Goal: Task Accomplishment & Management: Manage account settings

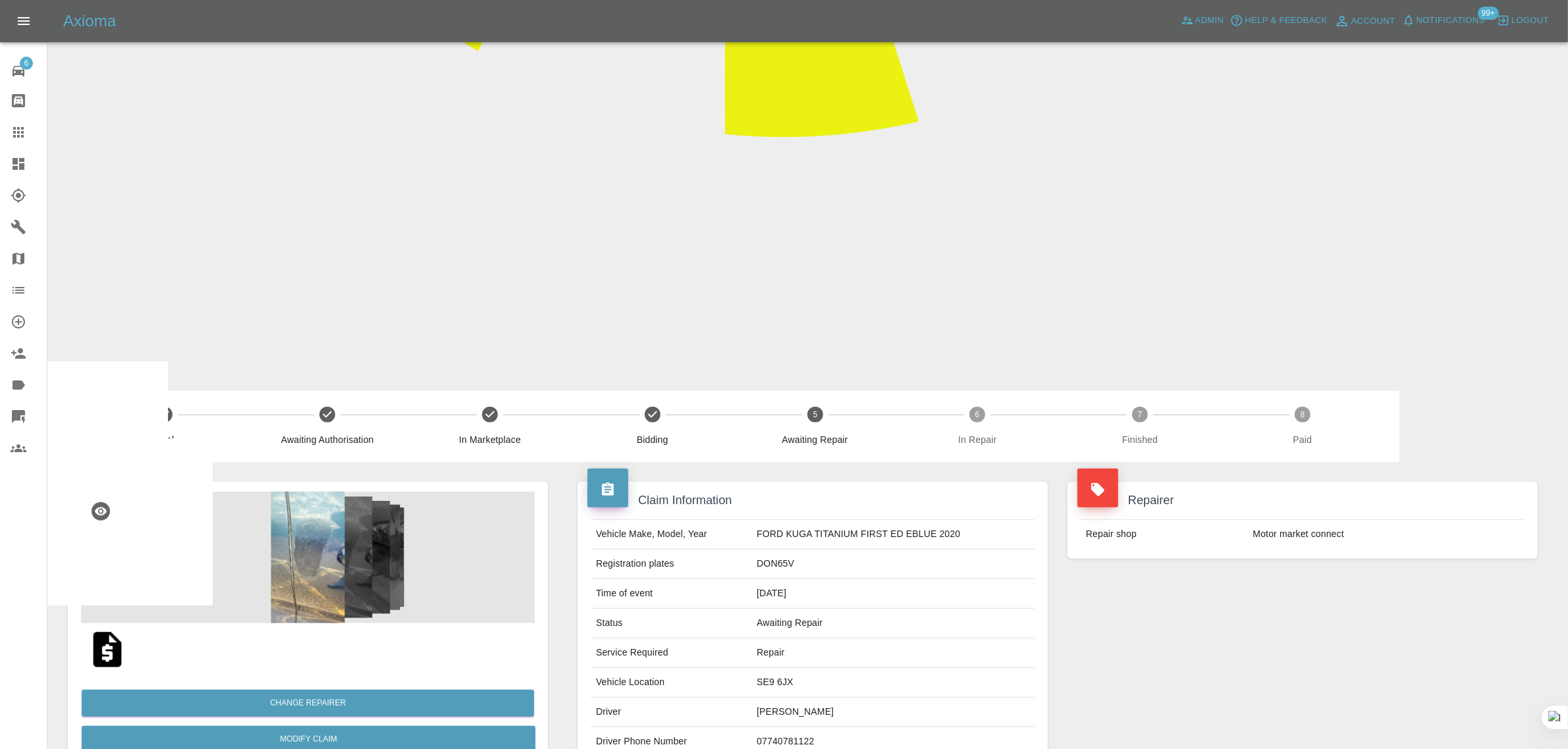
scroll to position [1234, 0]
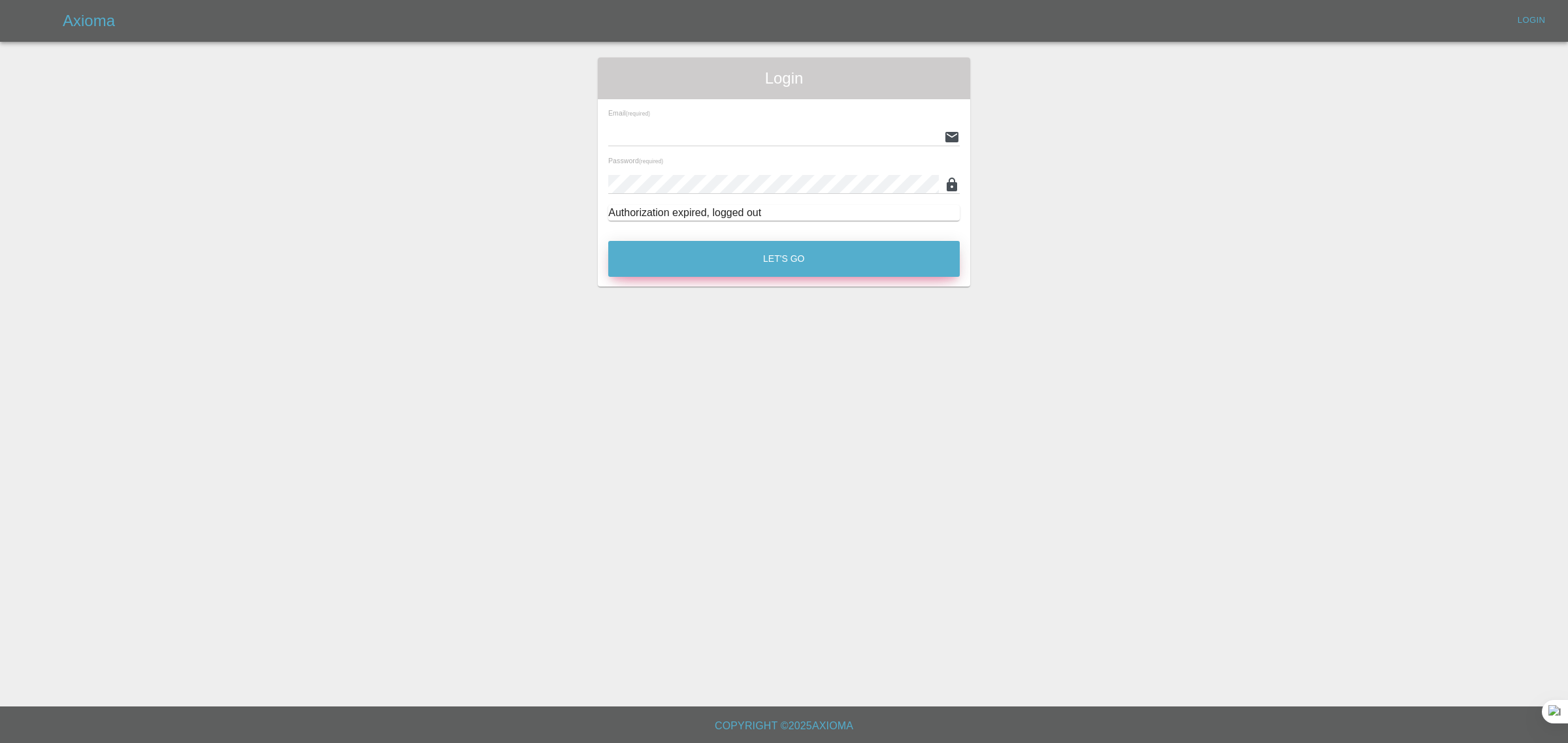
type input "[EMAIL_ADDRESS][DOMAIN_NAME]"
drag, startPoint x: 647, startPoint y: 262, endPoint x: 641, endPoint y: 249, distance: 14.3
click at [647, 260] on button "Let's Go" at bounding box center [784, 258] width 352 height 36
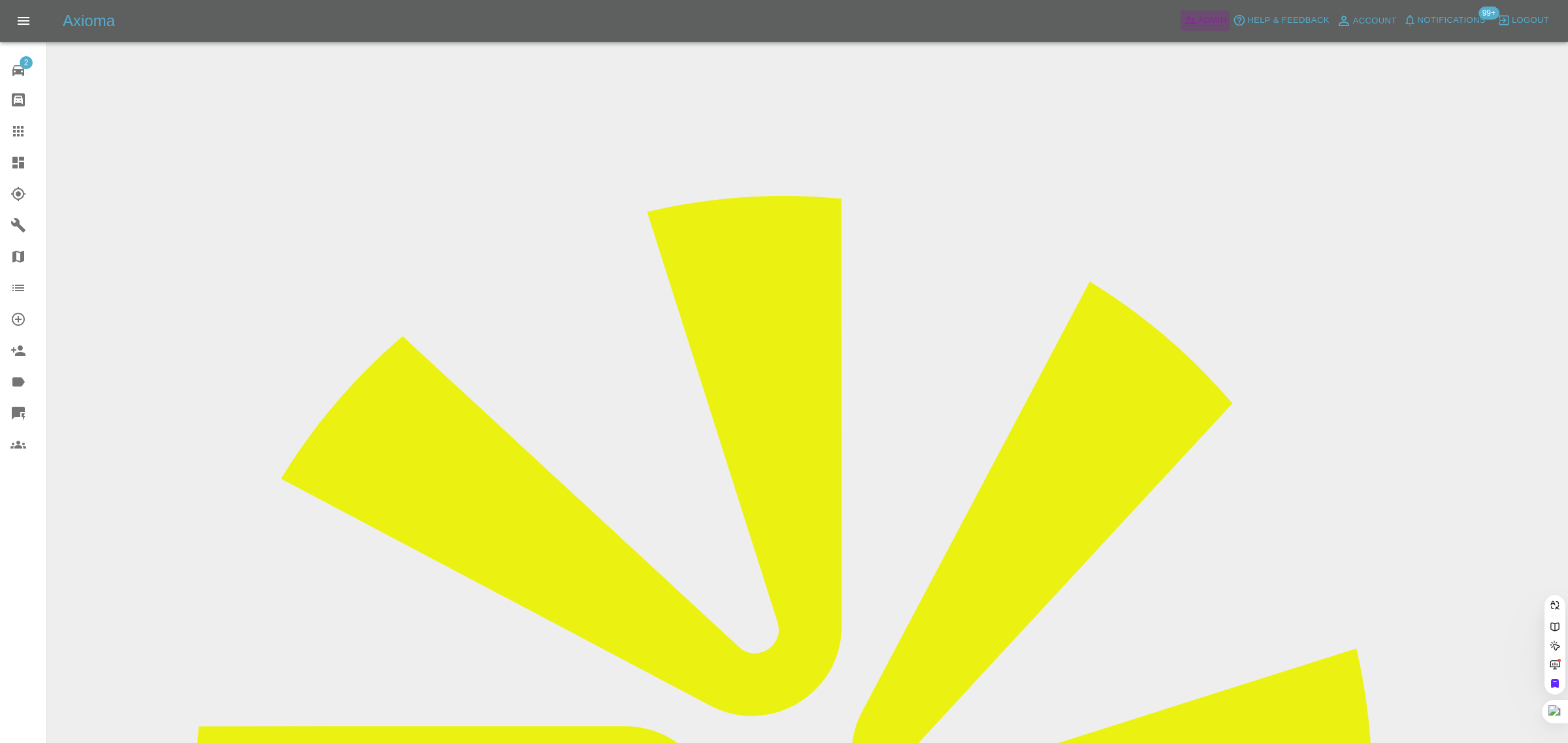
click at [1203, 23] on span "Admin" at bounding box center [1212, 20] width 29 height 15
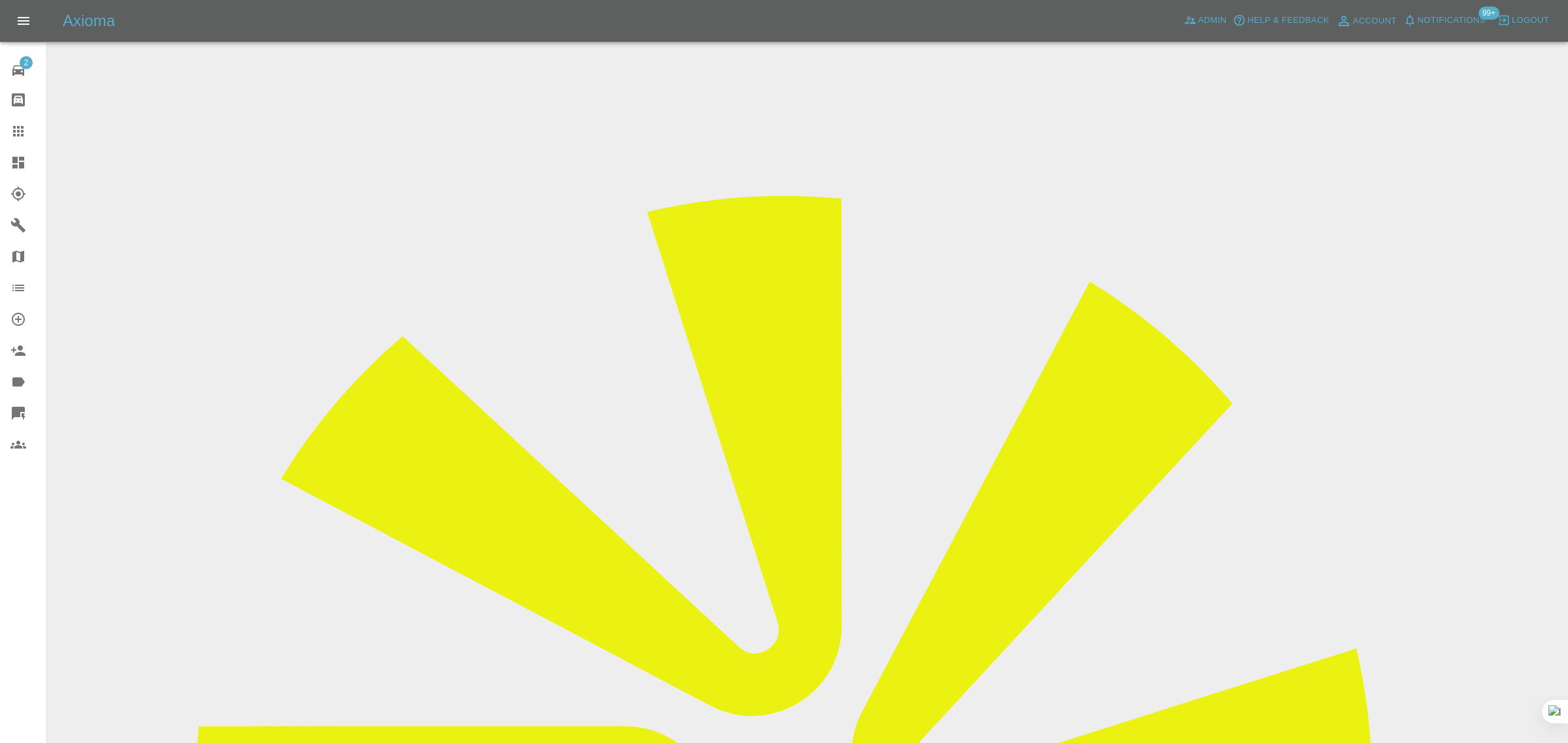
paste input "khadkhadc@icloud.com"
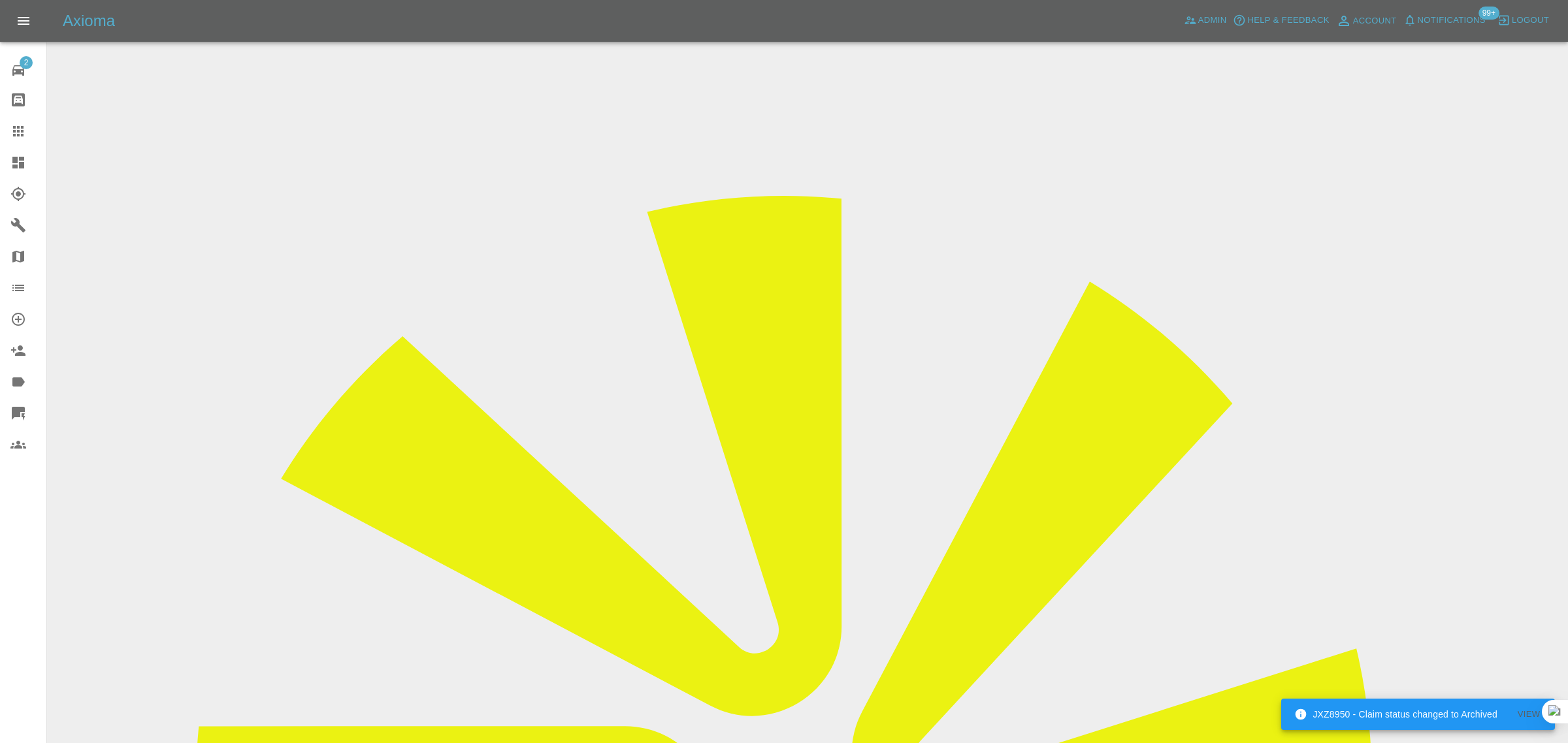
type input "khadkhadc@icloud.co"
click at [21, 137] on icon at bounding box center [18, 132] width 16 height 16
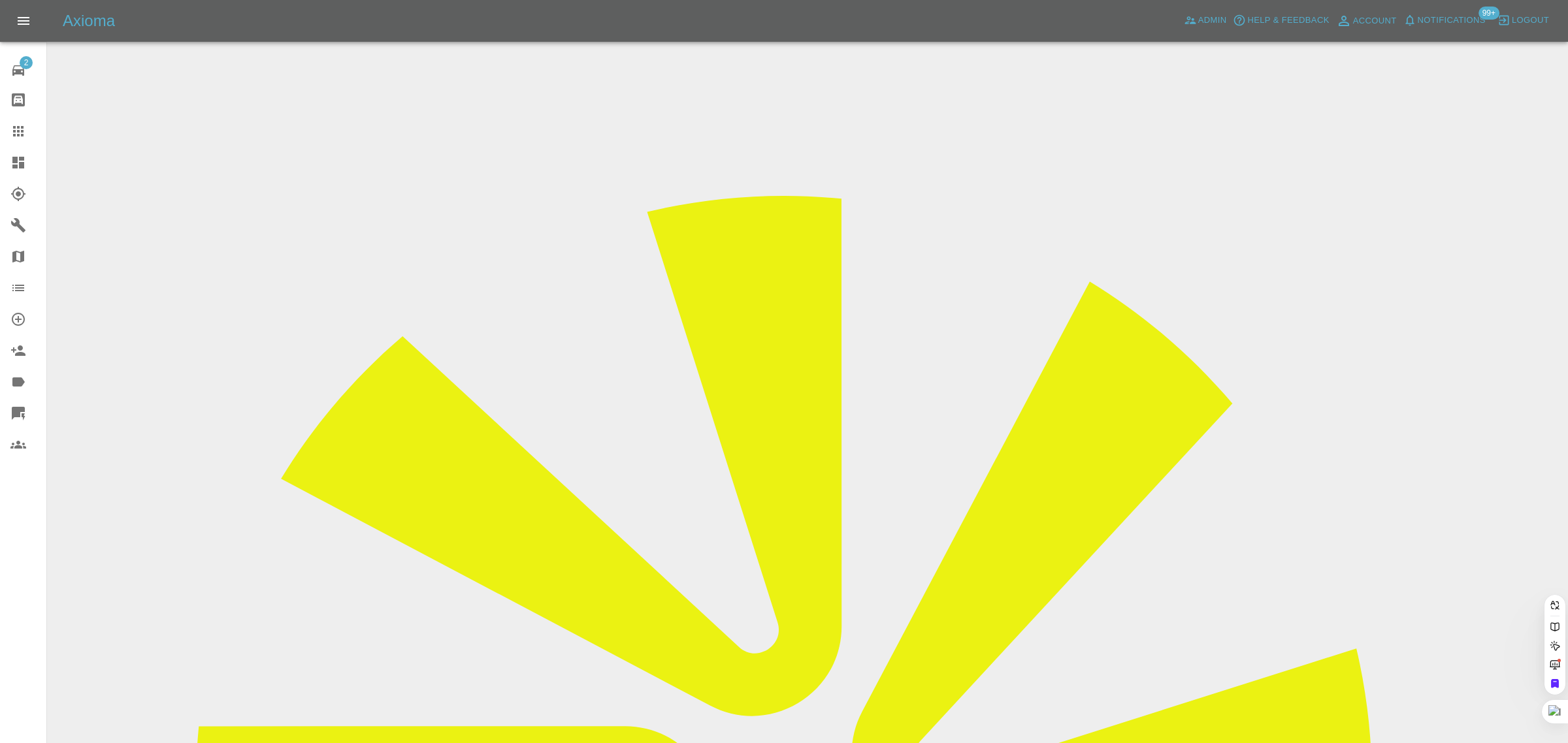
paste input "Alisonjeavons@outlook.com"
type input "Alisonjeavons@outlook.com"
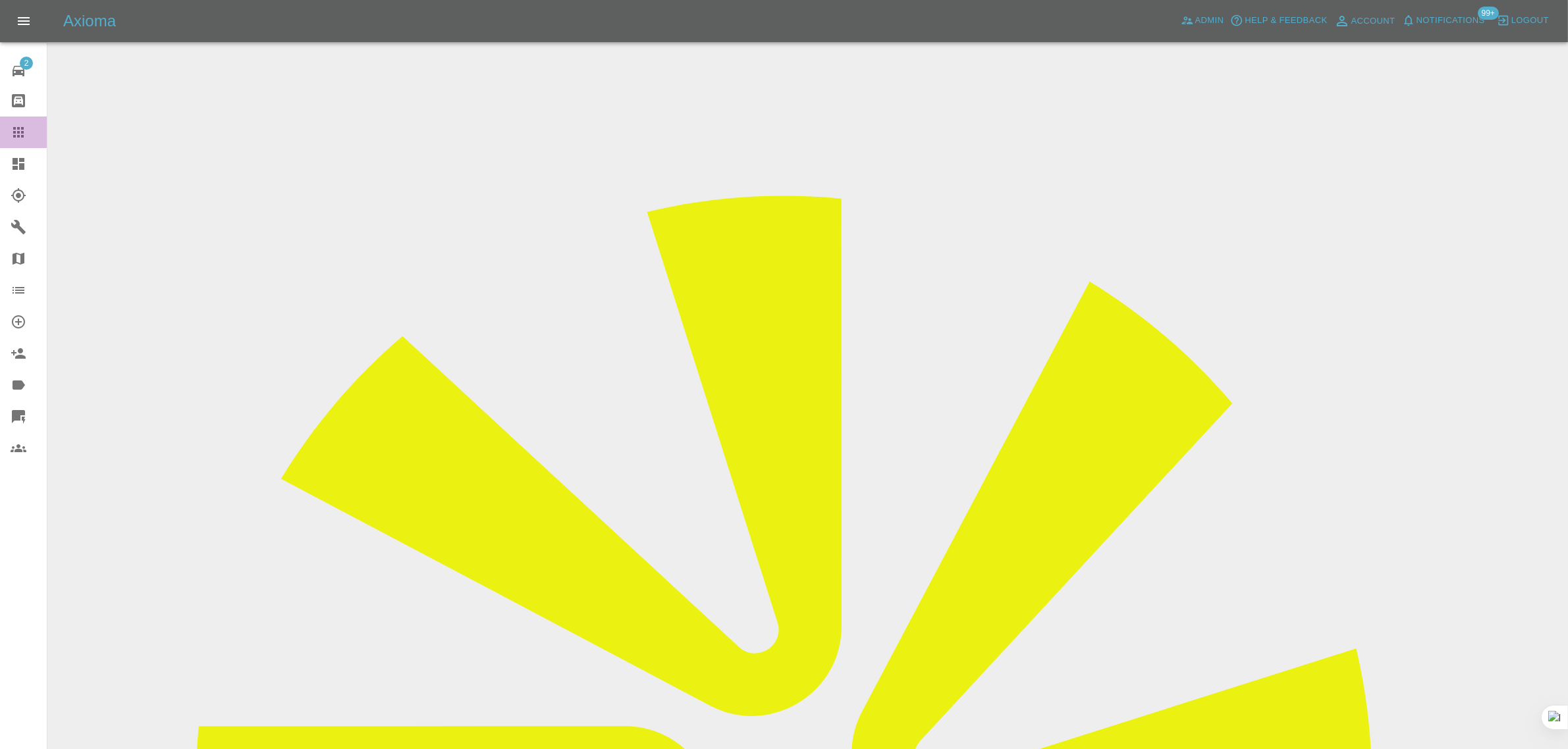
click at [17, 132] on icon at bounding box center [18, 133] width 10 height 10
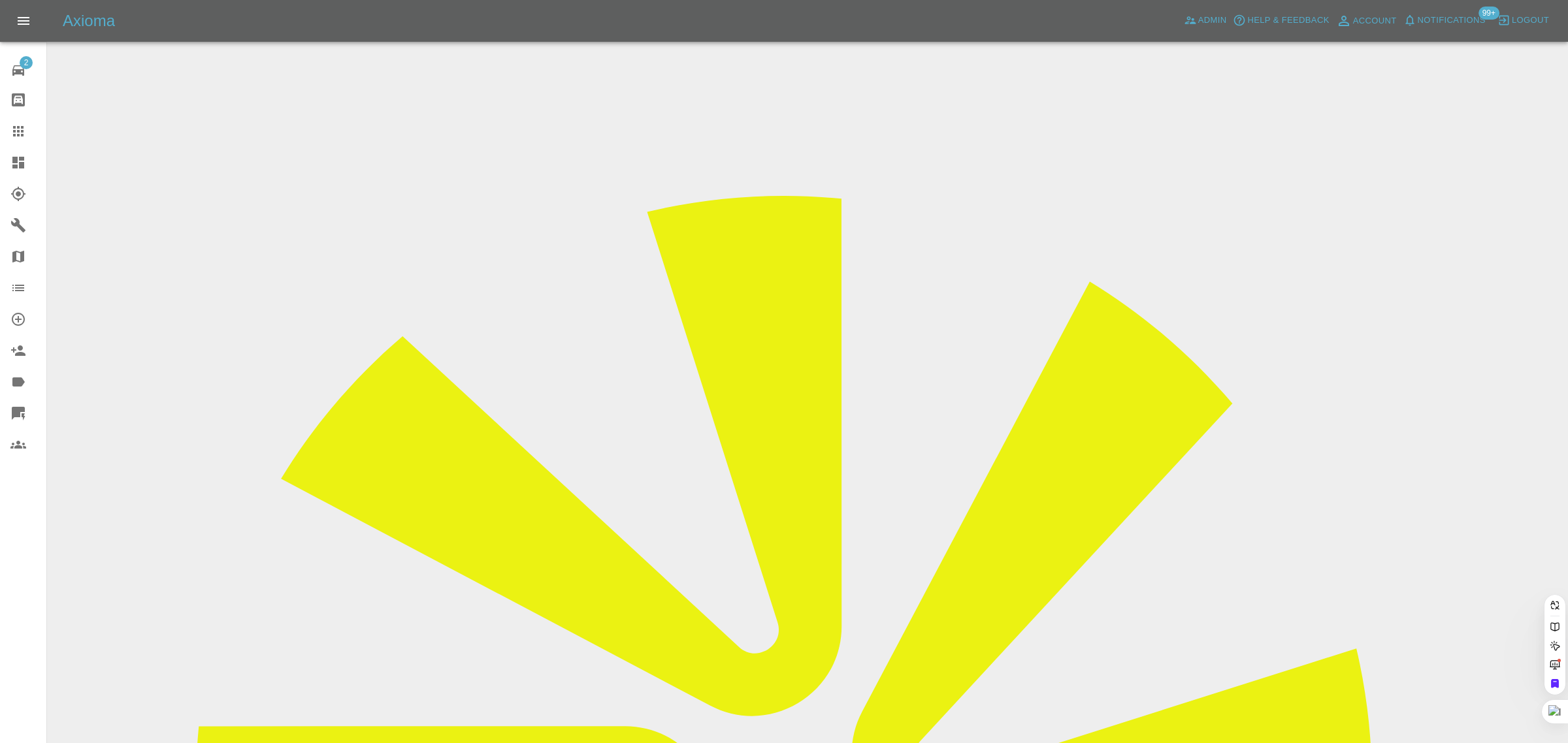
paste input "bharat.g.mistry@hotmail.co.uk"
type input "bharat.g.mistry@hotmail.co.u"
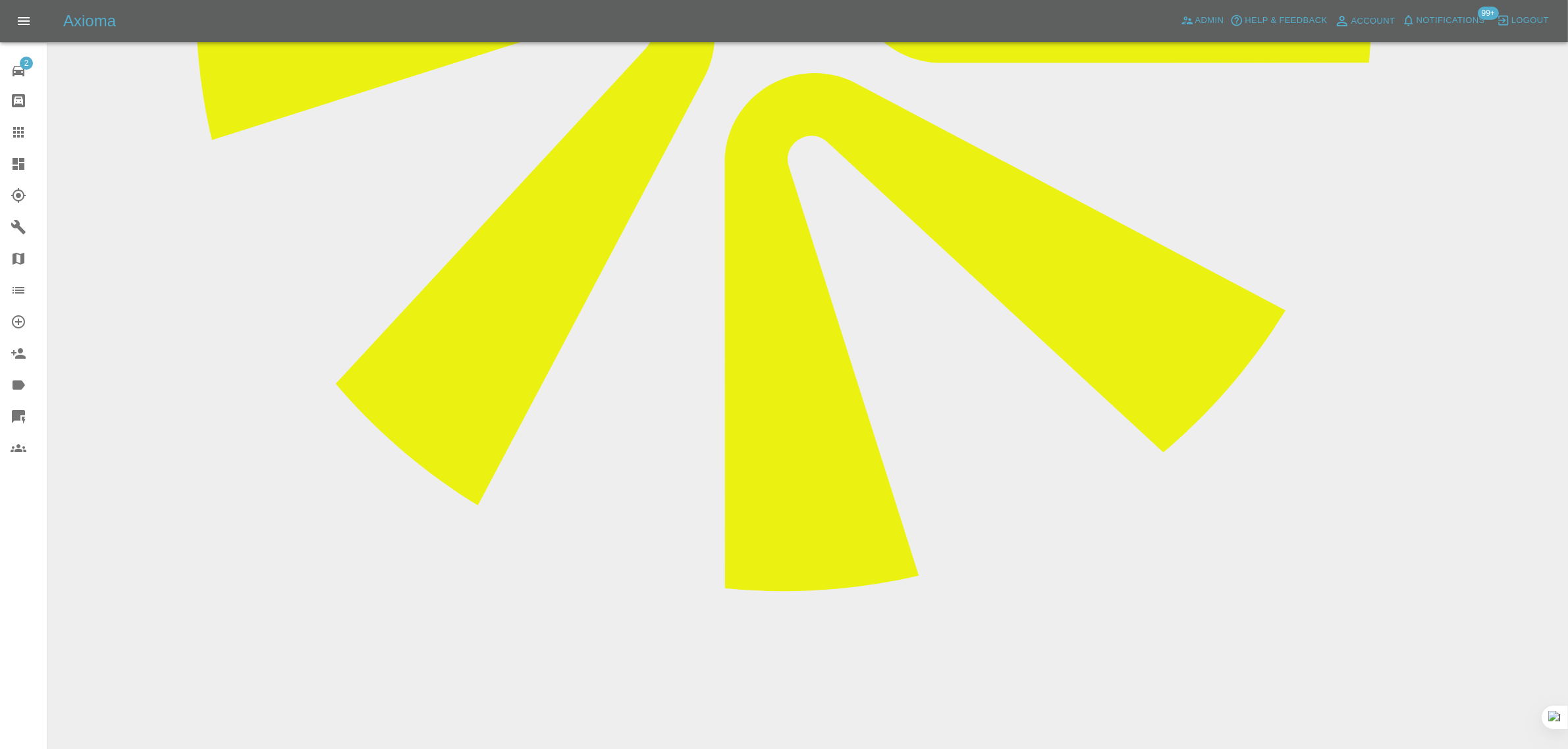
scroll to position [823, 0]
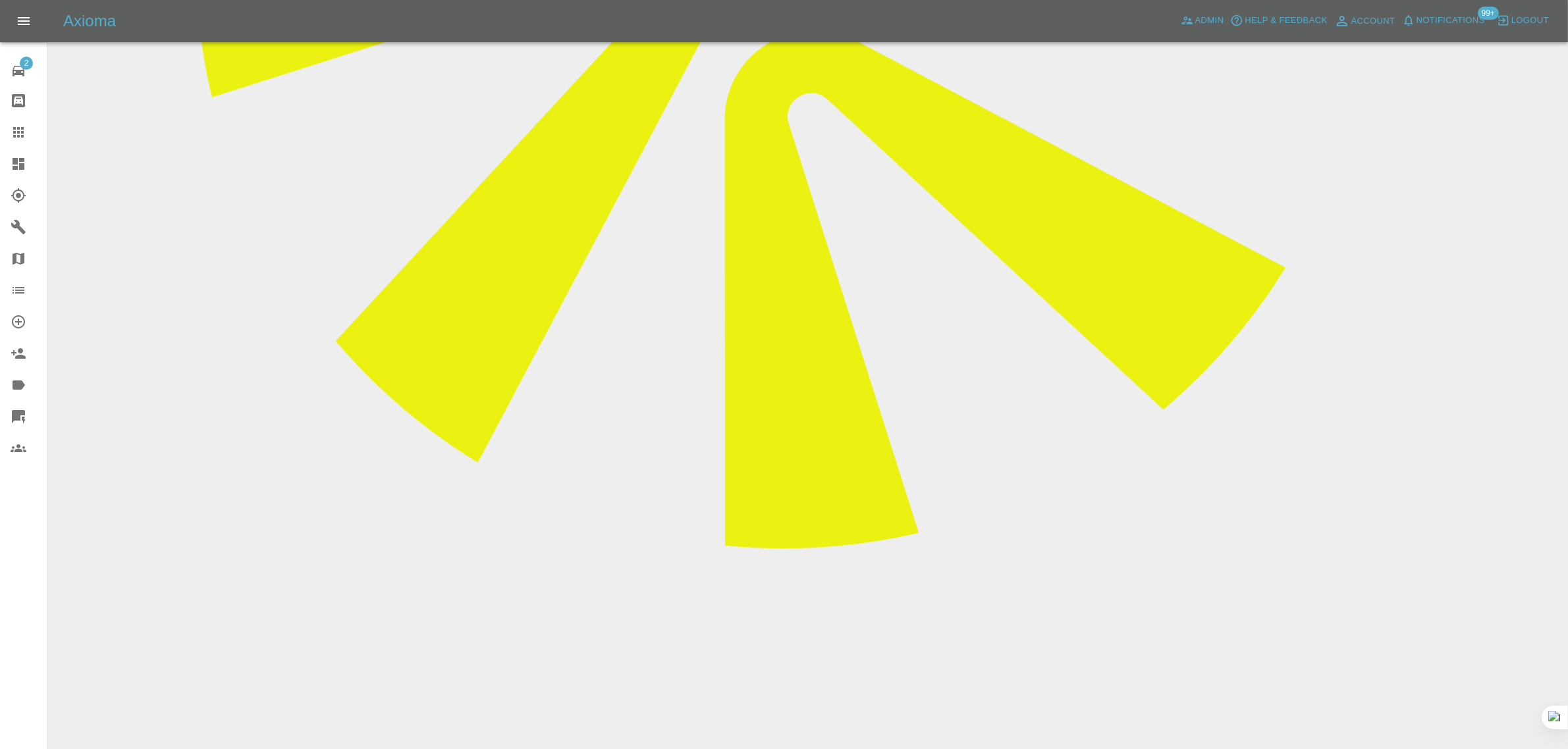
paste textarea "bharat.g.mistry@hotmail.co.uk"
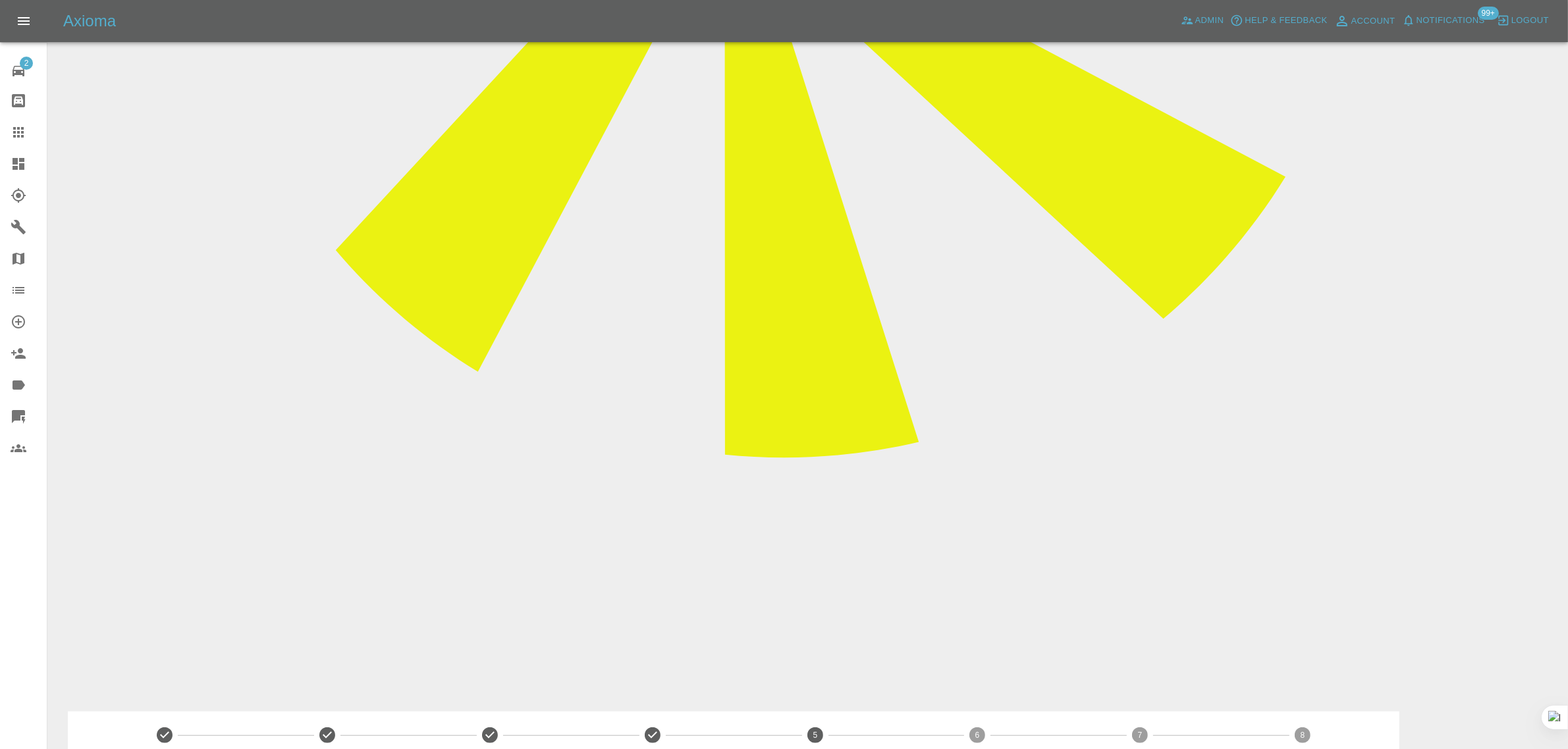
scroll to position [972, 0]
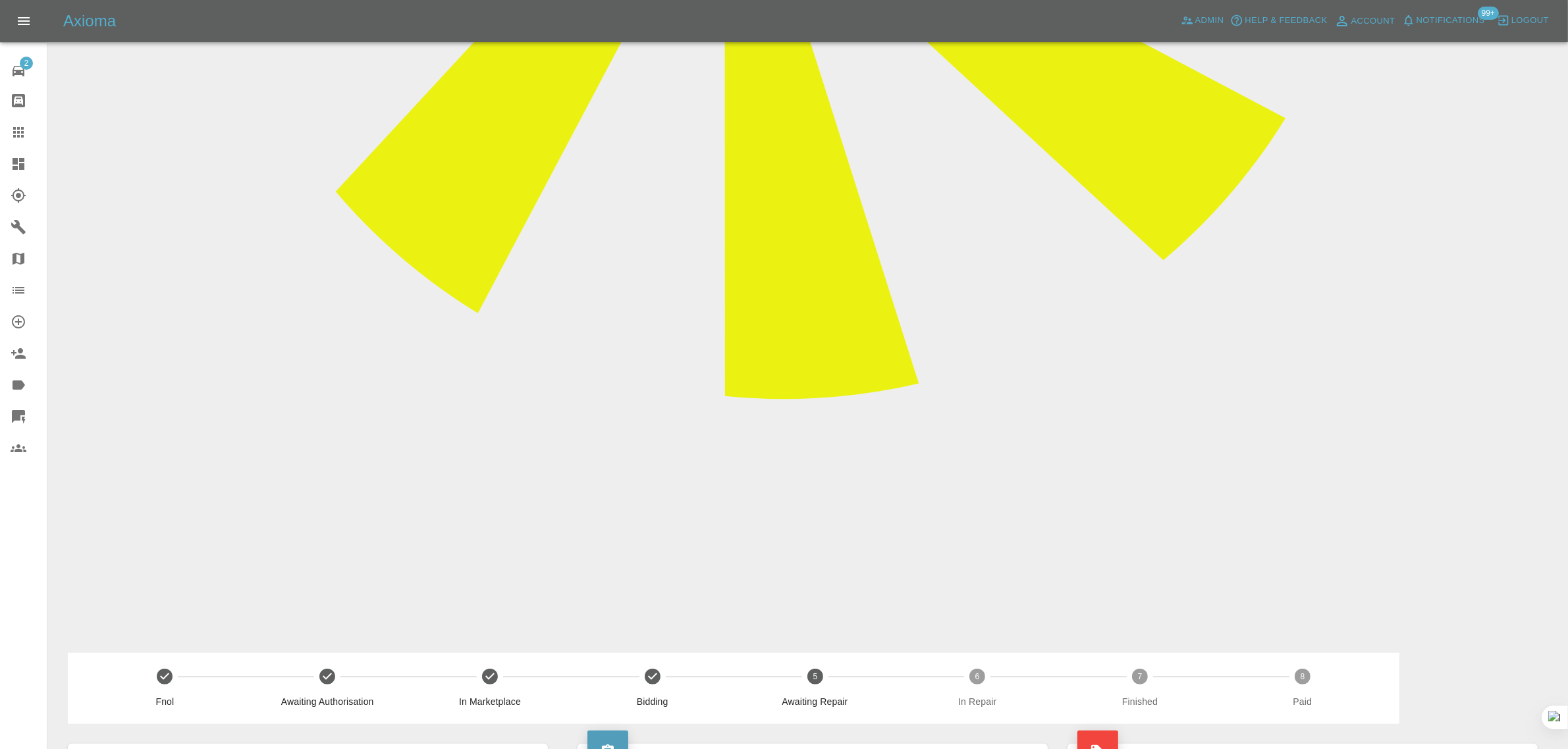
drag, startPoint x: 764, startPoint y: 156, endPoint x: 511, endPoint y: 129, distance: 254.4
paste textarea "Hi Good morning just received massage from Ryan to inform me that he will not b…"
type textarea "Hi Good morning just received massage from Ryan to inform me that he will not b…"
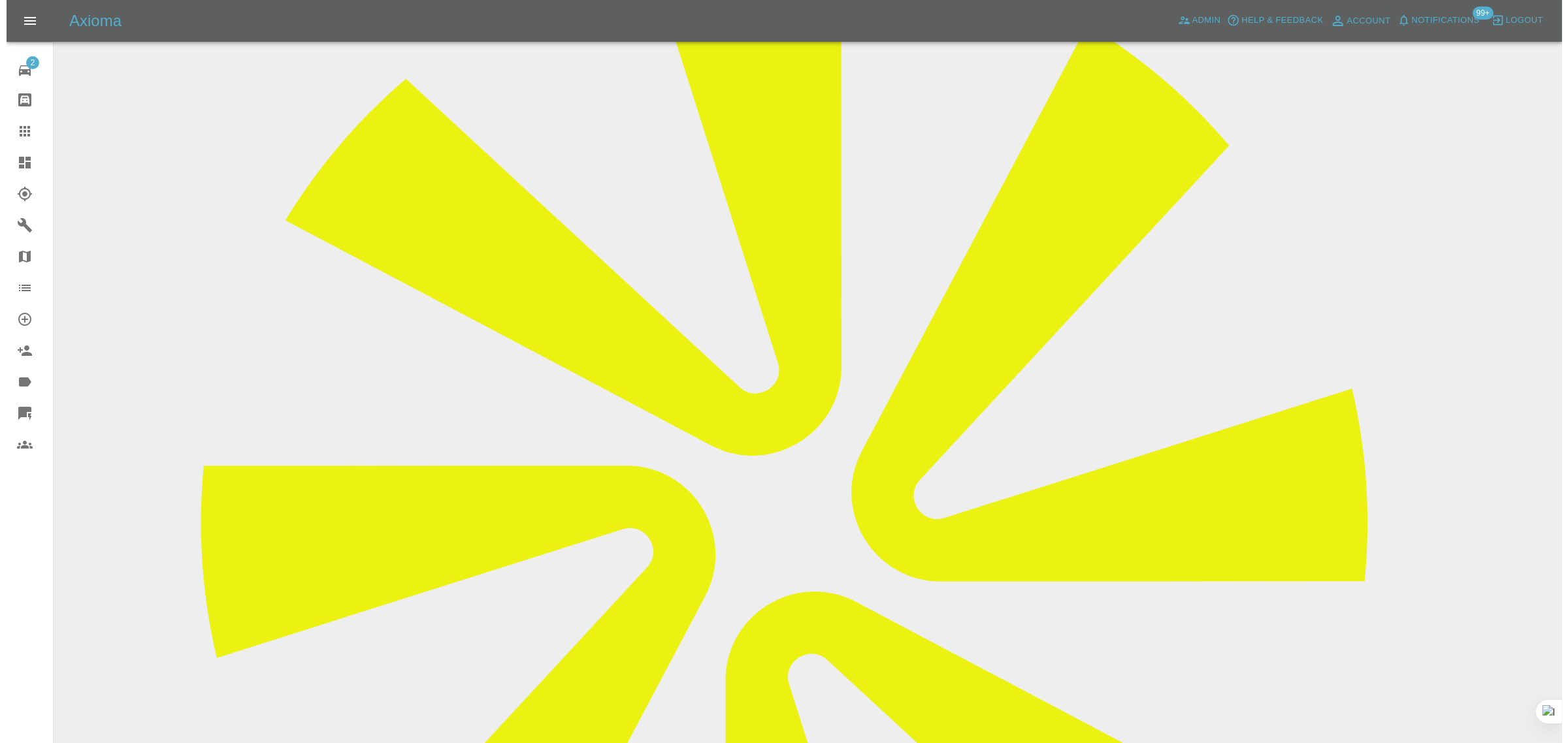
scroll to position [0, 0]
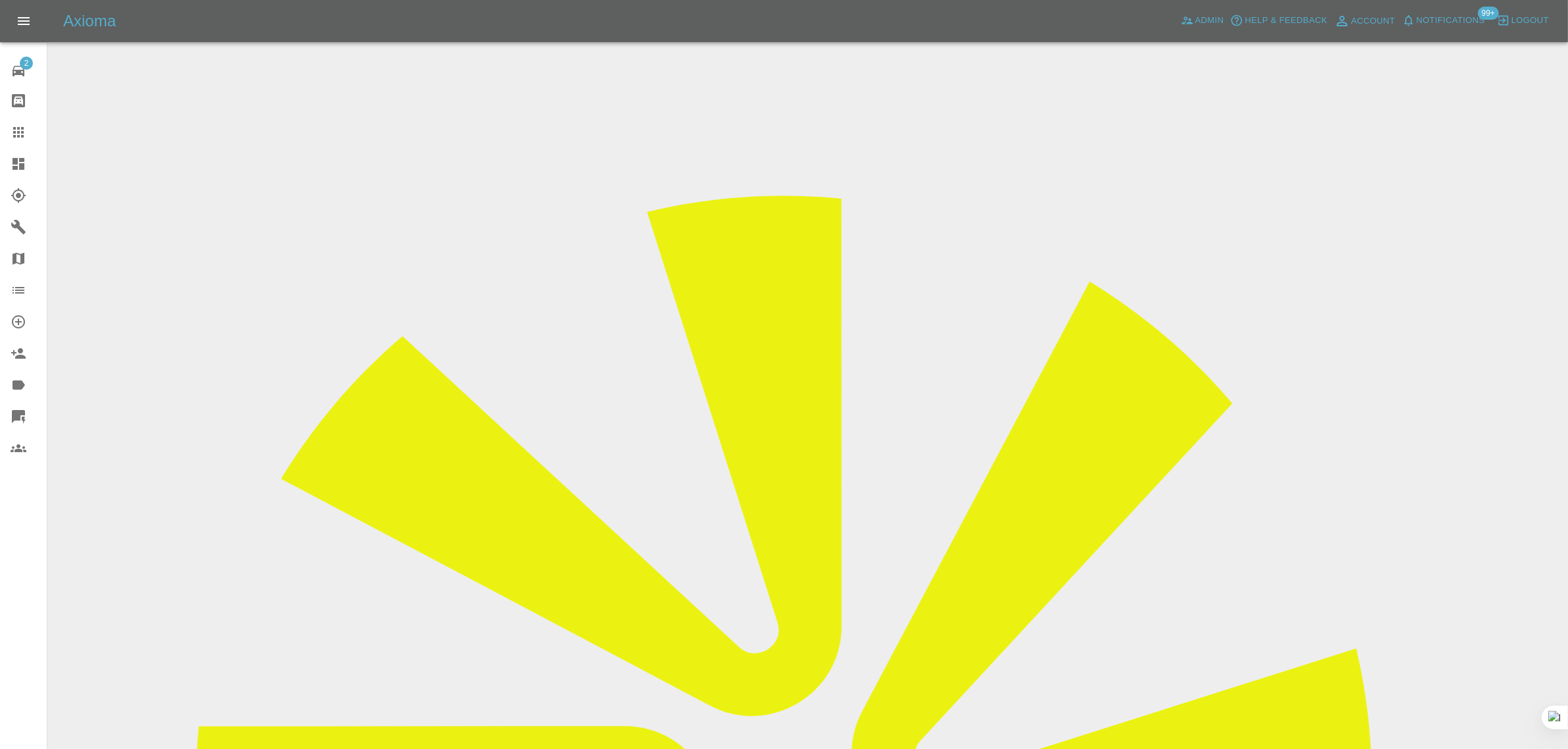
click at [17, 126] on icon at bounding box center [18, 133] width 16 height 16
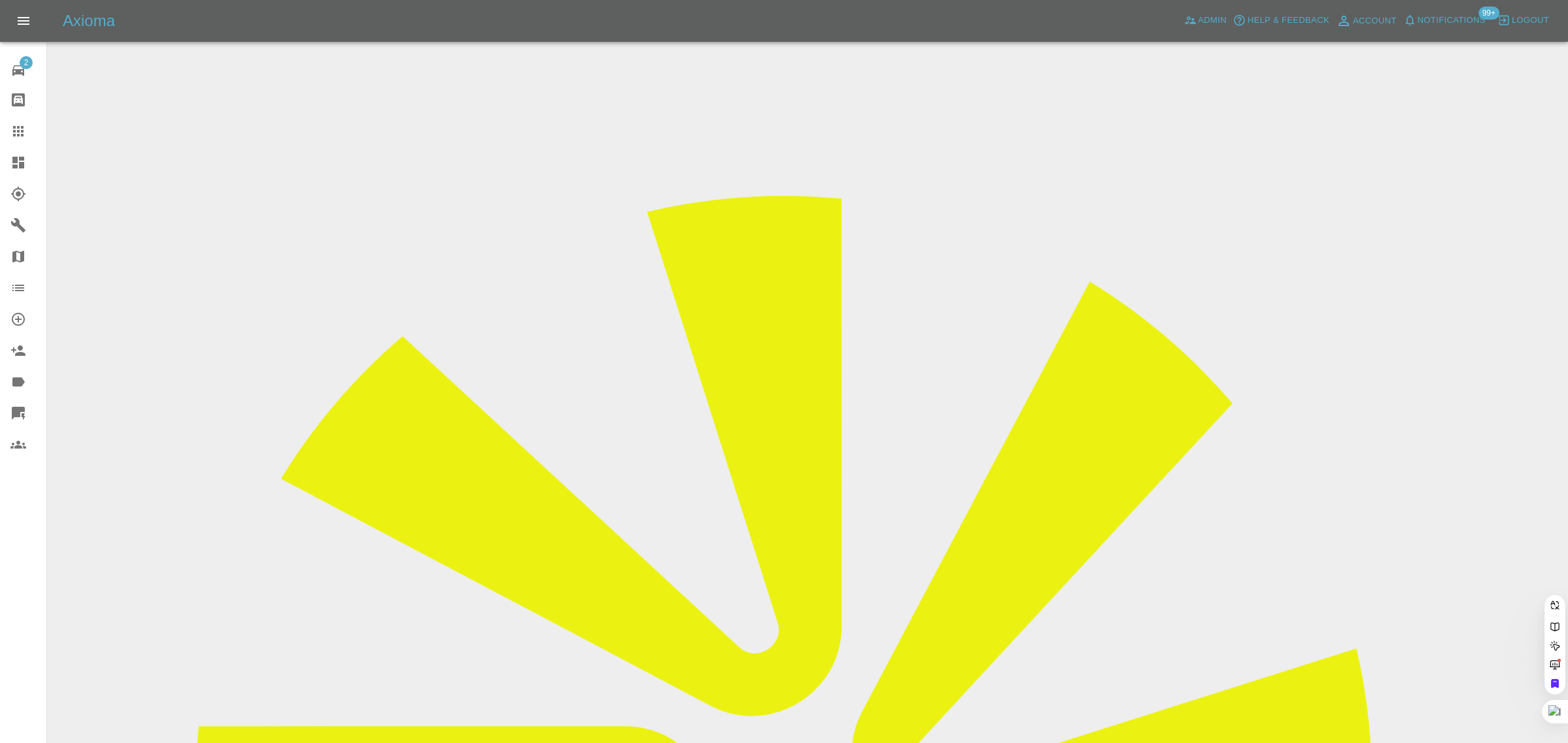
paste input "donatogonnella@hotmail.com"
type input "donatogonnella@hotmail.com"
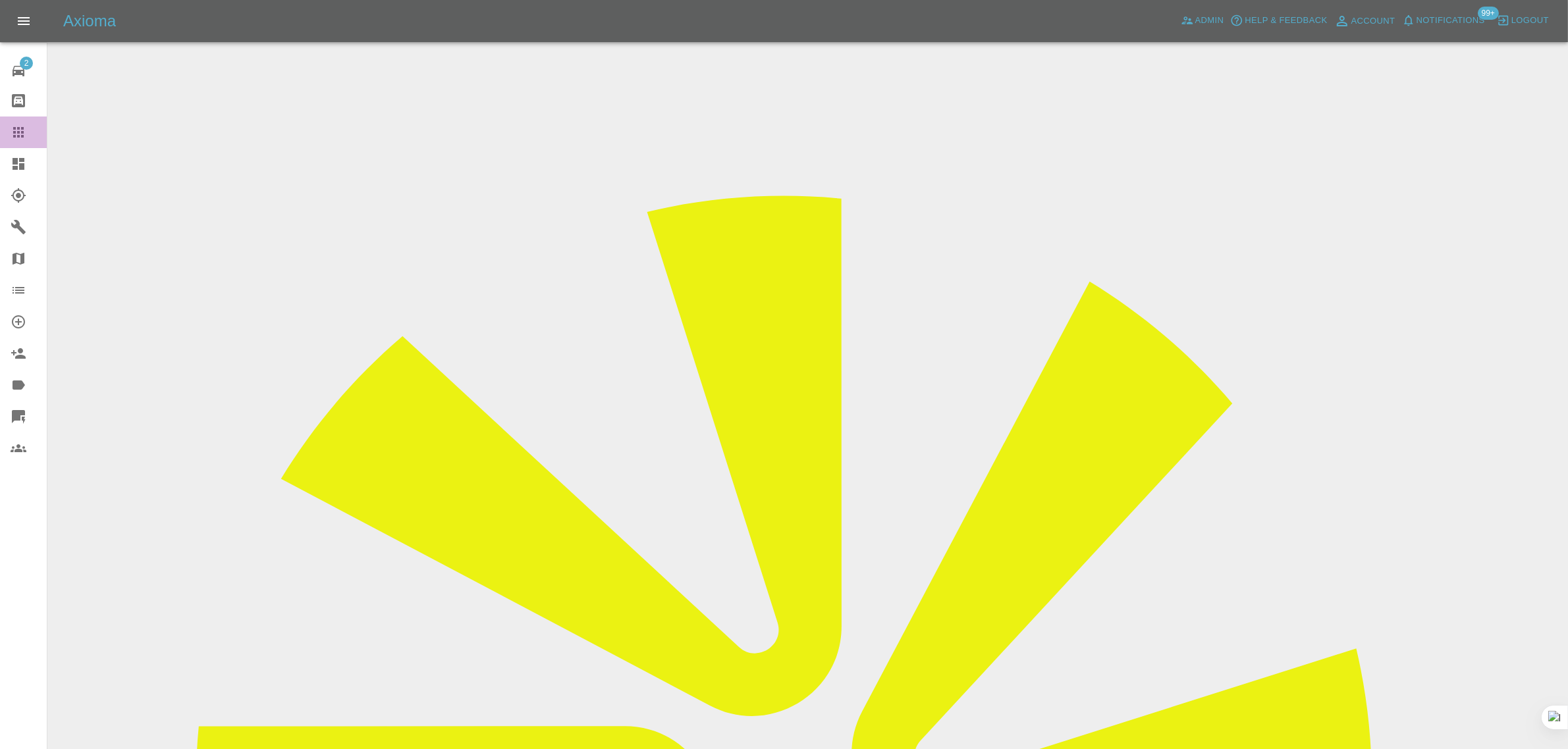
click at [17, 130] on icon at bounding box center [18, 133] width 16 height 16
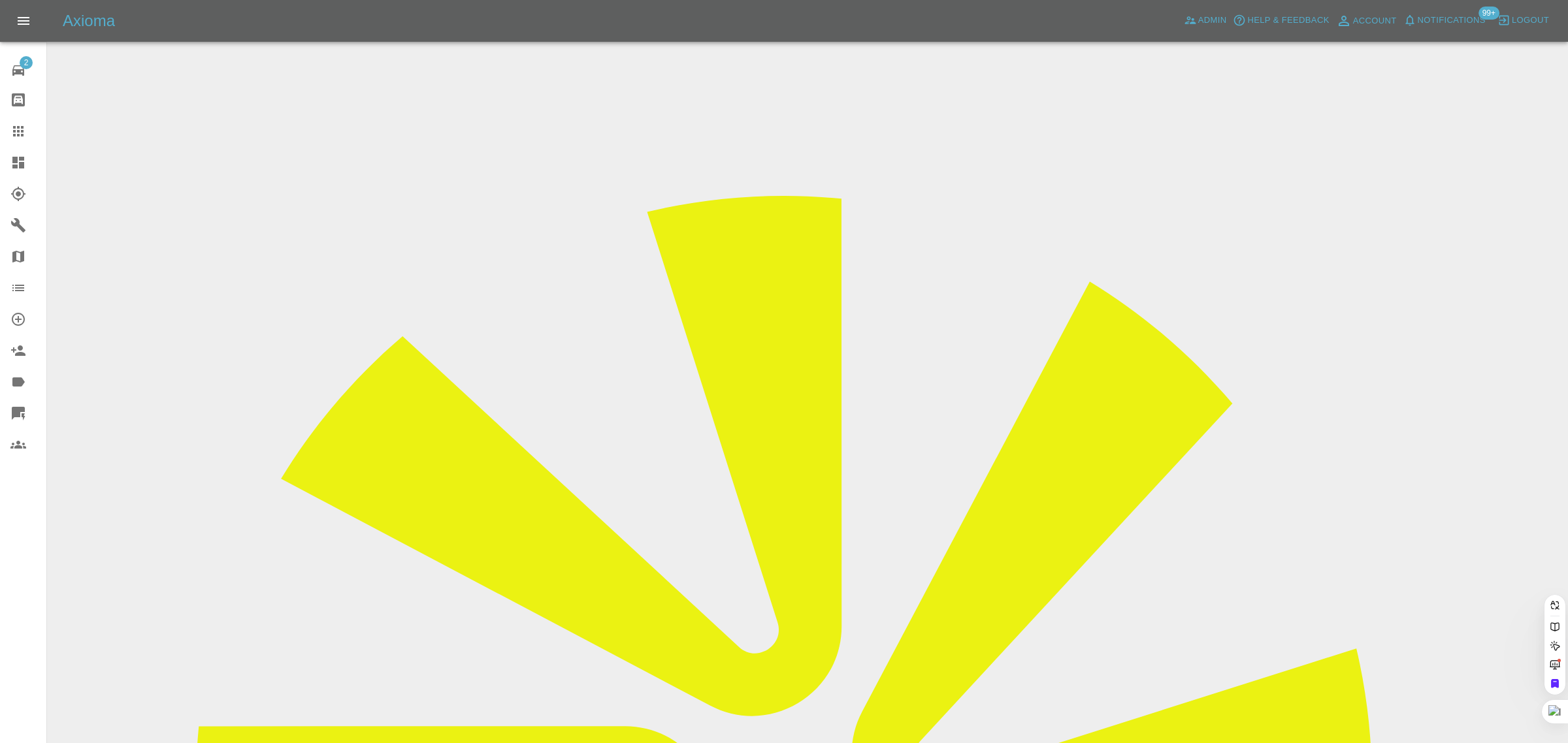
paste input "yasmine.saito@outlook.com"
type input "yasmine.saito@outlook.co"
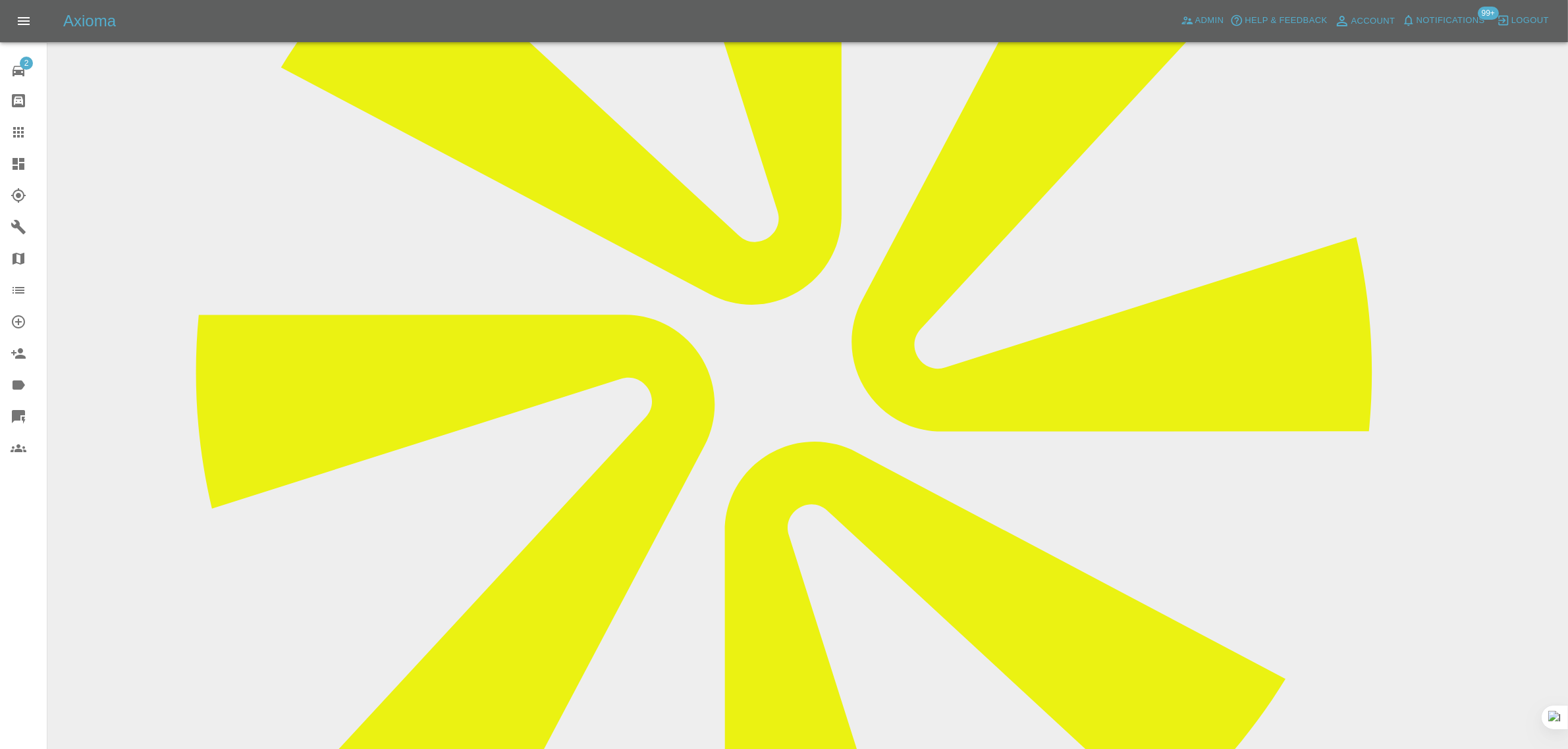
scroll to position [494, 0]
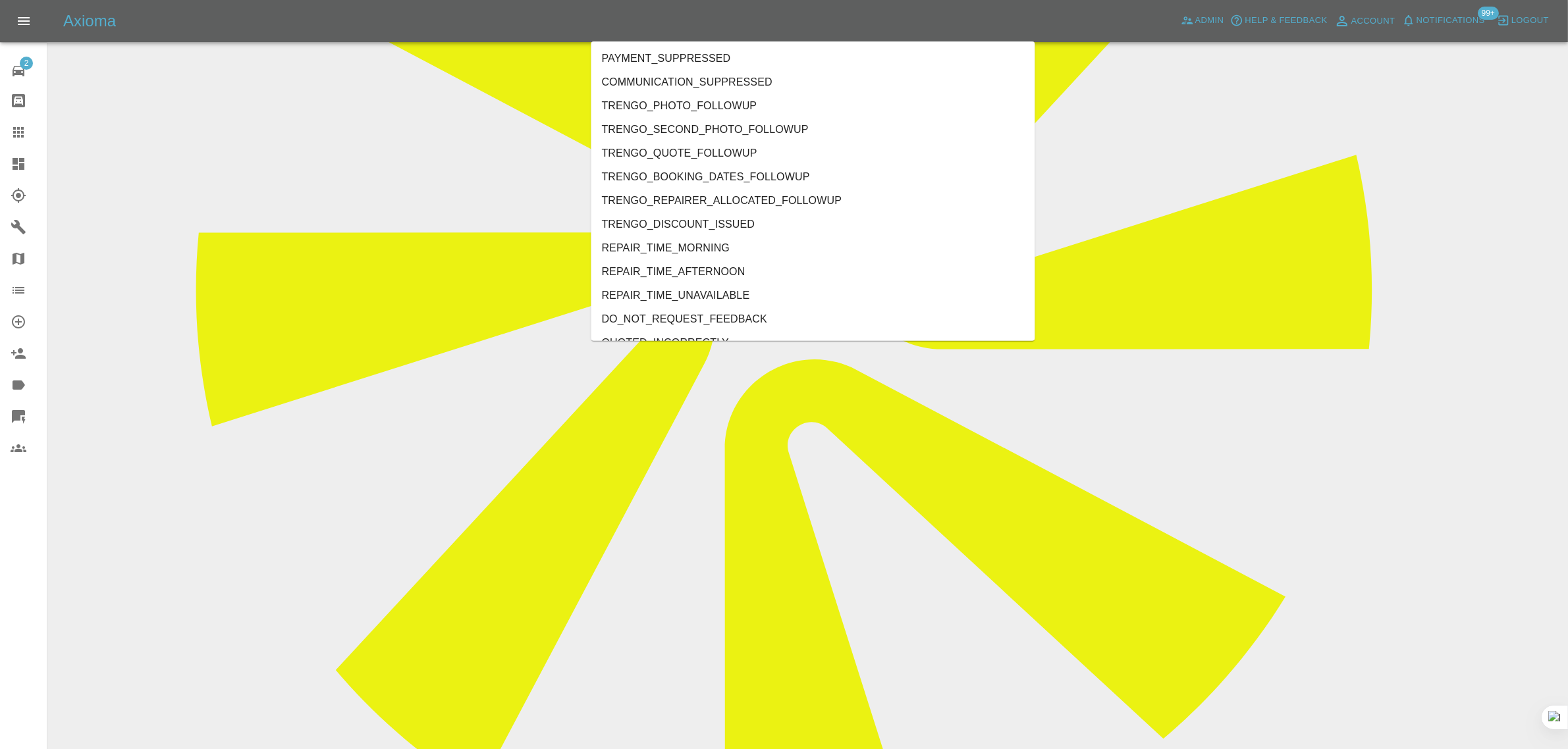
type input "no"
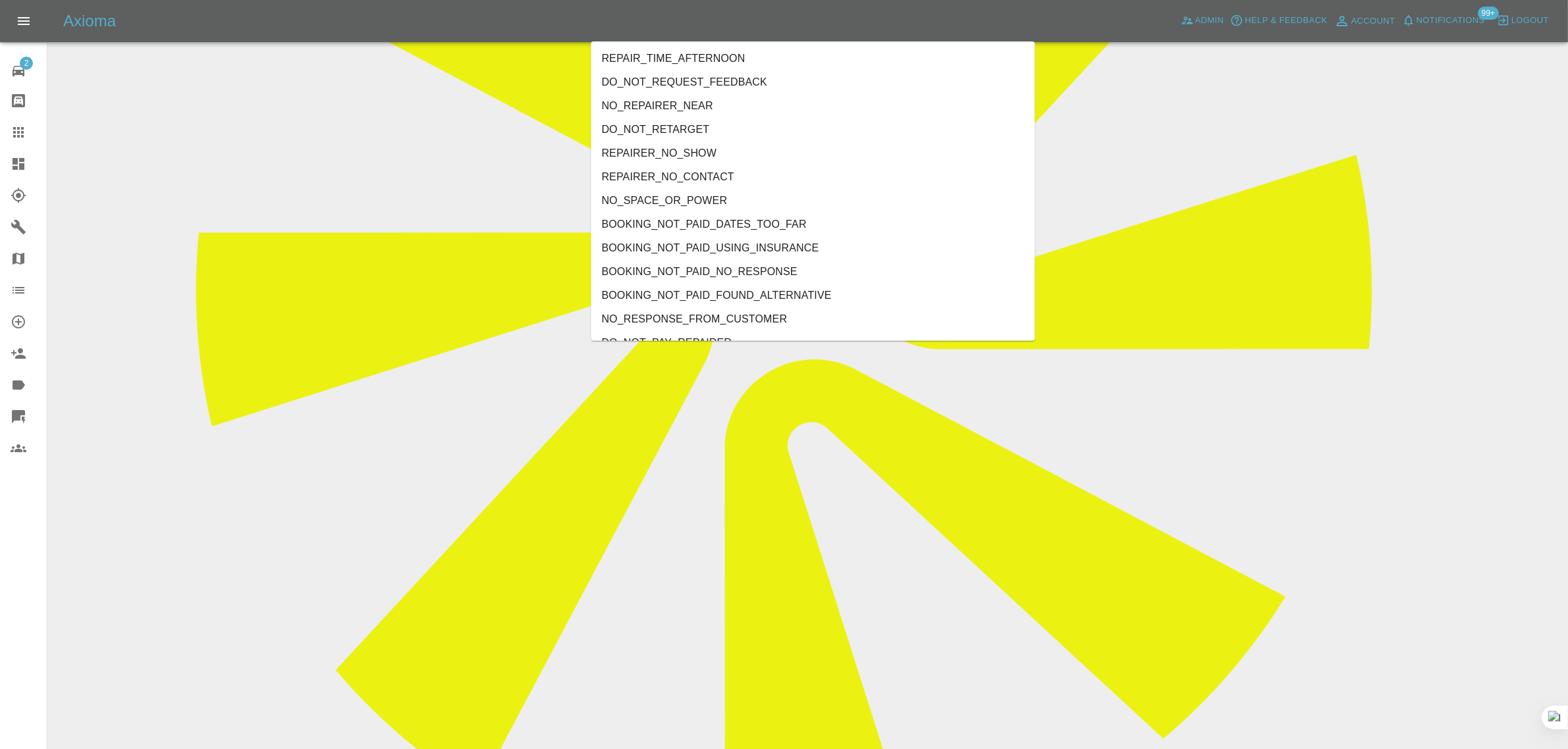
click at [701, 148] on li "REPAIRER_NO_SHOW" at bounding box center [813, 153] width 444 height 24
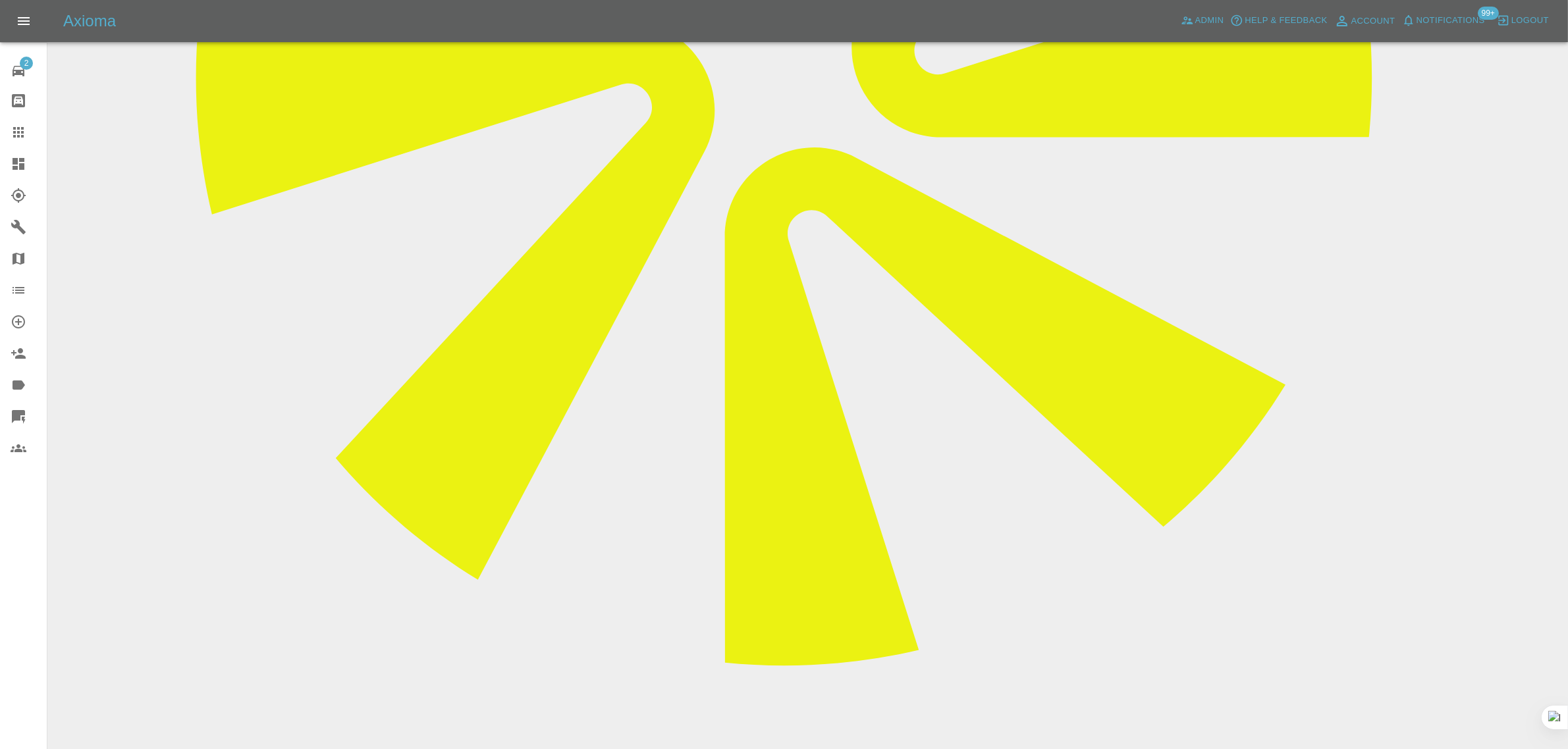
scroll to position [905, 0]
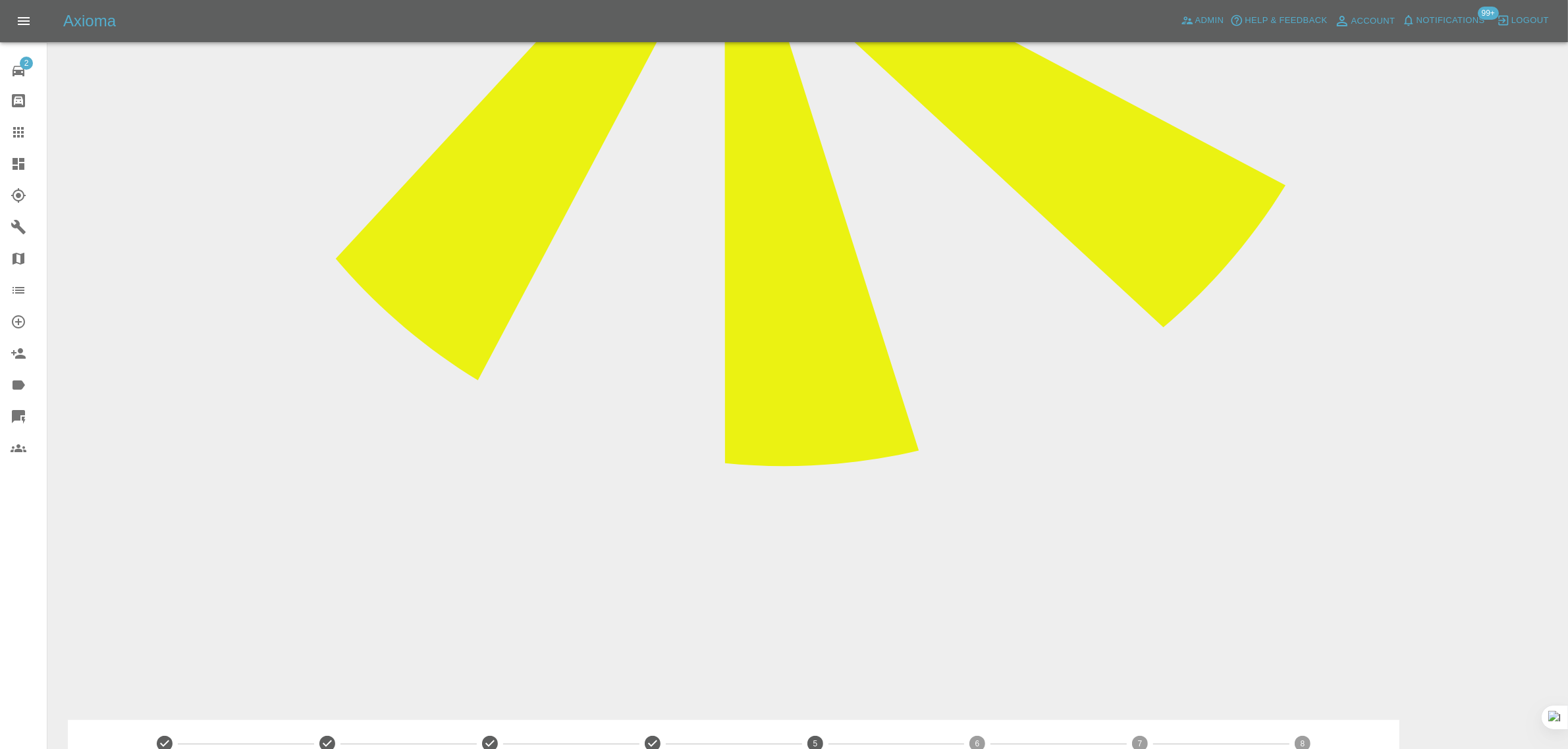
paste textarea "Thanks. Please cancel this service and refund me accordingly. Thanks again!"
type textarea "Thanks. Please cancel this service and refund me accordingly. Thanks again!"
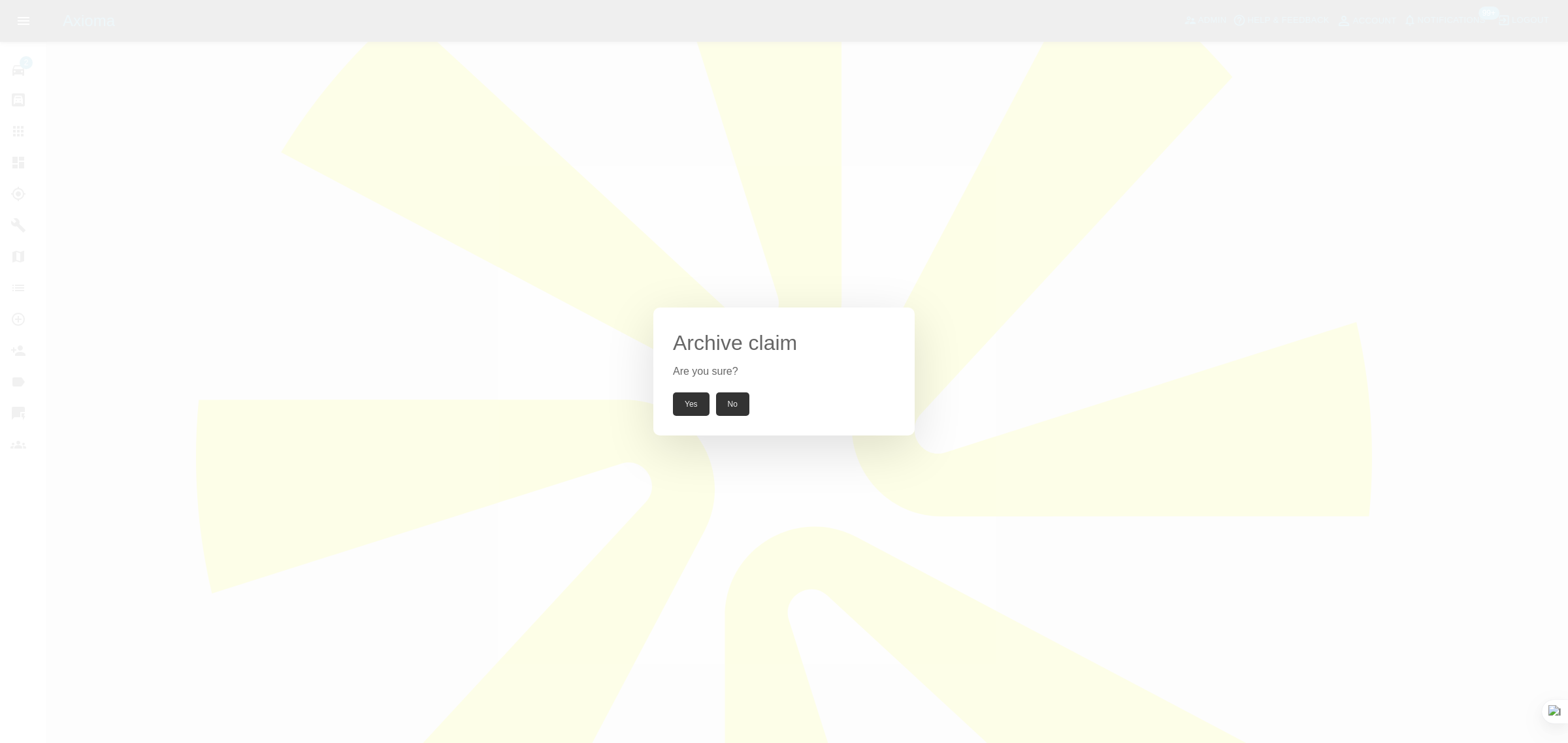
click at [686, 408] on button "Yes" at bounding box center [691, 404] width 36 height 23
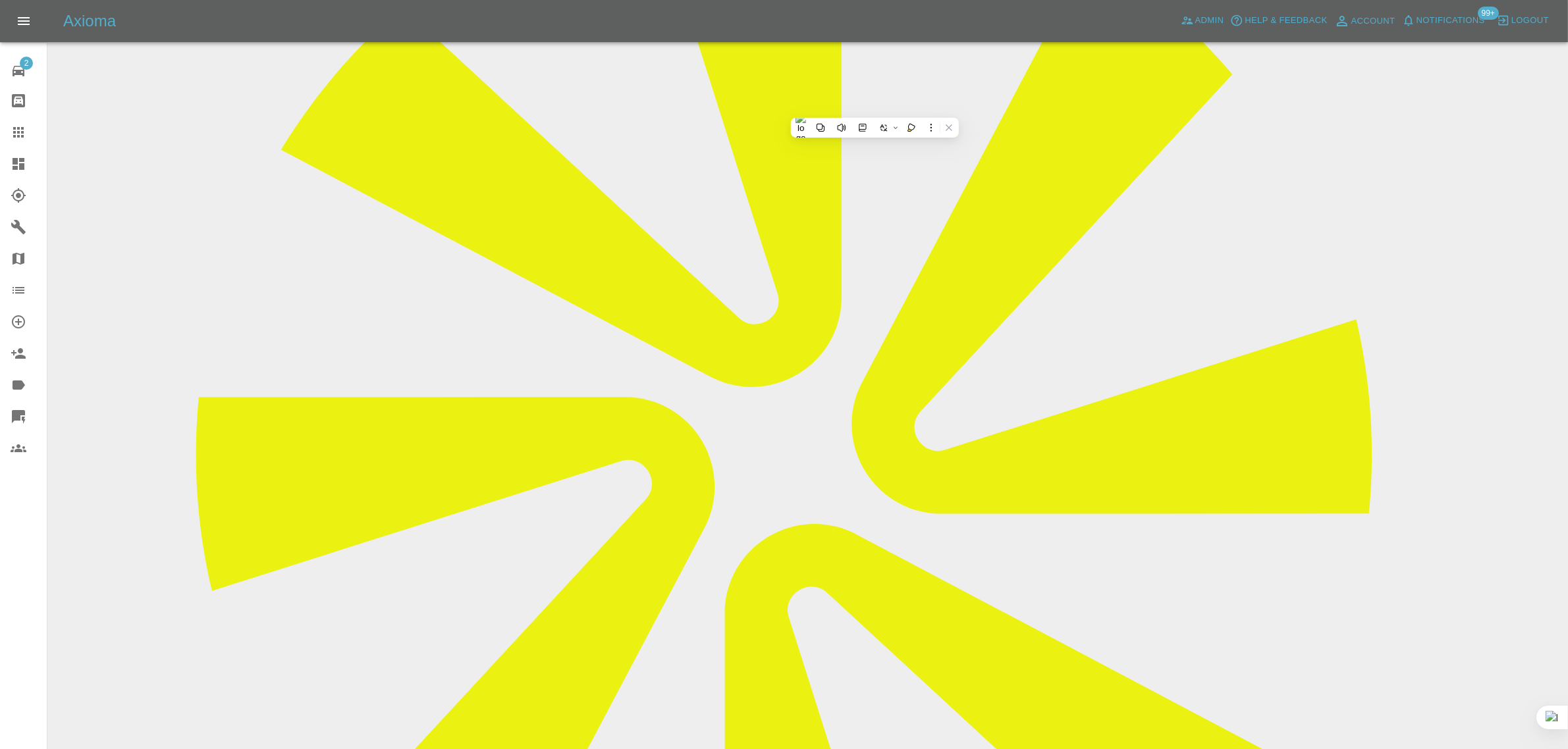
copy div "yasmine.saito@outlook.com"
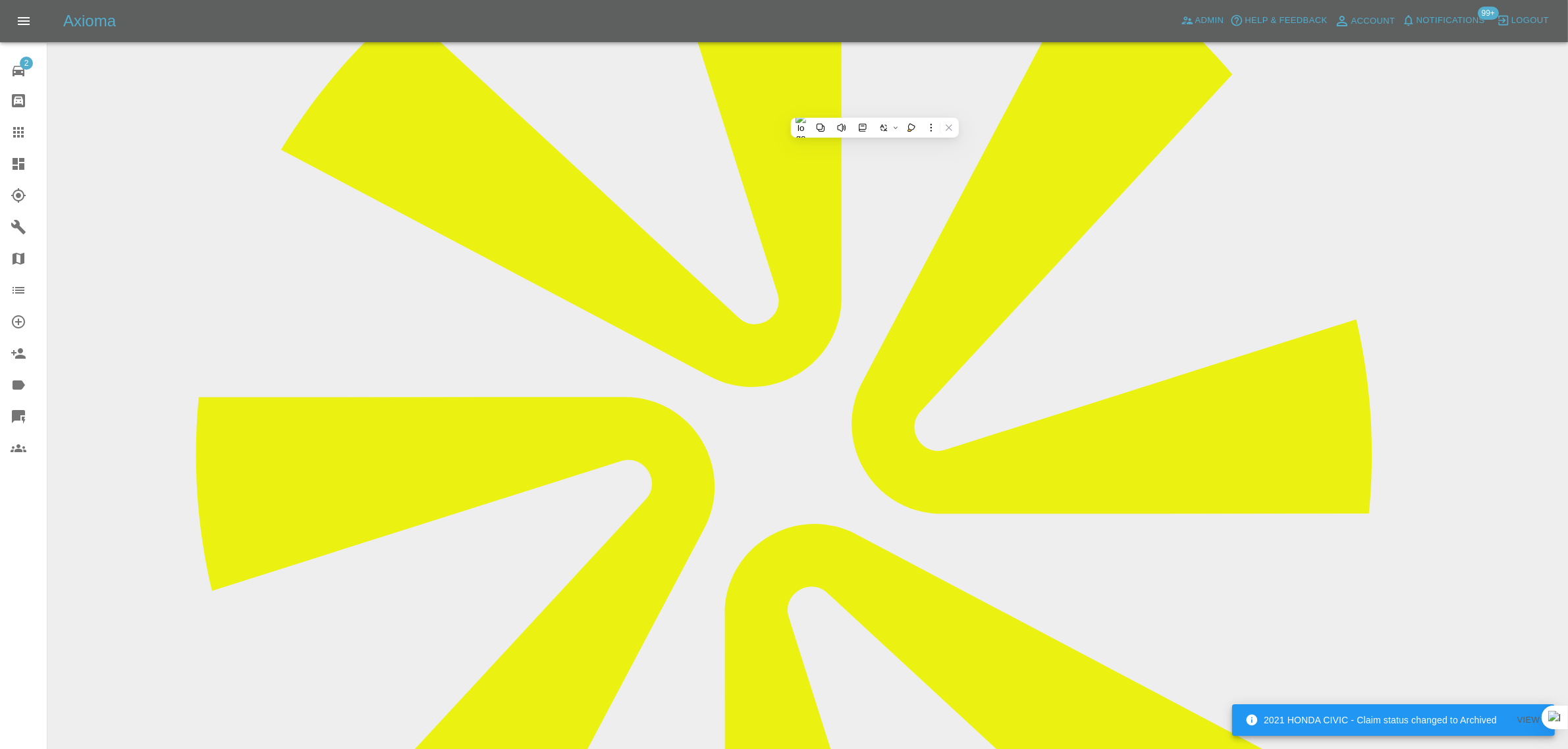
click at [17, 135] on icon at bounding box center [18, 133] width 16 height 16
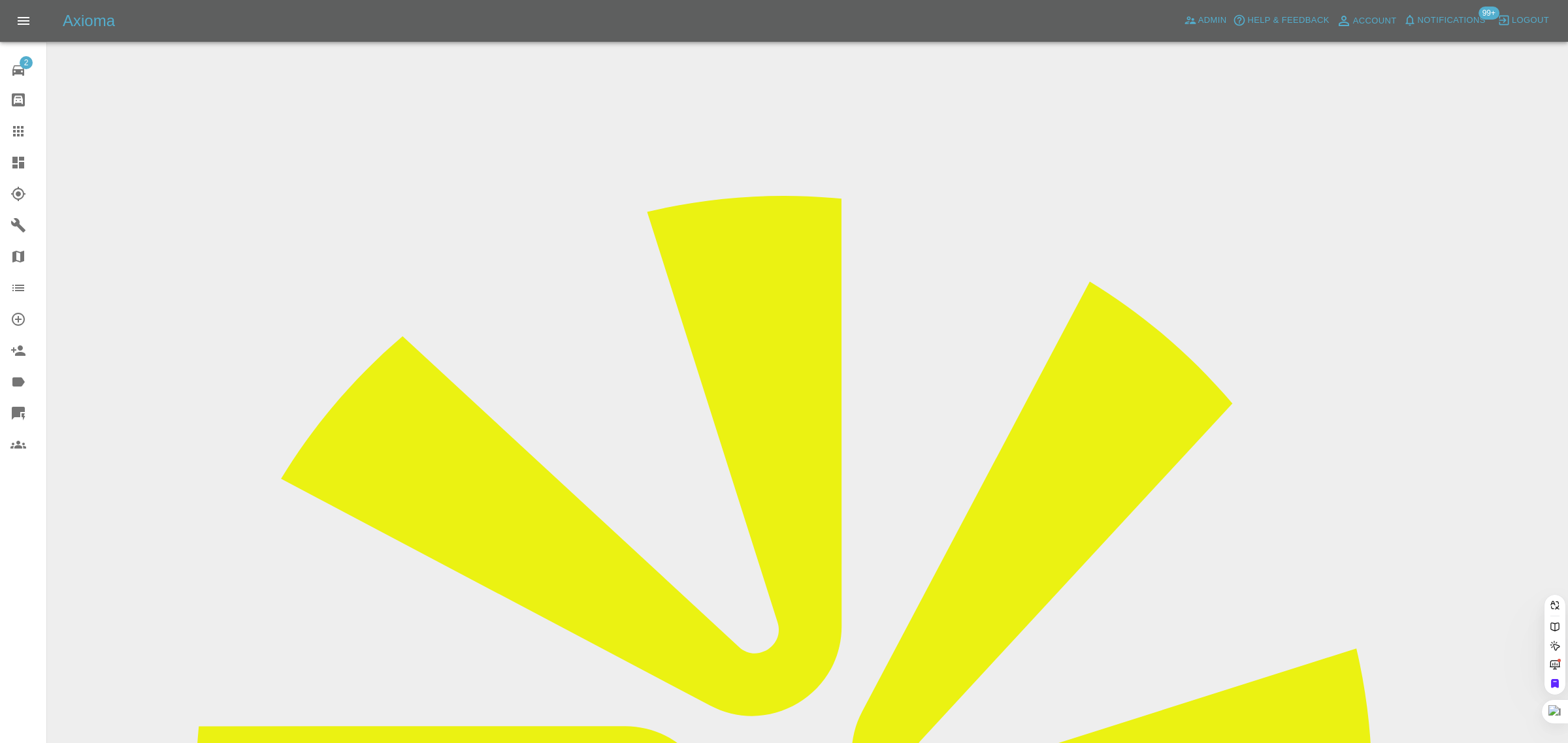
paste input "nathanbambrough21@gmail.com"
type input "nathanbambrough21@gmail.co"
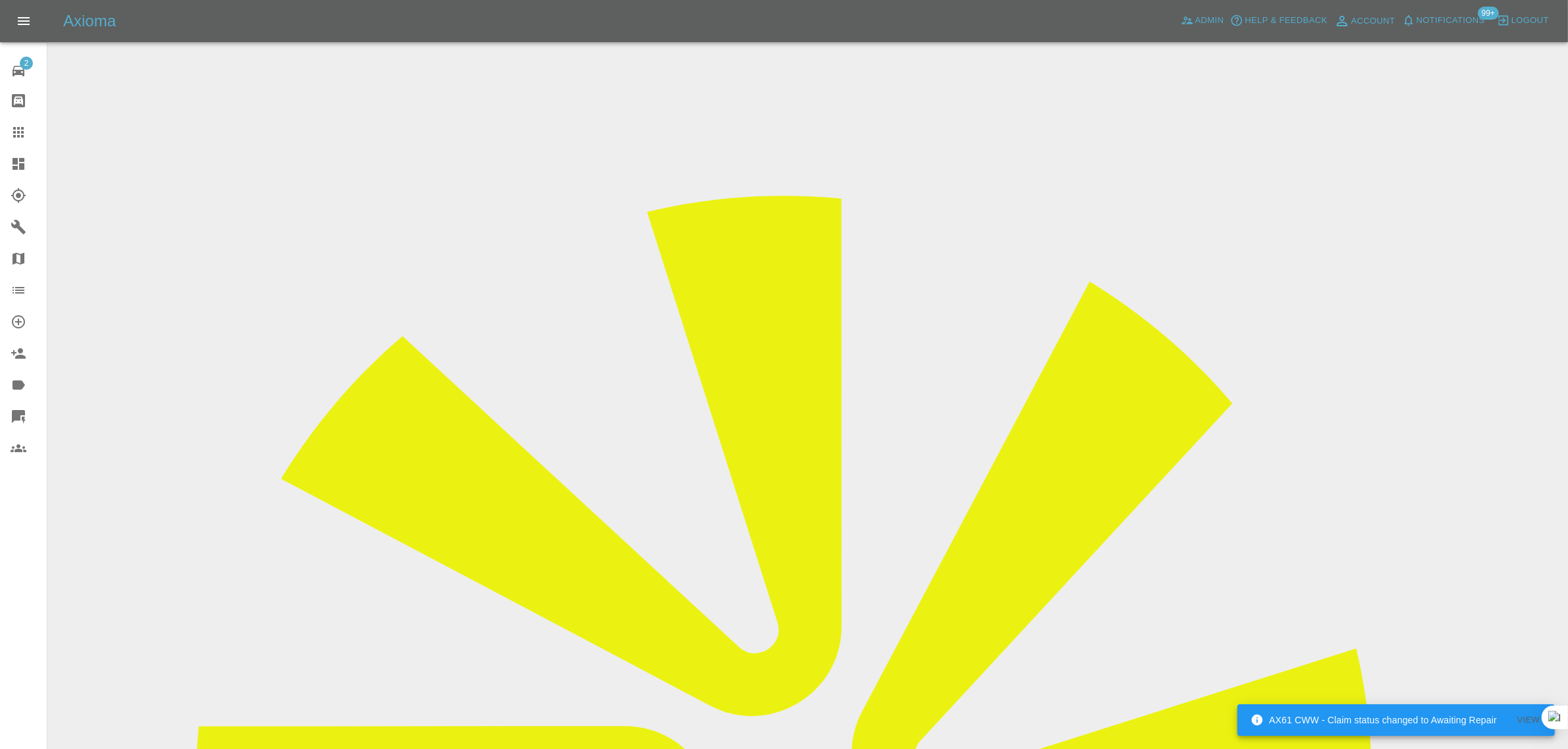
click at [18, 129] on icon at bounding box center [18, 133] width 10 height 10
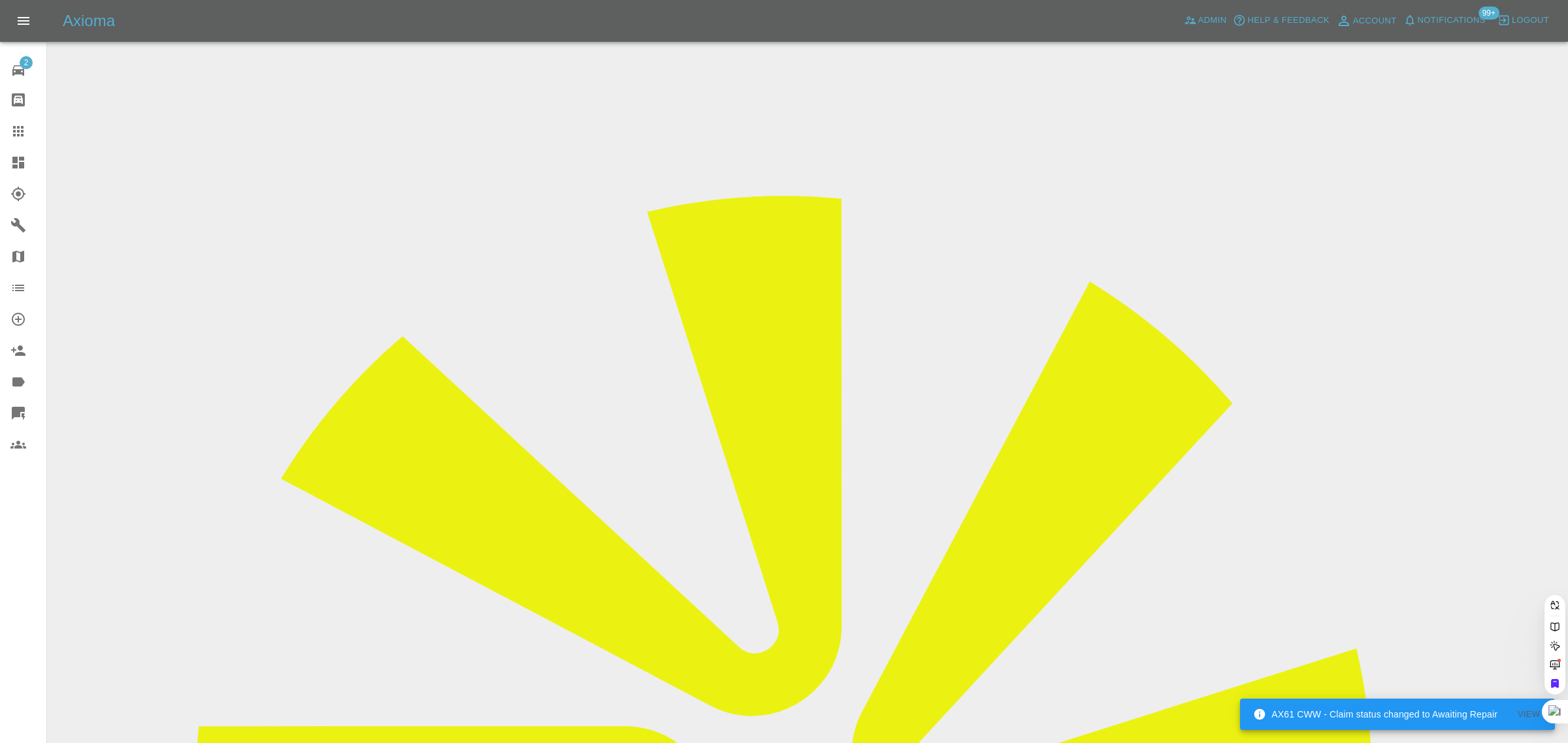
paste input "eddie-baker@hotmail.co.uk"
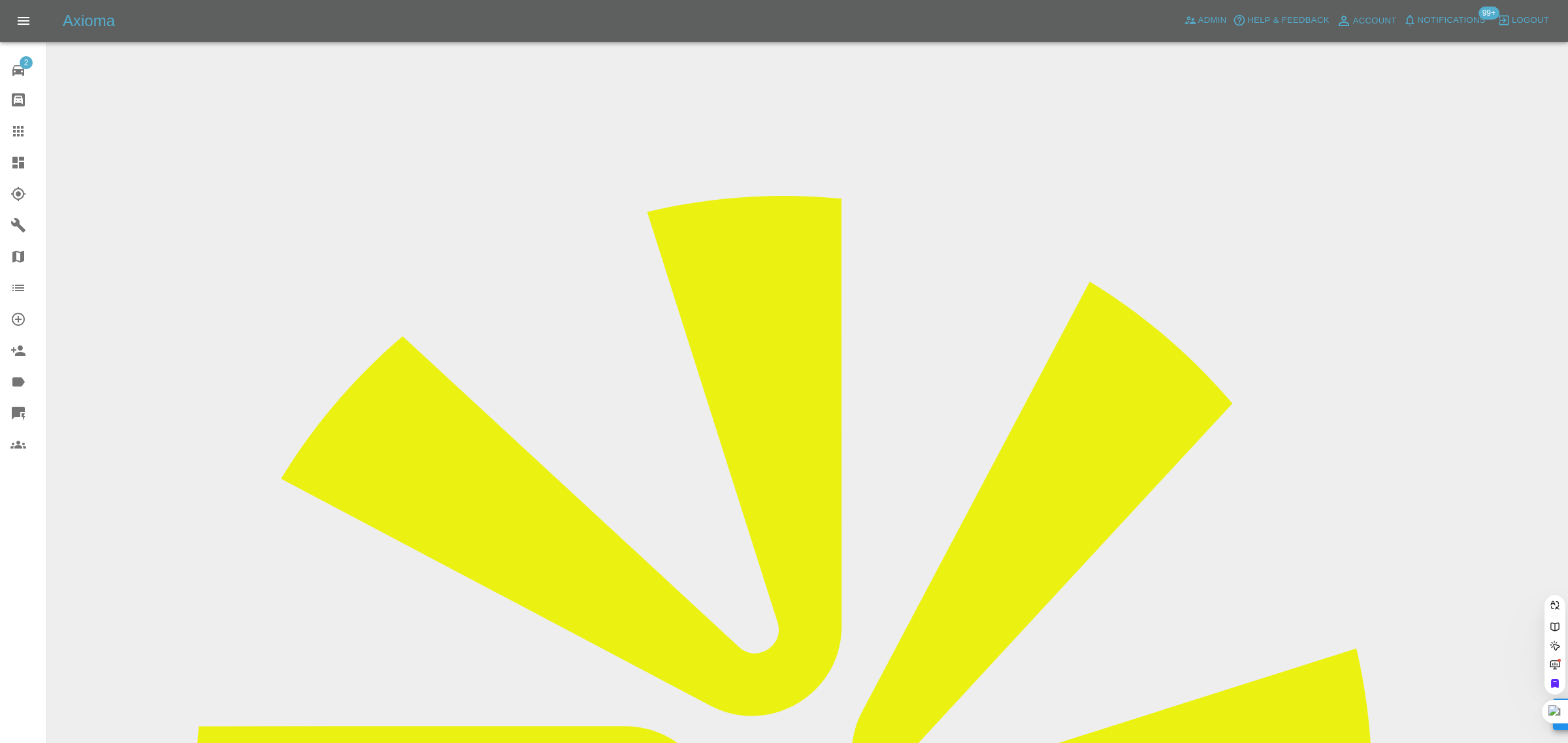
type input "eddie-baker@hotmail.co.uk"
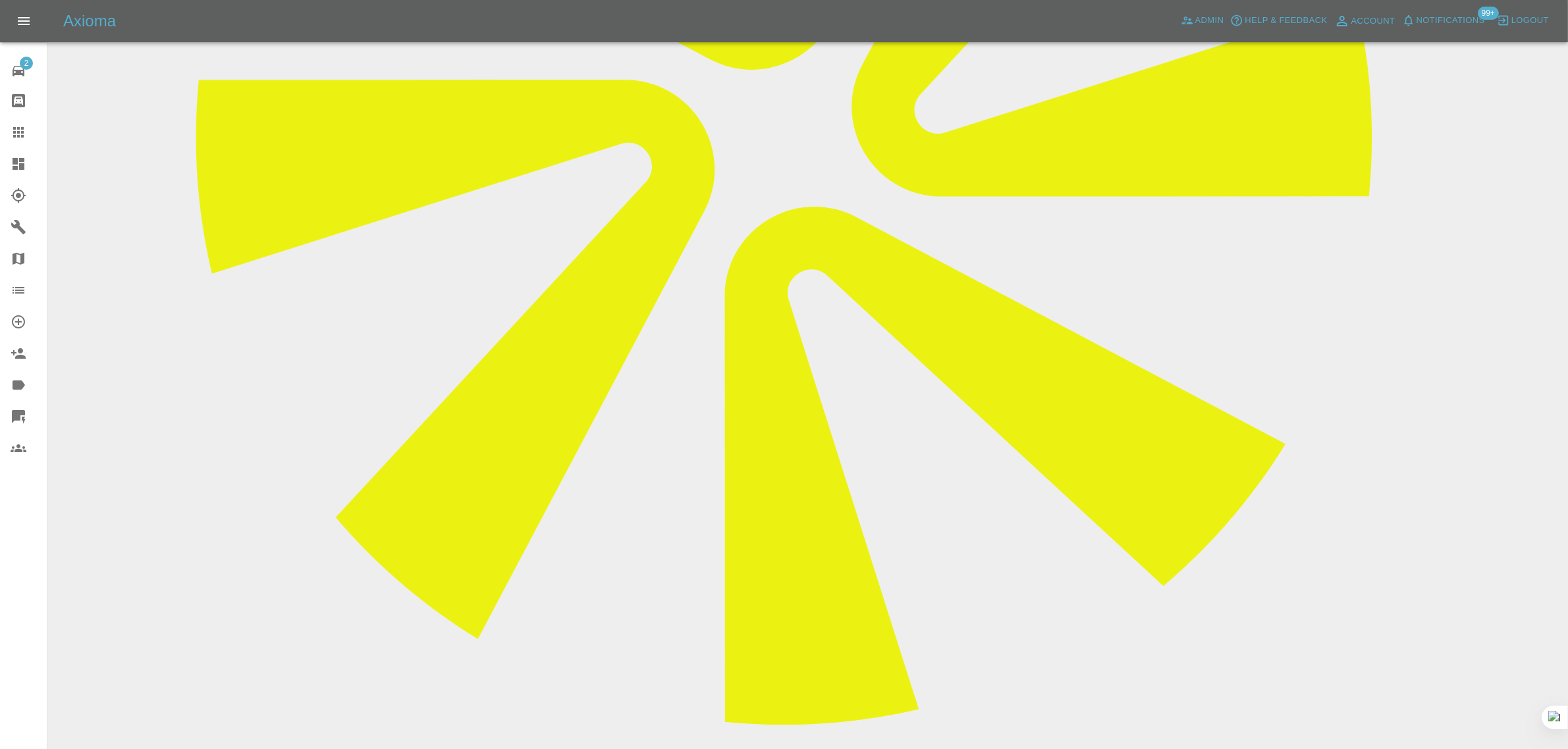
scroll to position [740, 0]
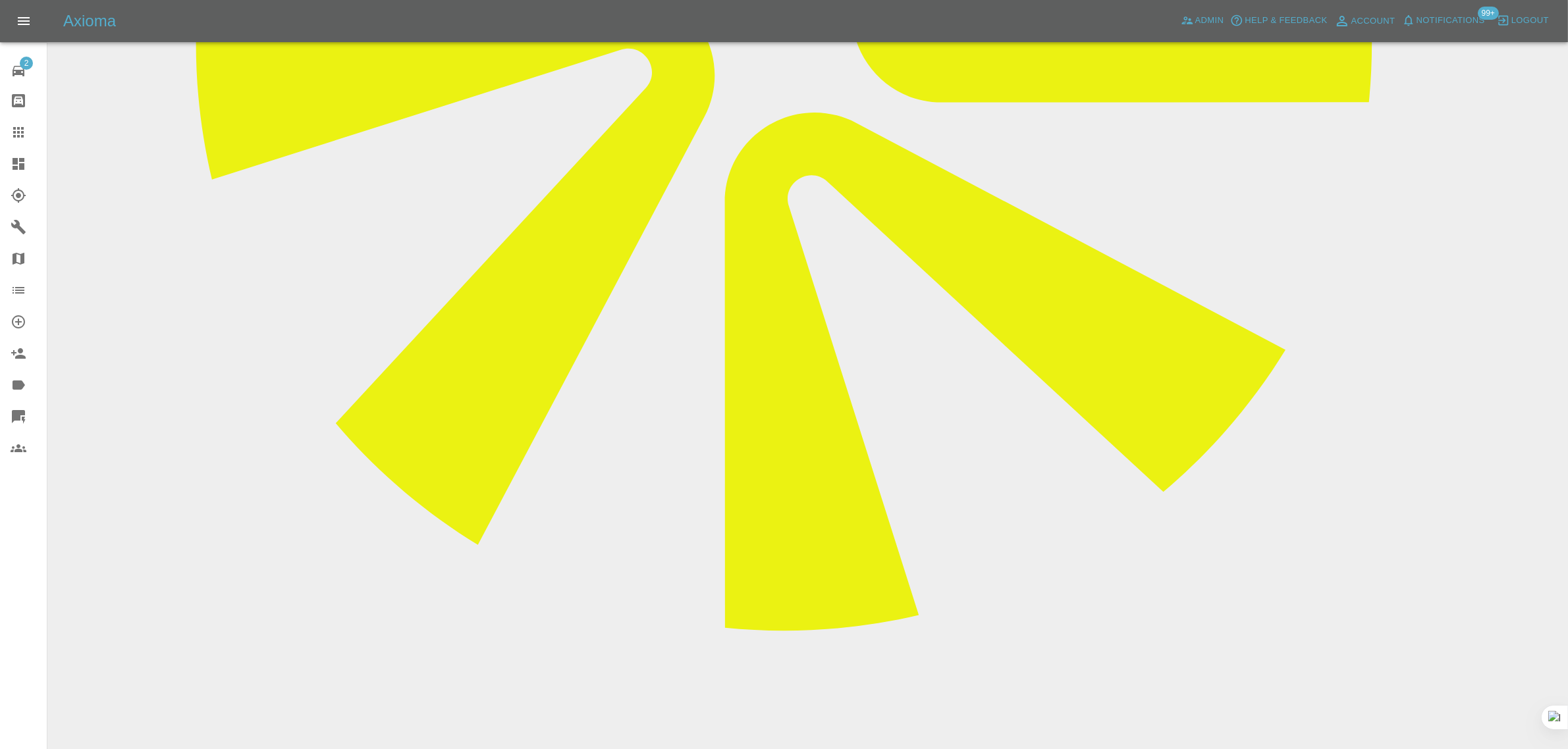
paste textarea "I’m absolutely fuming that your technician has been assessed the job and refuse…"
type textarea "I’m absolutely fuming that your technician has been assessed the job and refuse…"
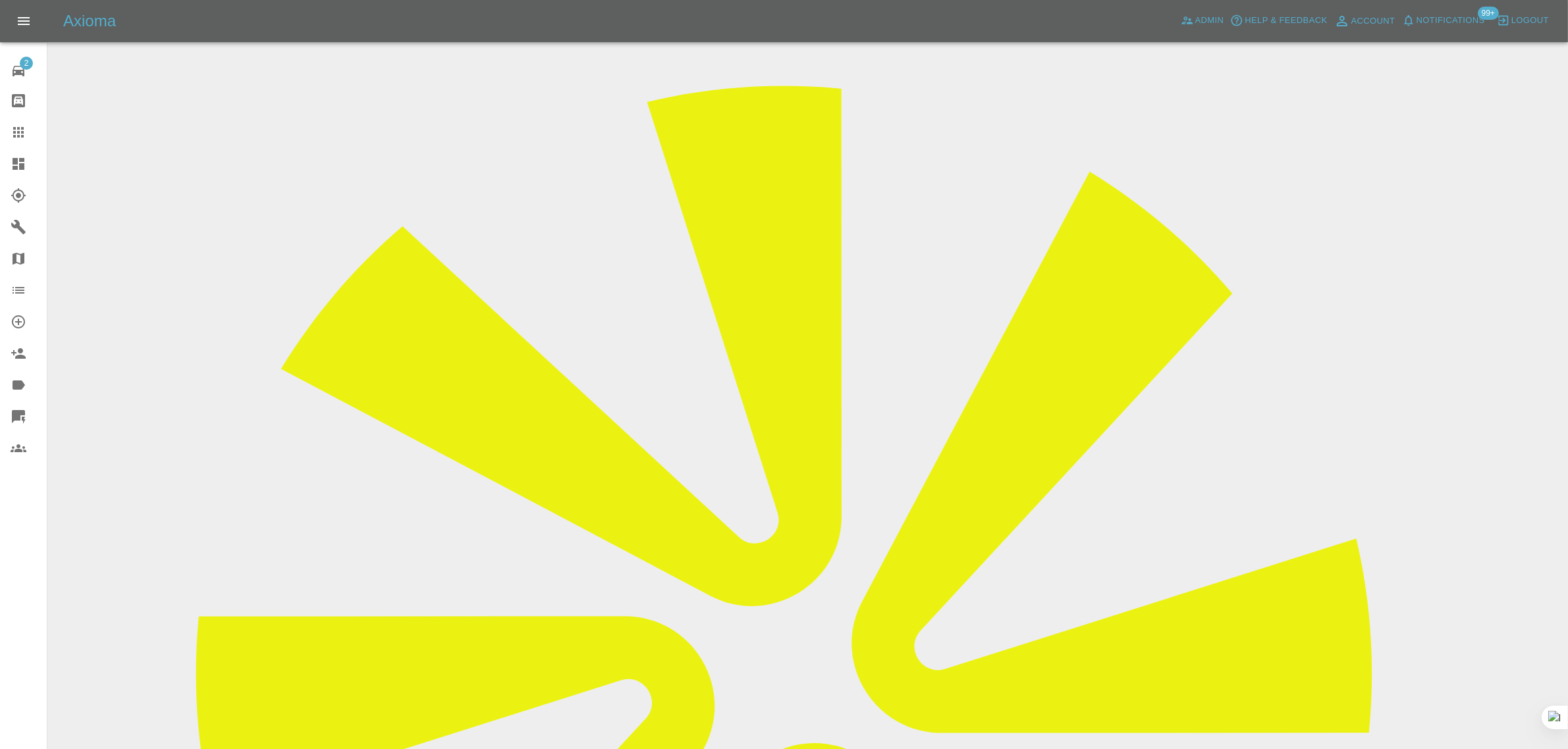
scroll to position [0, 0]
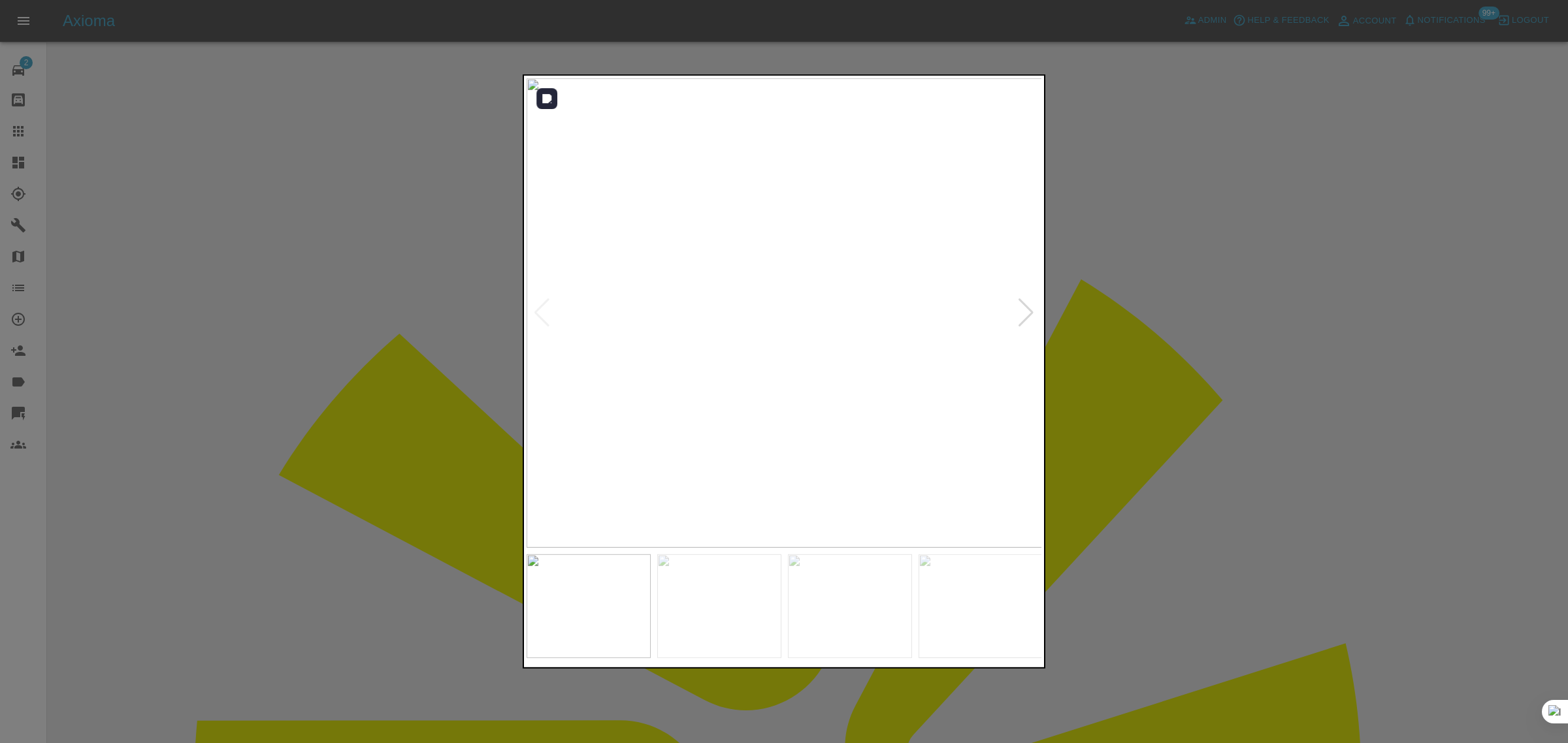
click at [1027, 299] on div at bounding box center [1026, 313] width 17 height 29
click at [1027, 311] on div at bounding box center [1026, 313] width 17 height 29
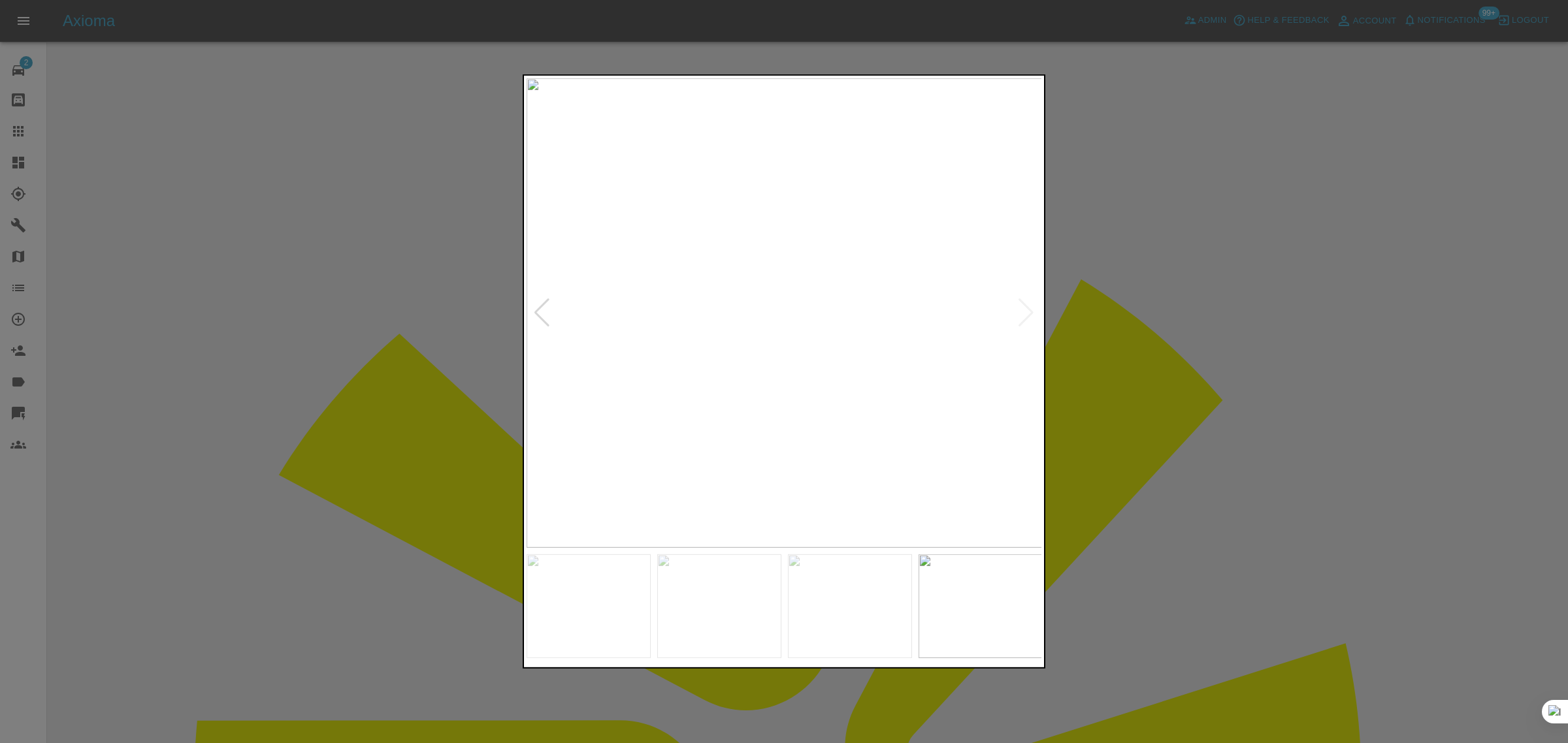
click at [1027, 311] on img at bounding box center [785, 313] width 516 height 469
click at [1160, 358] on div at bounding box center [784, 372] width 1568 height 743
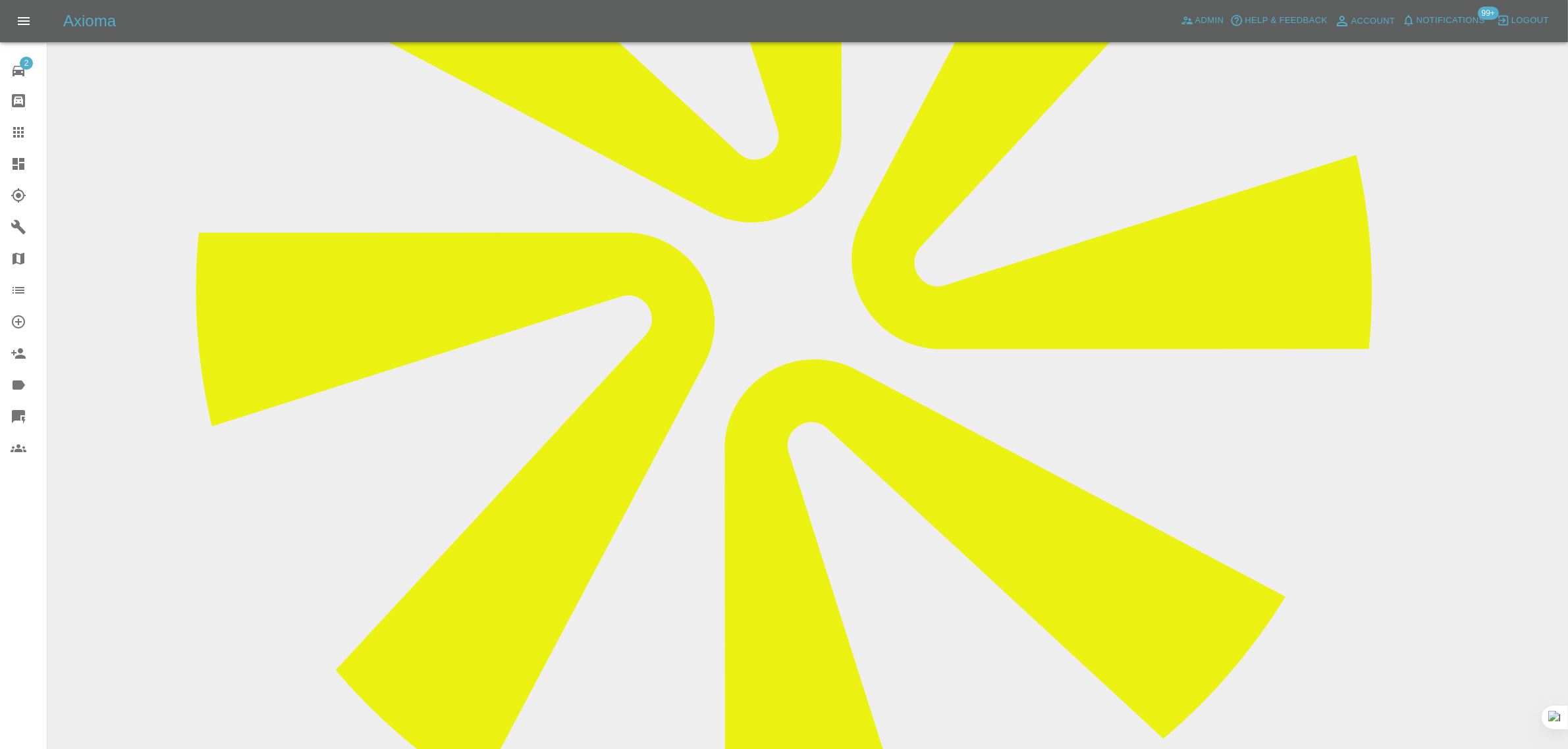
scroll to position [905, 0]
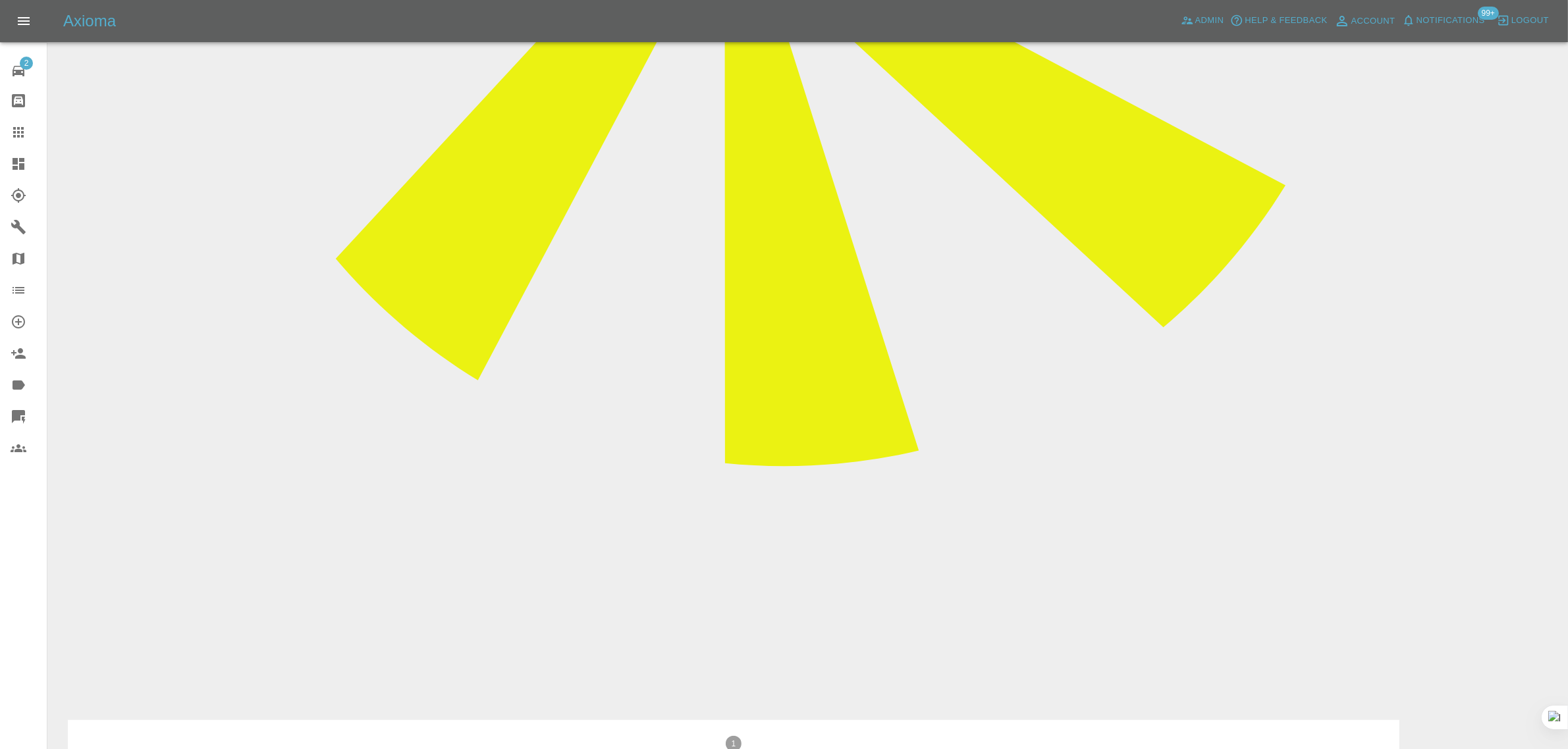
copy p "OOS. Needs a tailgate. bent in places he didn't show us. was quoted 2.5k elsewh…"
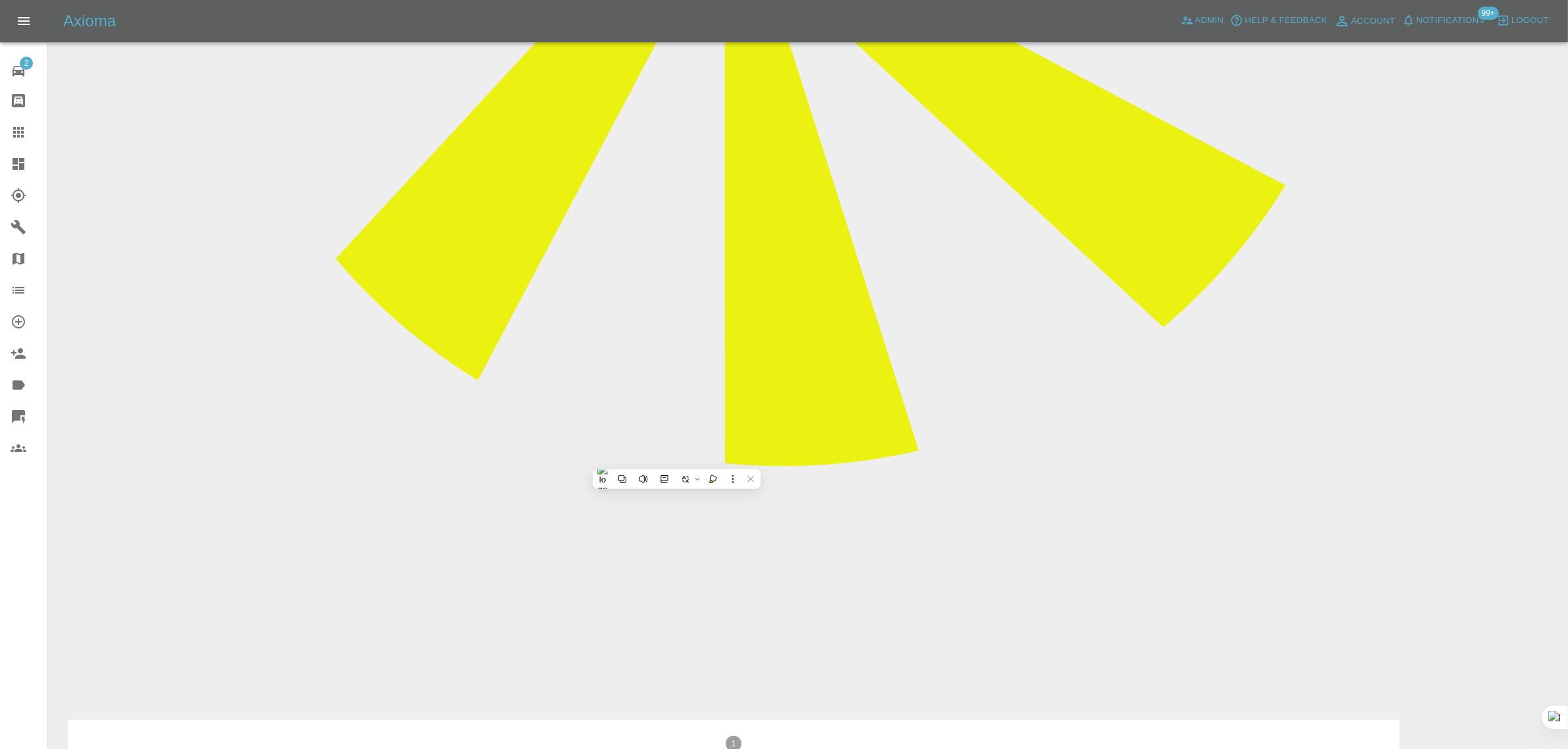
click at [20, 138] on icon at bounding box center [18, 133] width 16 height 16
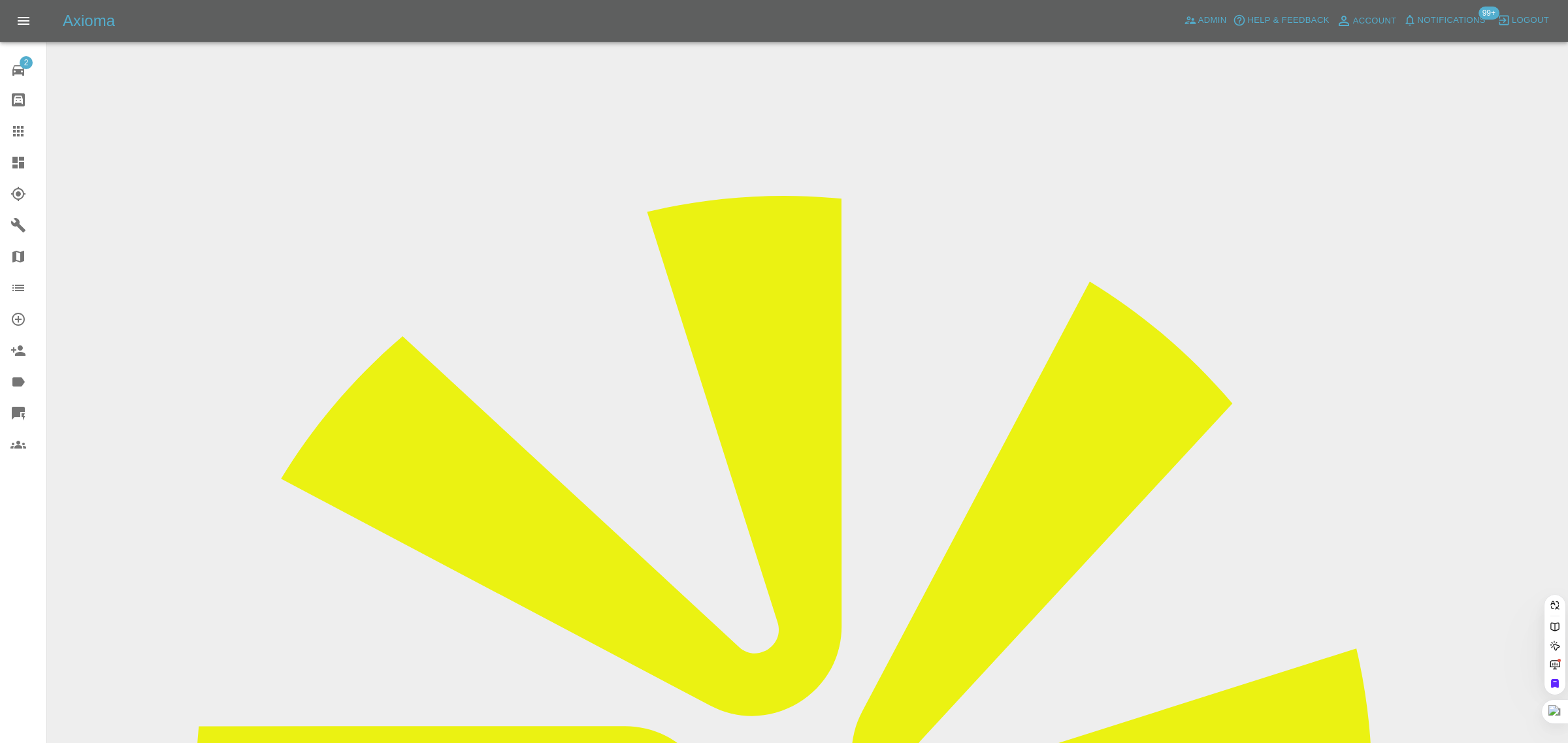
paste input "louise.hanman@rainworthfleet.co.uk"
type input "louise.hanman@rainworthfleet.co.u"
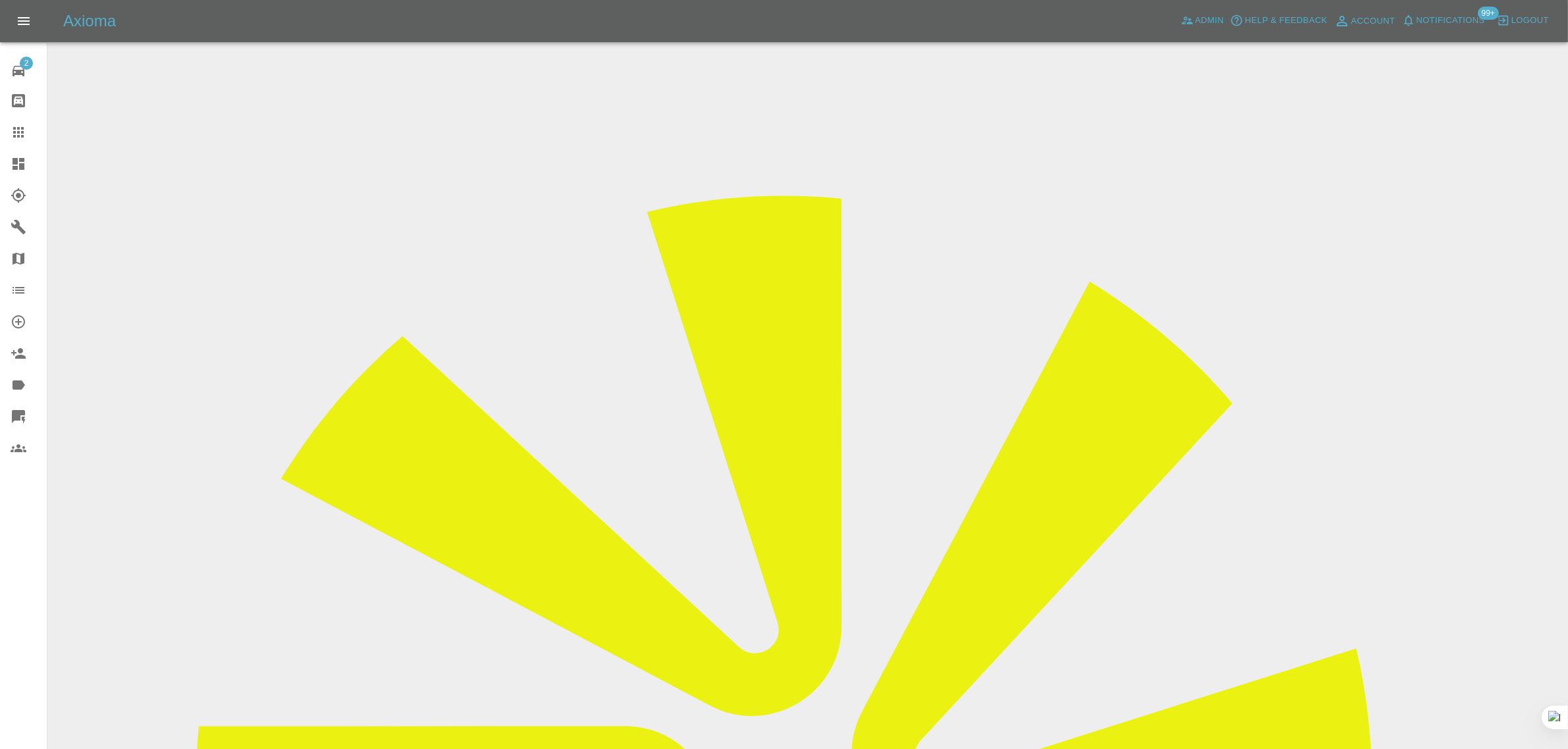
click at [23, 130] on icon at bounding box center [18, 133] width 16 height 16
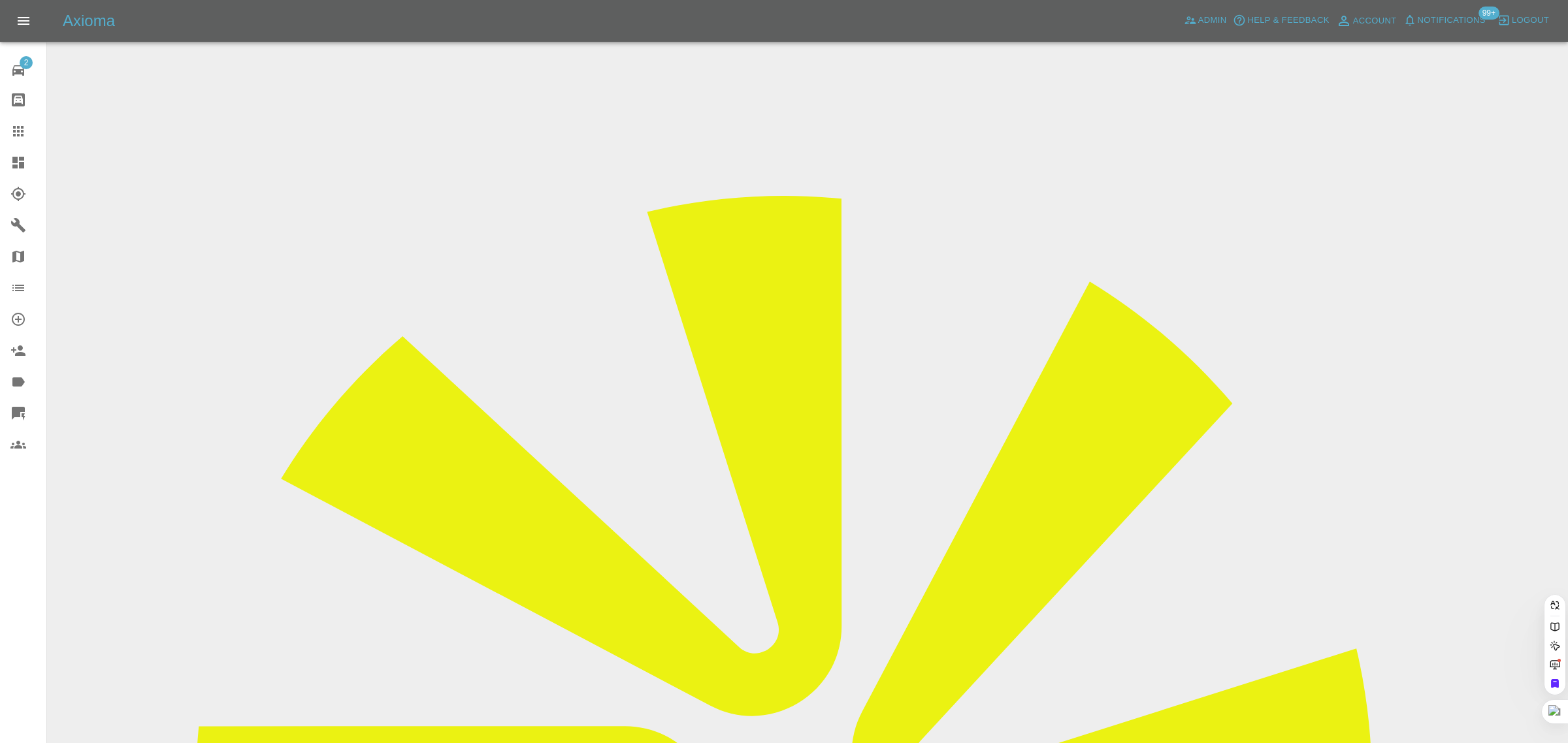
paste input "patriciabiggs32@gmail.com"
type input "patriciabiggs32@gmail.co"
drag, startPoint x: 841, startPoint y: 466, endPoint x: 671, endPoint y: 464, distance: 170.0
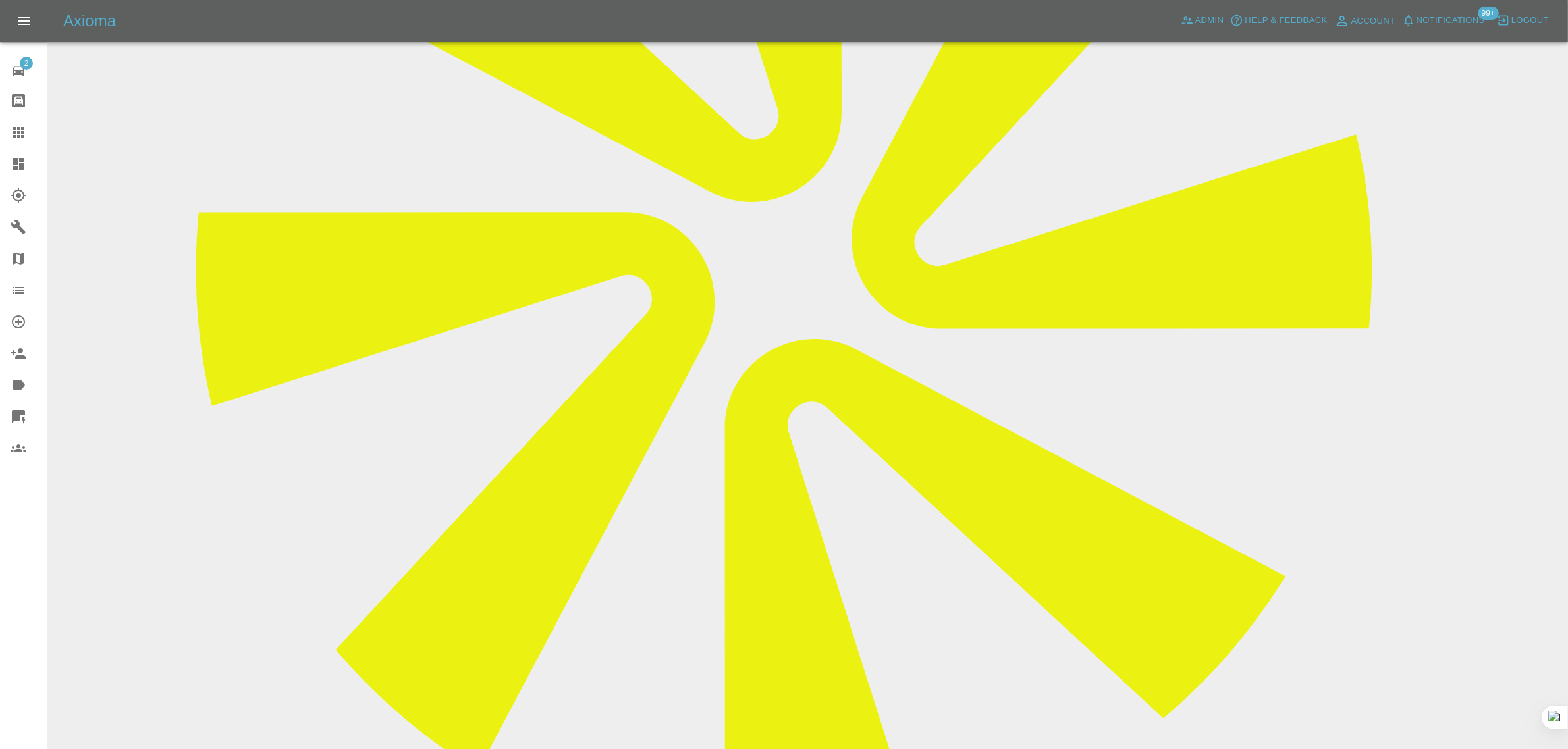
scroll to position [740, 0]
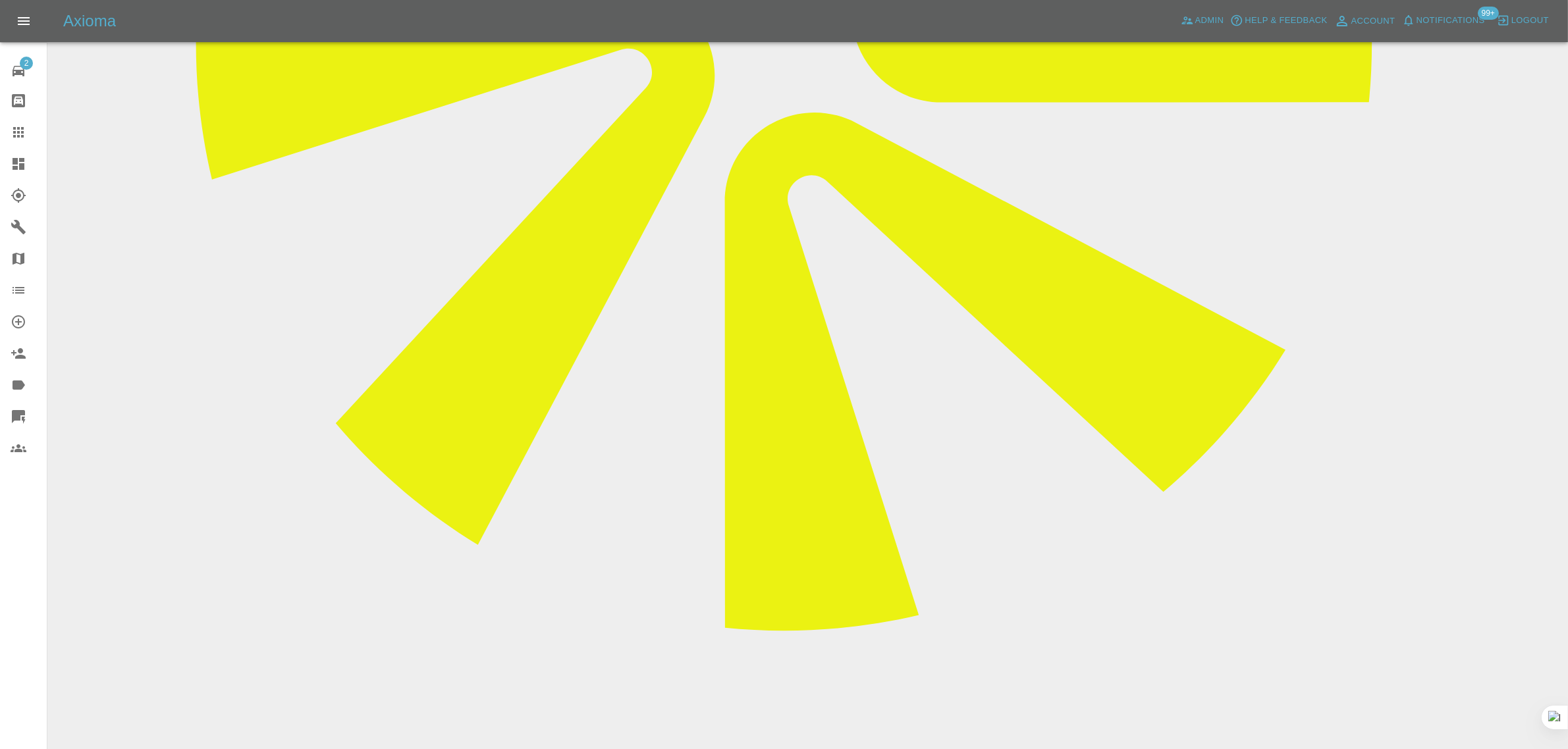
paste textarea "Martin now mentions coming Saturday ... o.k. with me but if he doesn't come Sat…"
type textarea "Martin now mentions coming Saturday ... o.k. with me but if he doesn't come Sat…"
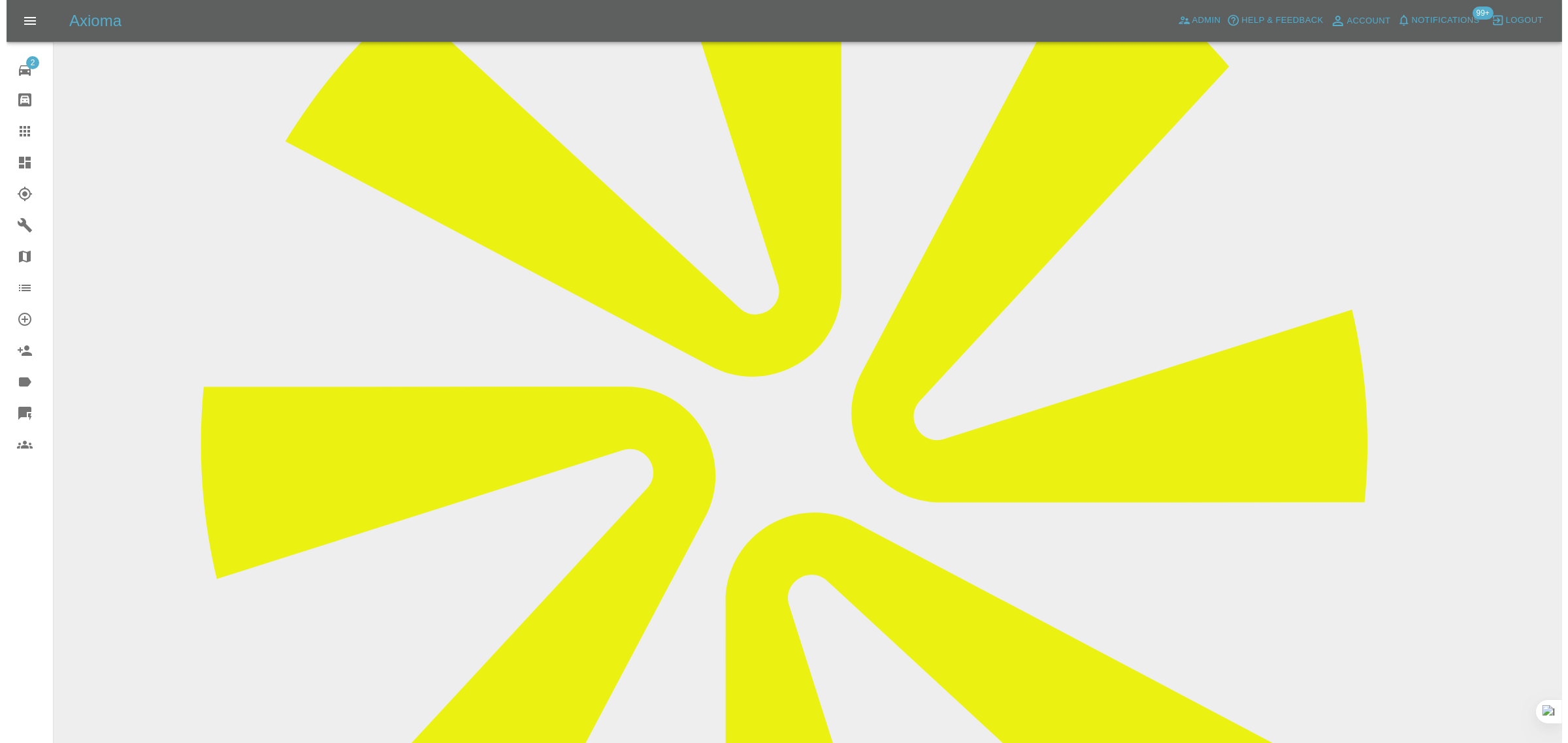
scroll to position [245, 0]
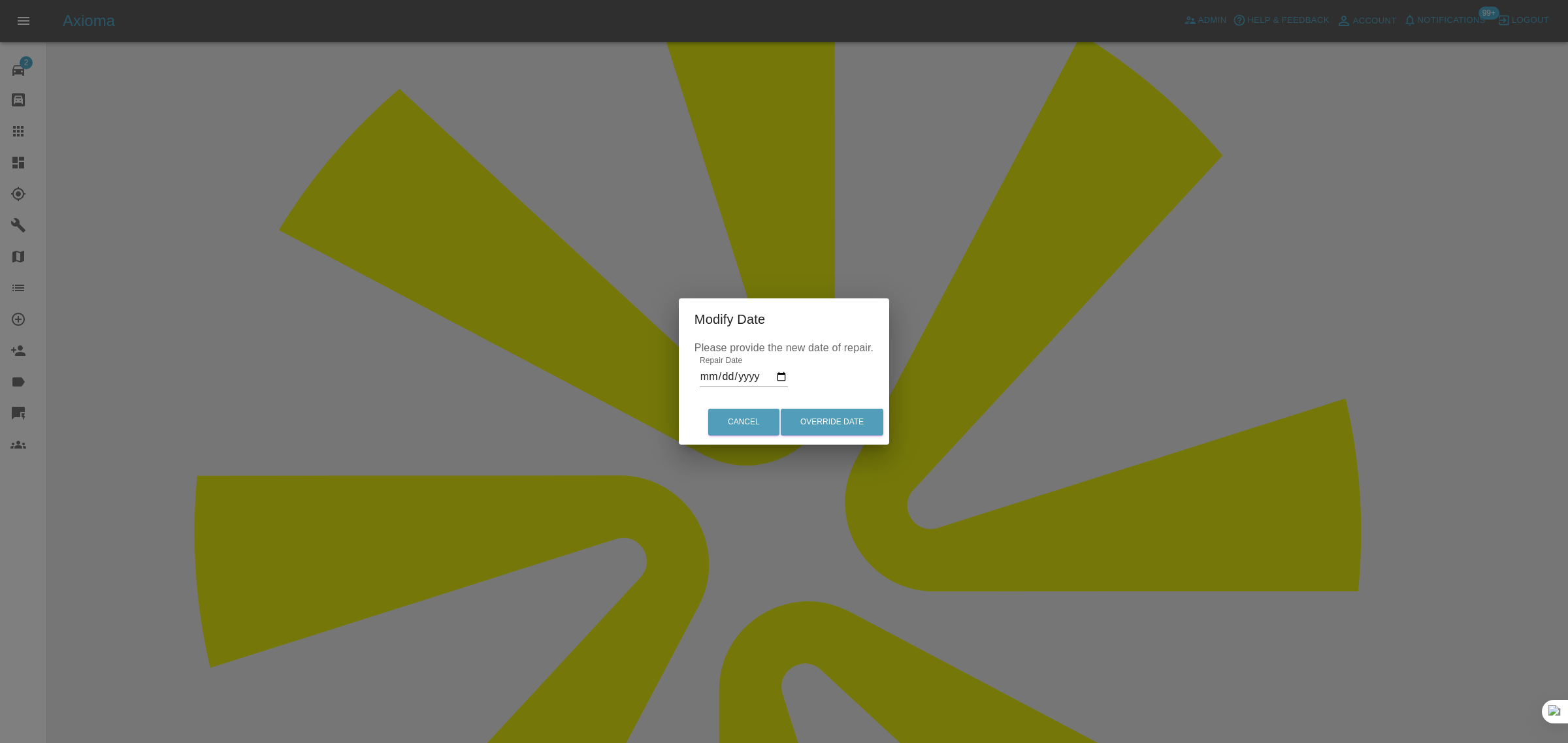
click at [781, 376] on input "2025-08-20" at bounding box center [744, 377] width 88 height 21
type input "2025-08-23"
click at [828, 419] on button "Override Date" at bounding box center [832, 422] width 102 height 27
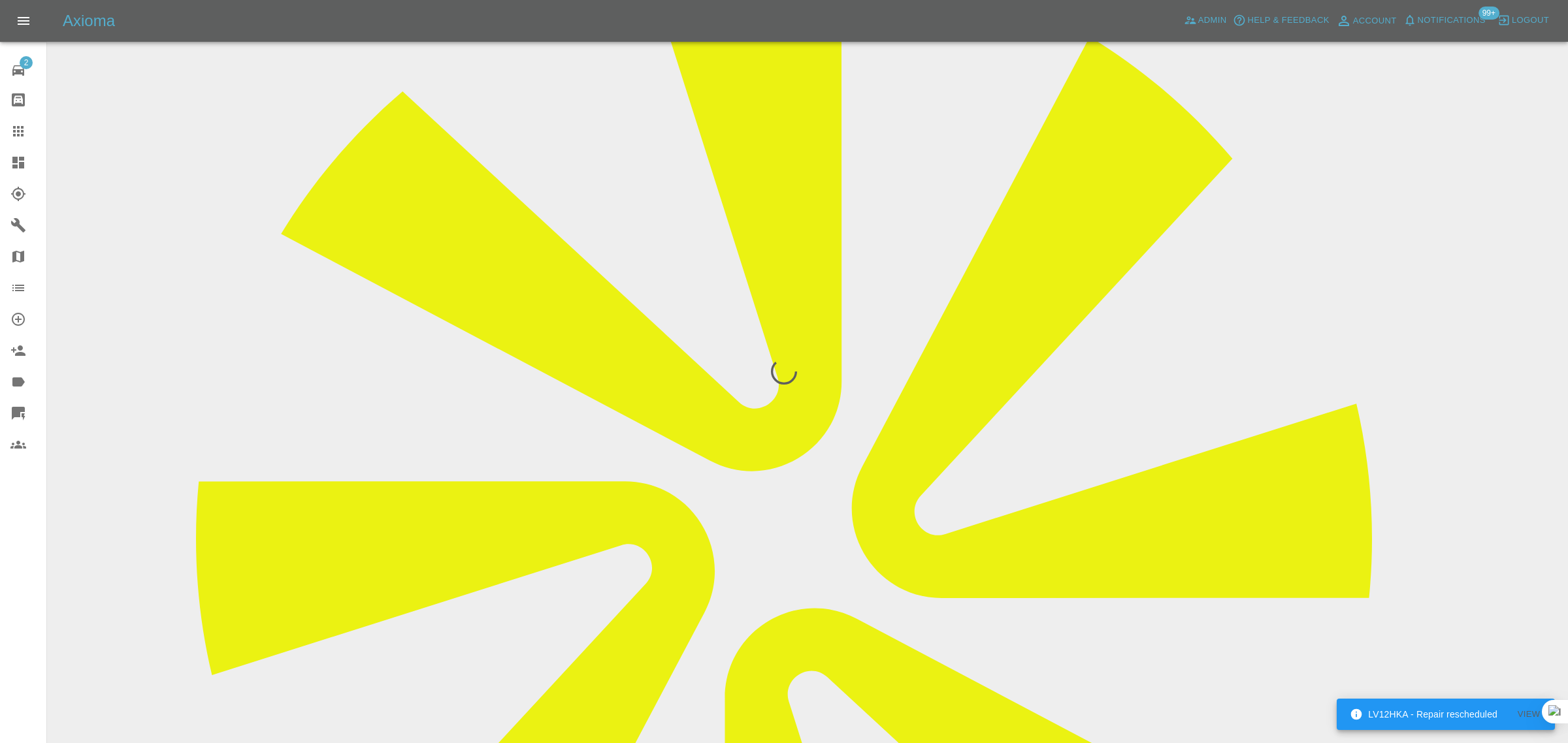
scroll to position [0, 0]
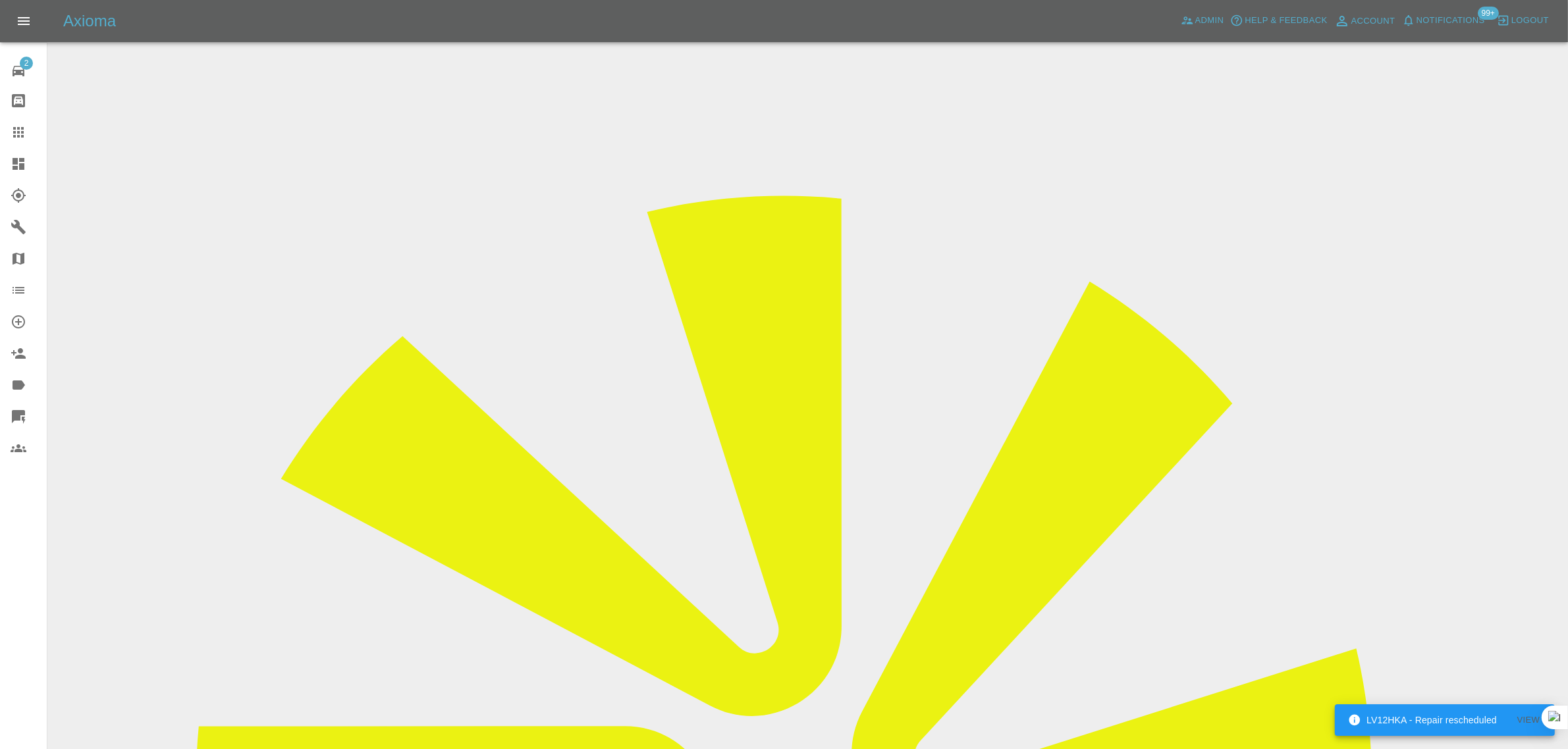
click at [28, 141] on link "Claims" at bounding box center [24, 132] width 47 height 31
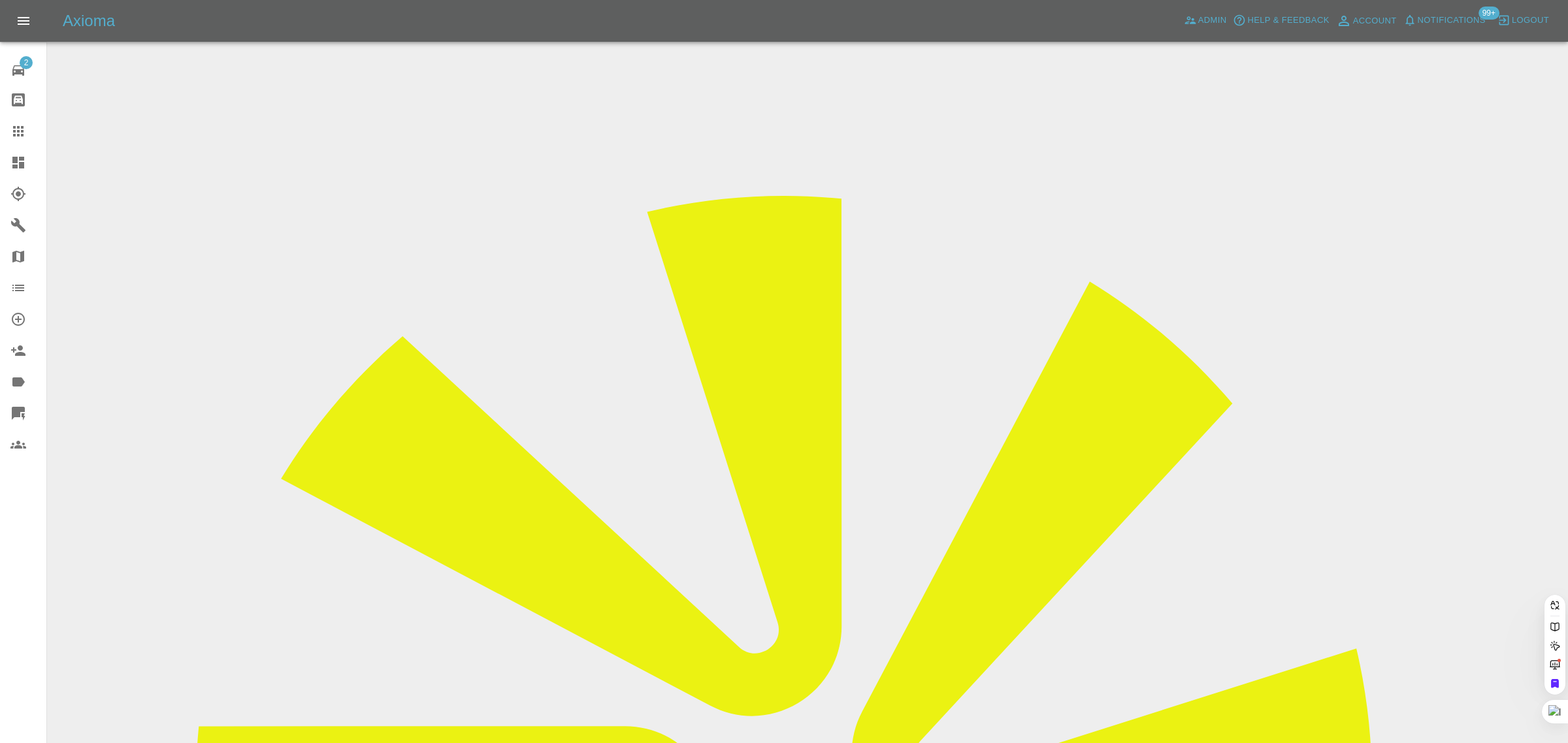
paste input "pbridgwater7@gmail.com"
type input "pbridgwater7@gmail.co"
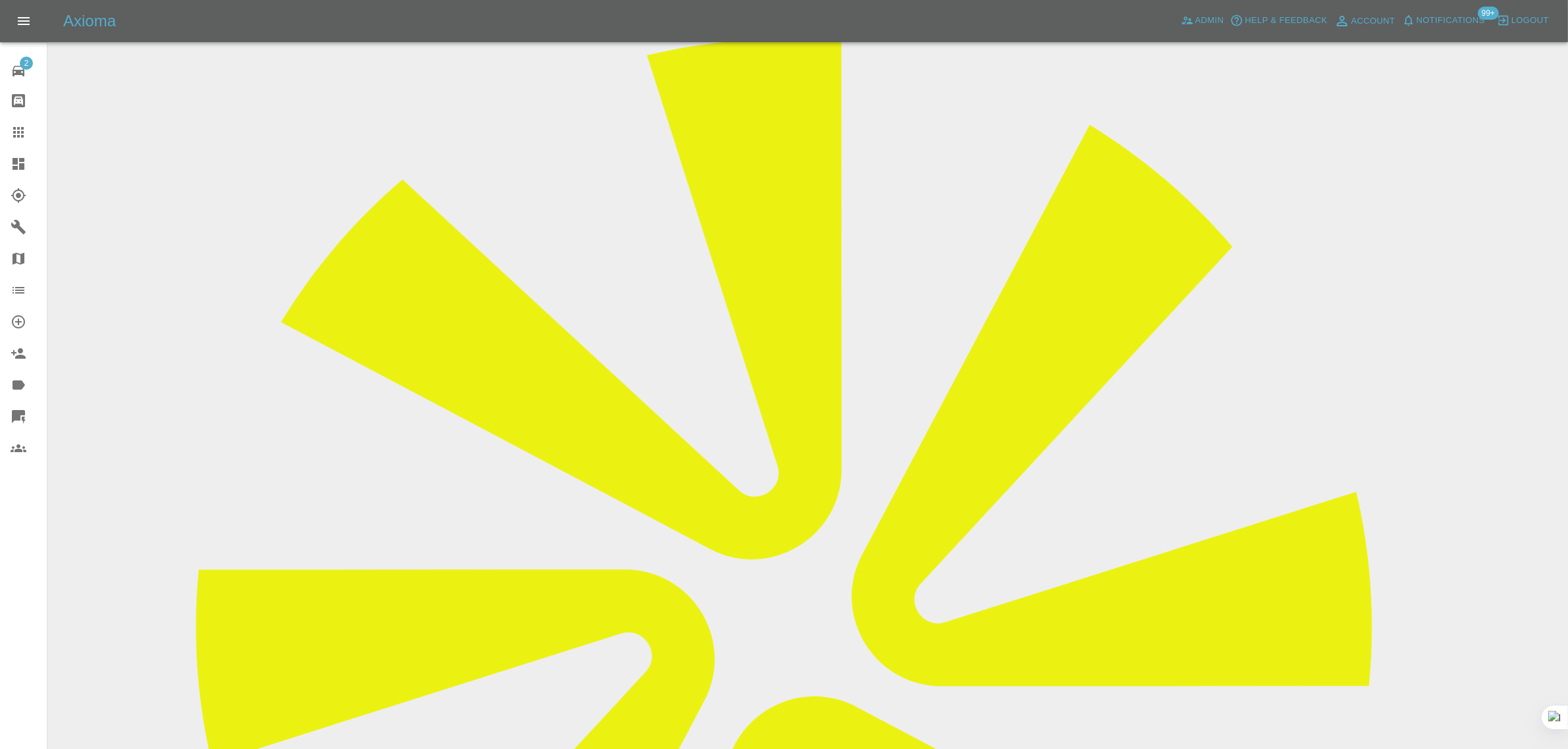
scroll to position [576, 0]
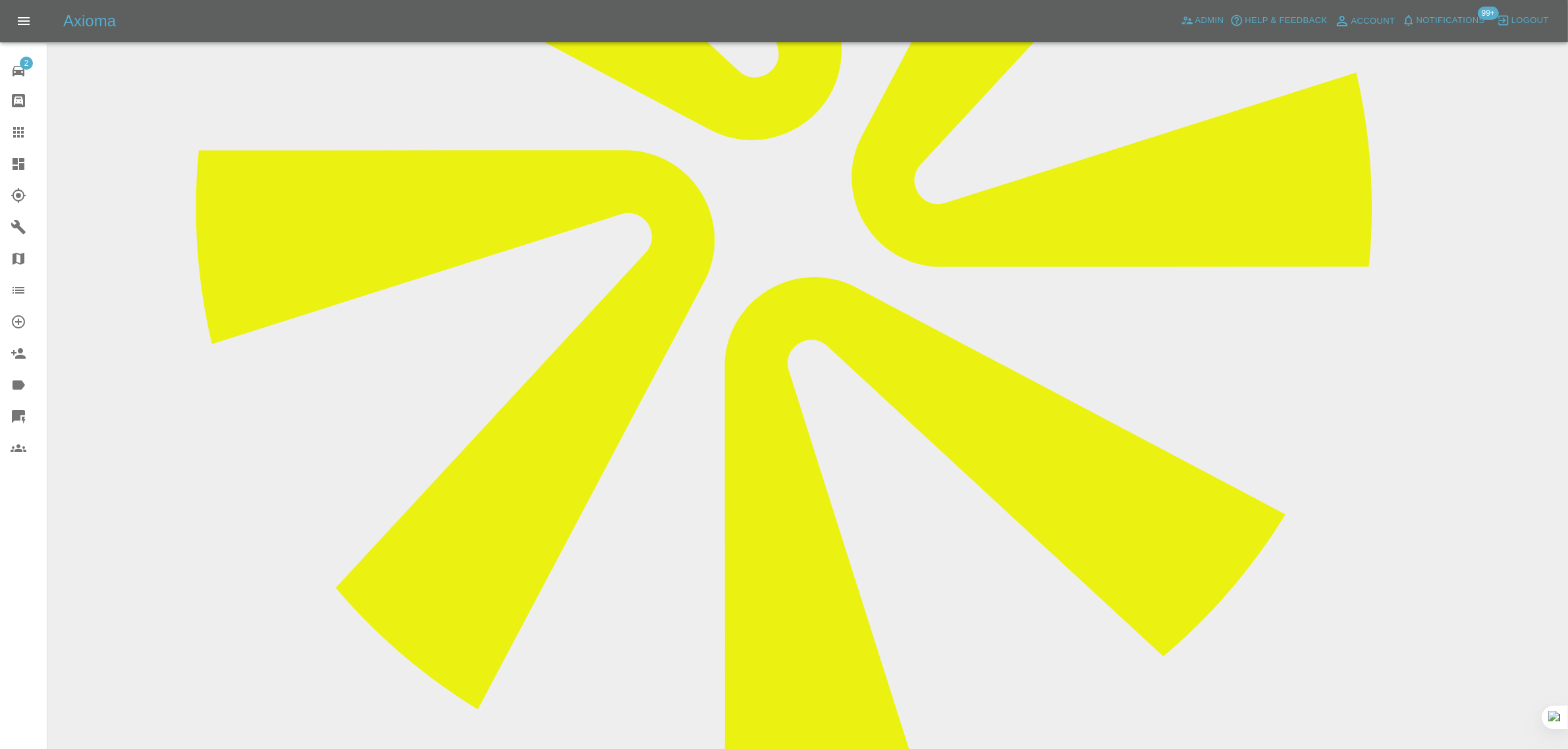
paste textarea "Thanks for the response I’ll look into the option of putting it to someone else…"
type textarea "Thanks for the response I’ll look into the option of putting it to someone else…"
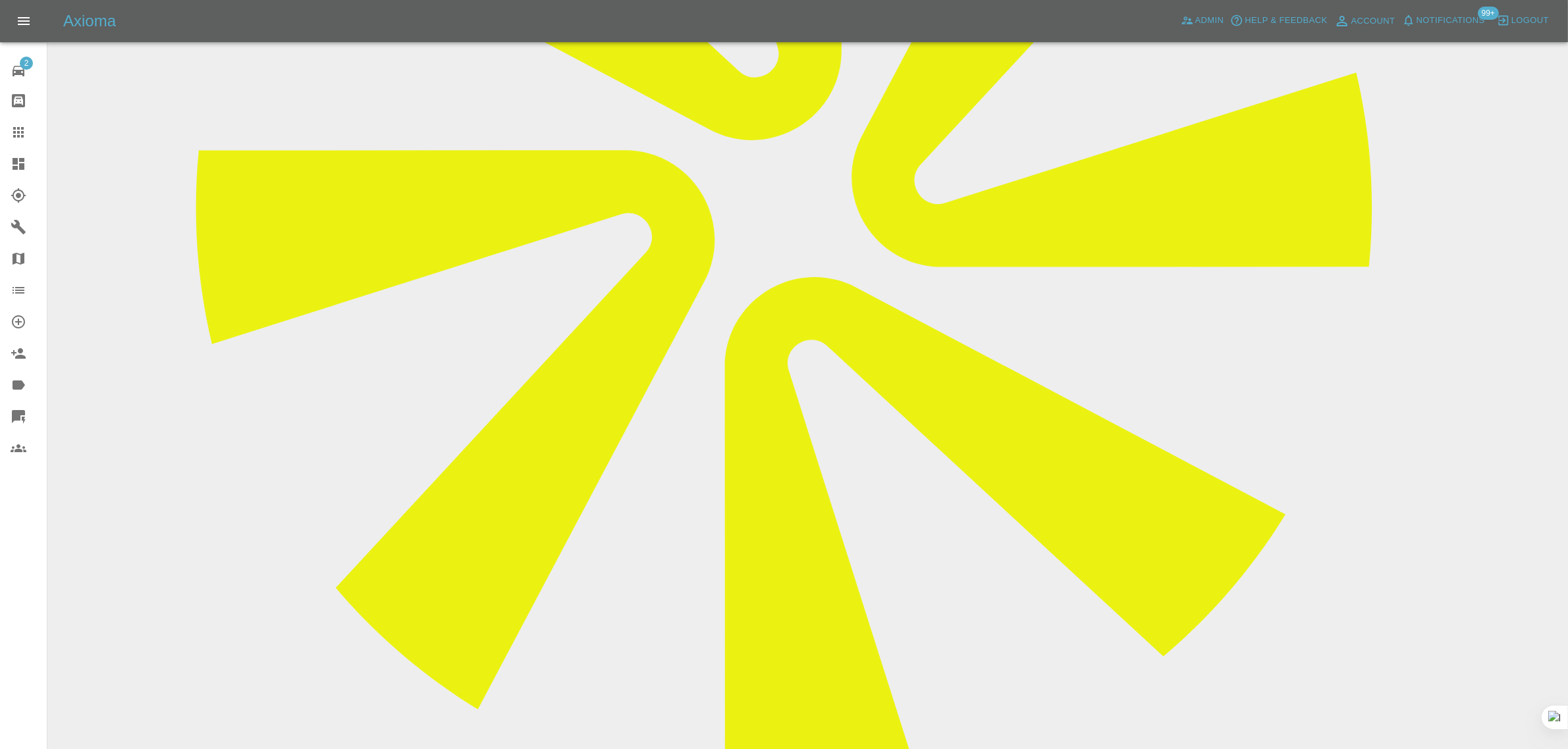
click at [24, 125] on icon at bounding box center [18, 133] width 16 height 16
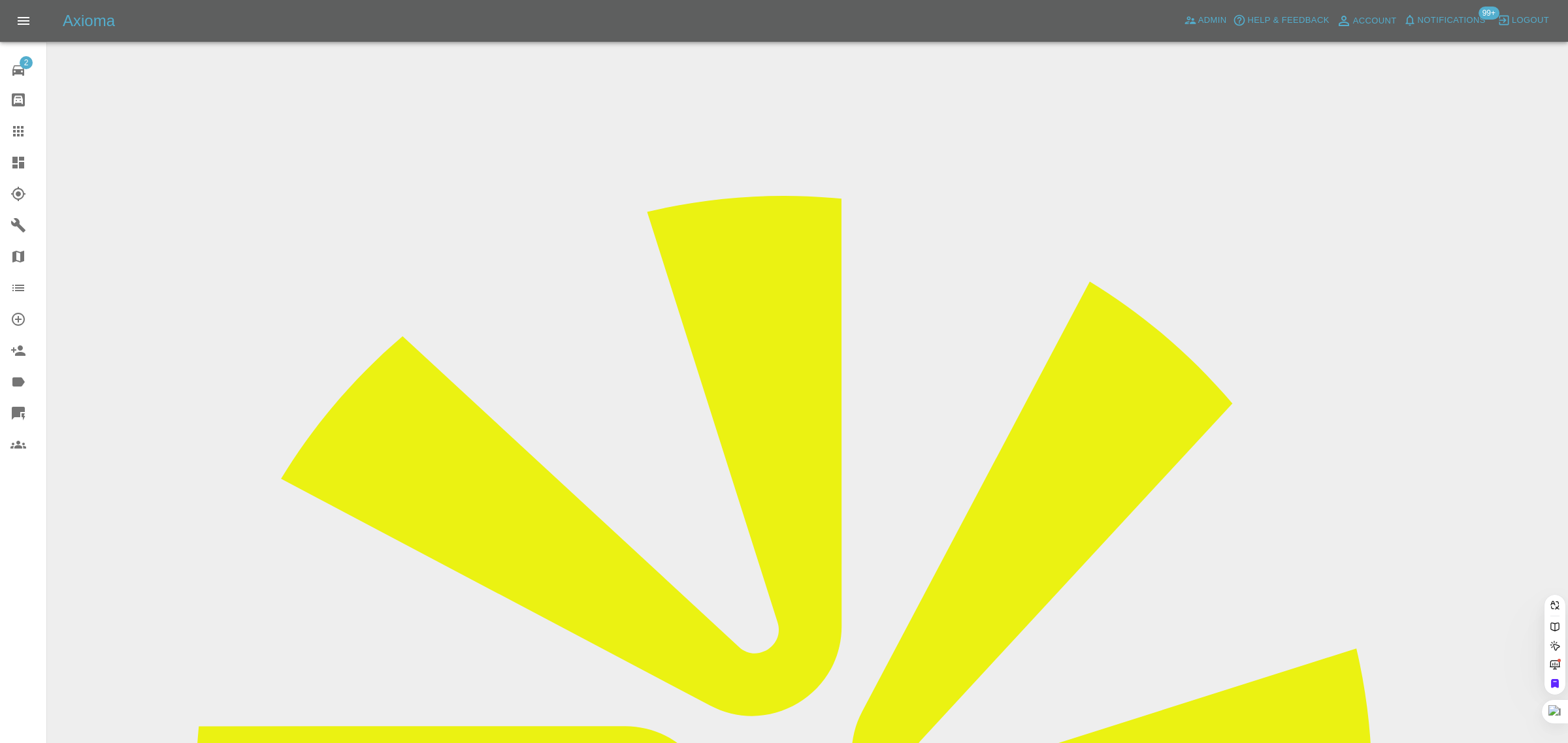
paste input "alexcave10@googlemail.com"
type input "alexcave10@googlemail.com"
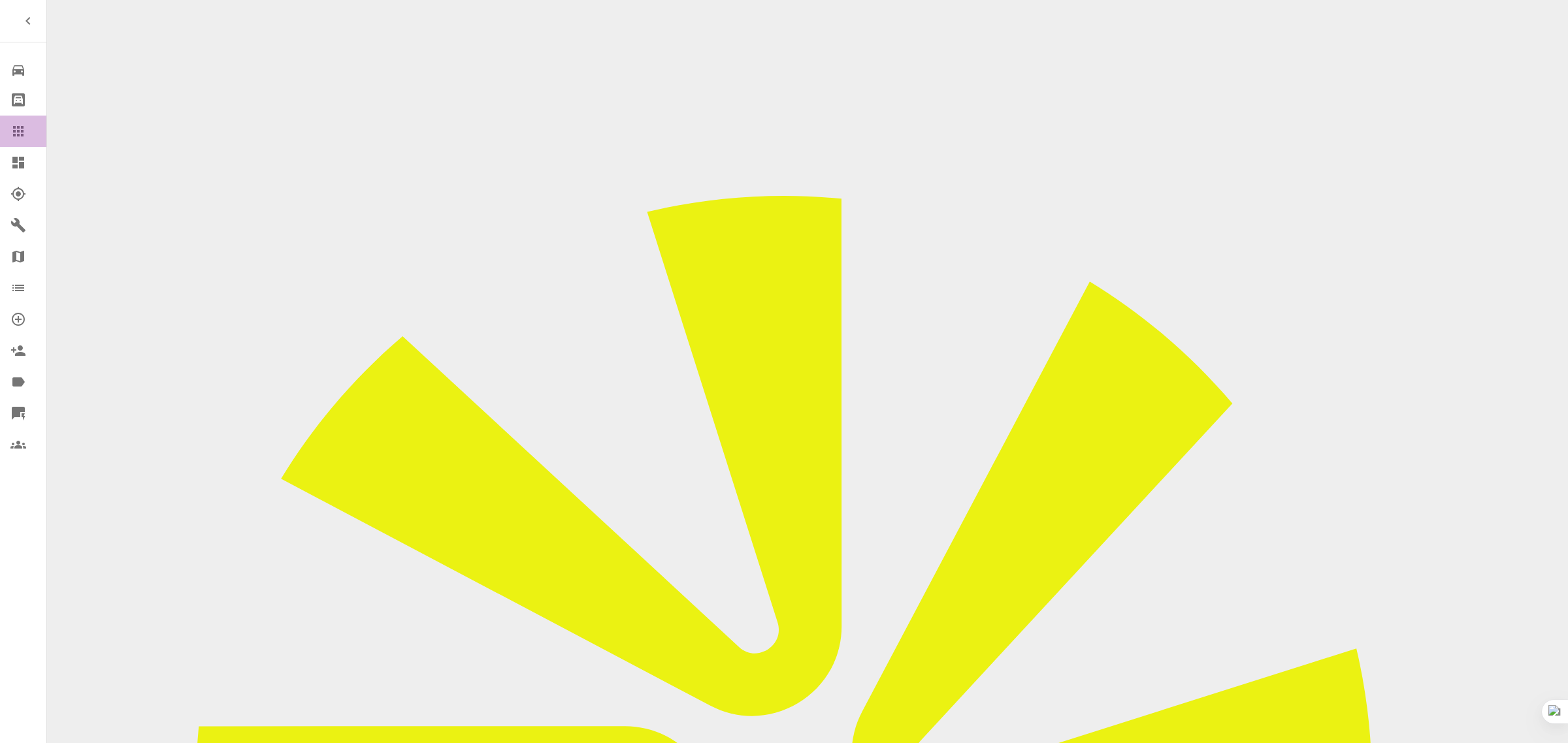
click at [23, 132] on icon at bounding box center [18, 132] width 10 height 10
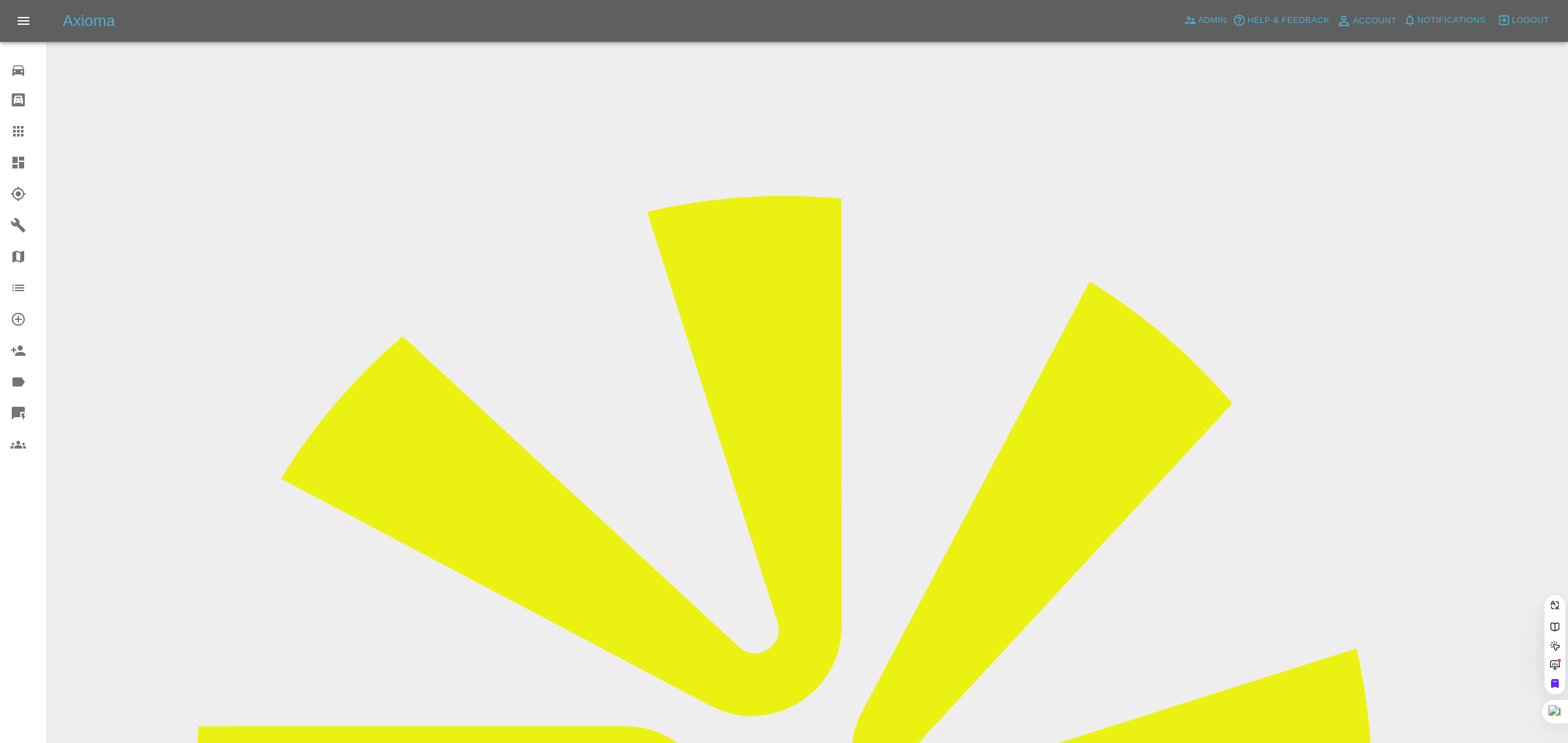
paste input "[PERSON_NAME][EMAIL_ADDRESS][DOMAIN_NAME]"
type input "[PERSON_NAME][EMAIL_ADDRESS][DOMAIN_NAME]"
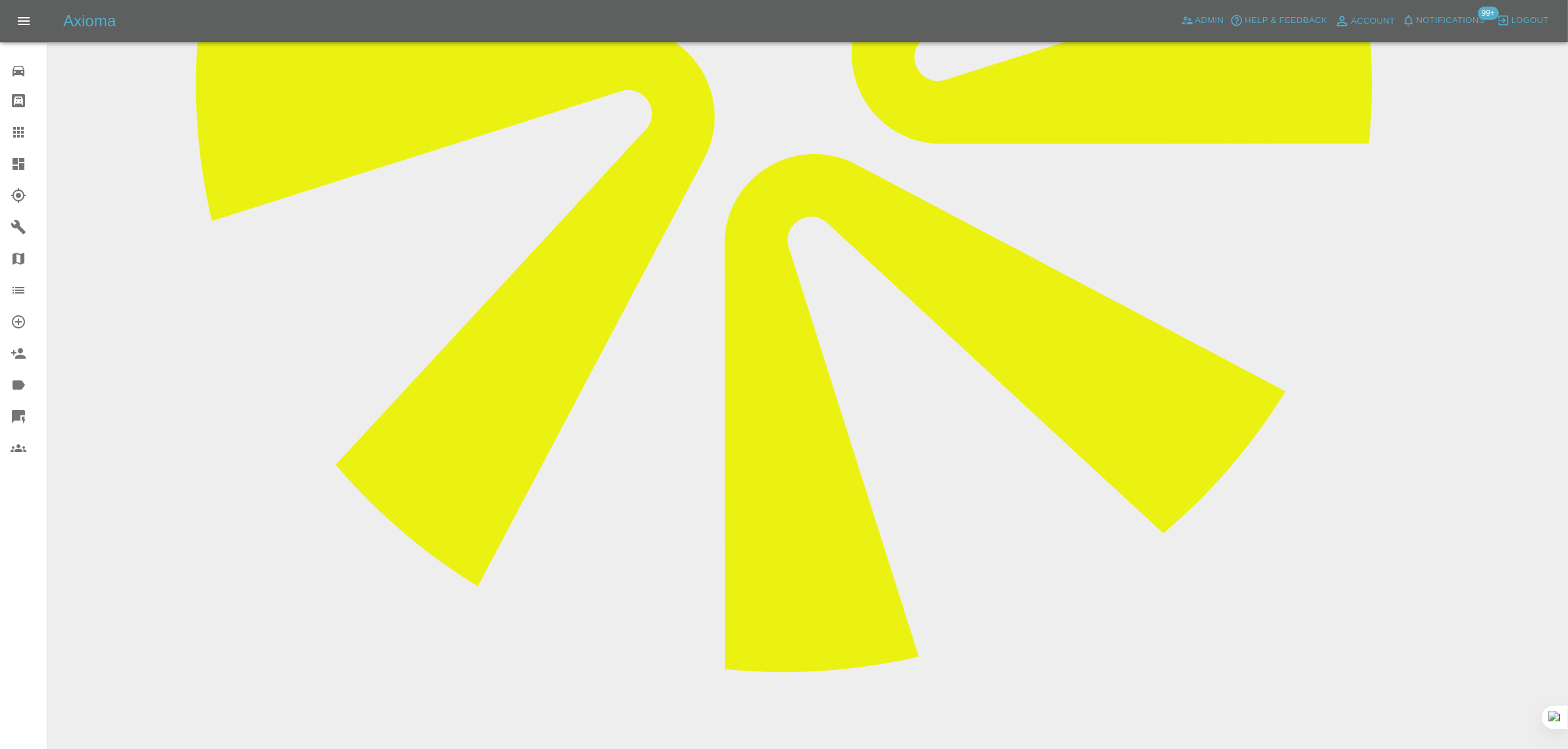
scroll to position [740, 0]
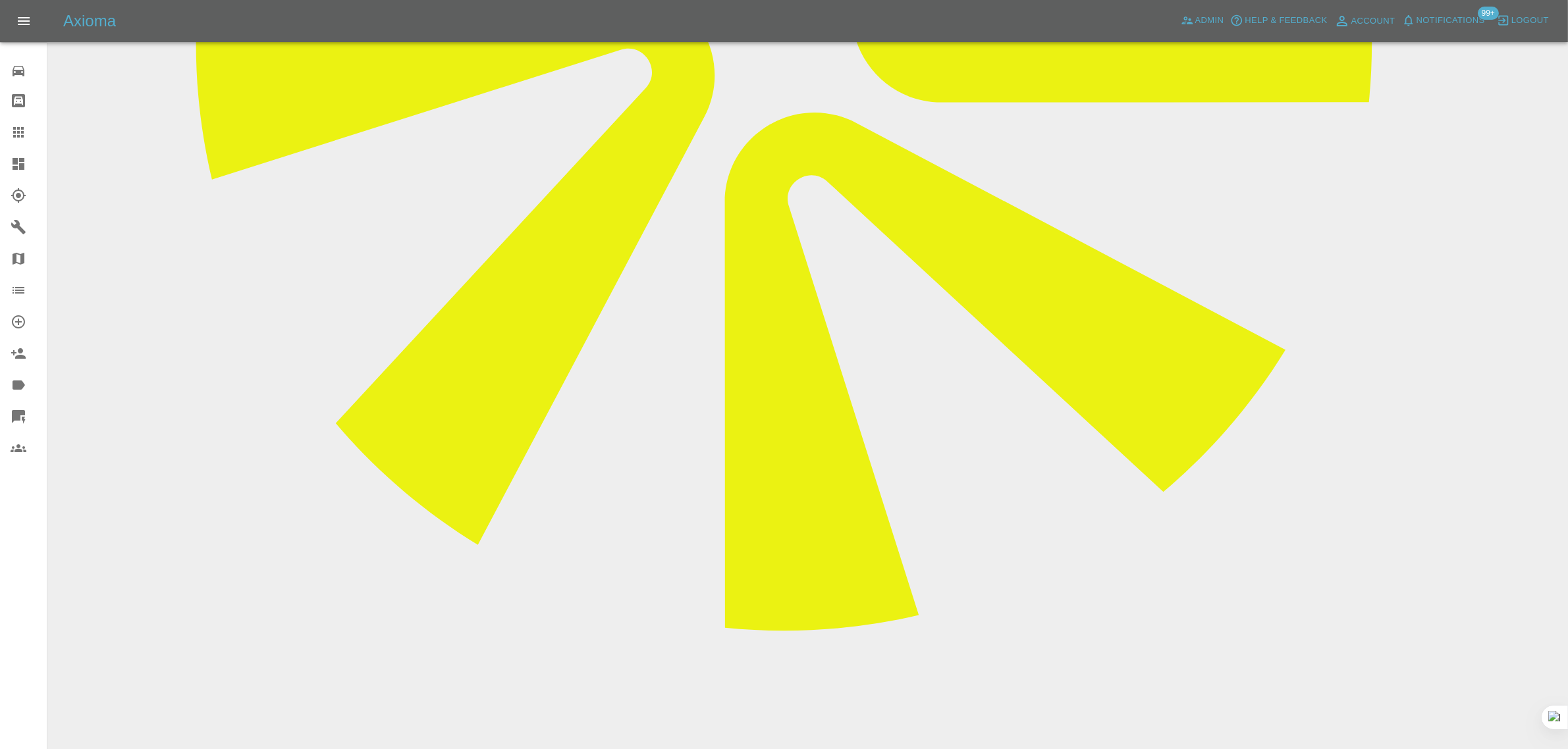
paste textarea "Thank you for getting back to me. I have attached two photos one of the side th…"
type textarea "Thank you for getting back to me. I have attached two photos one of the side th…"
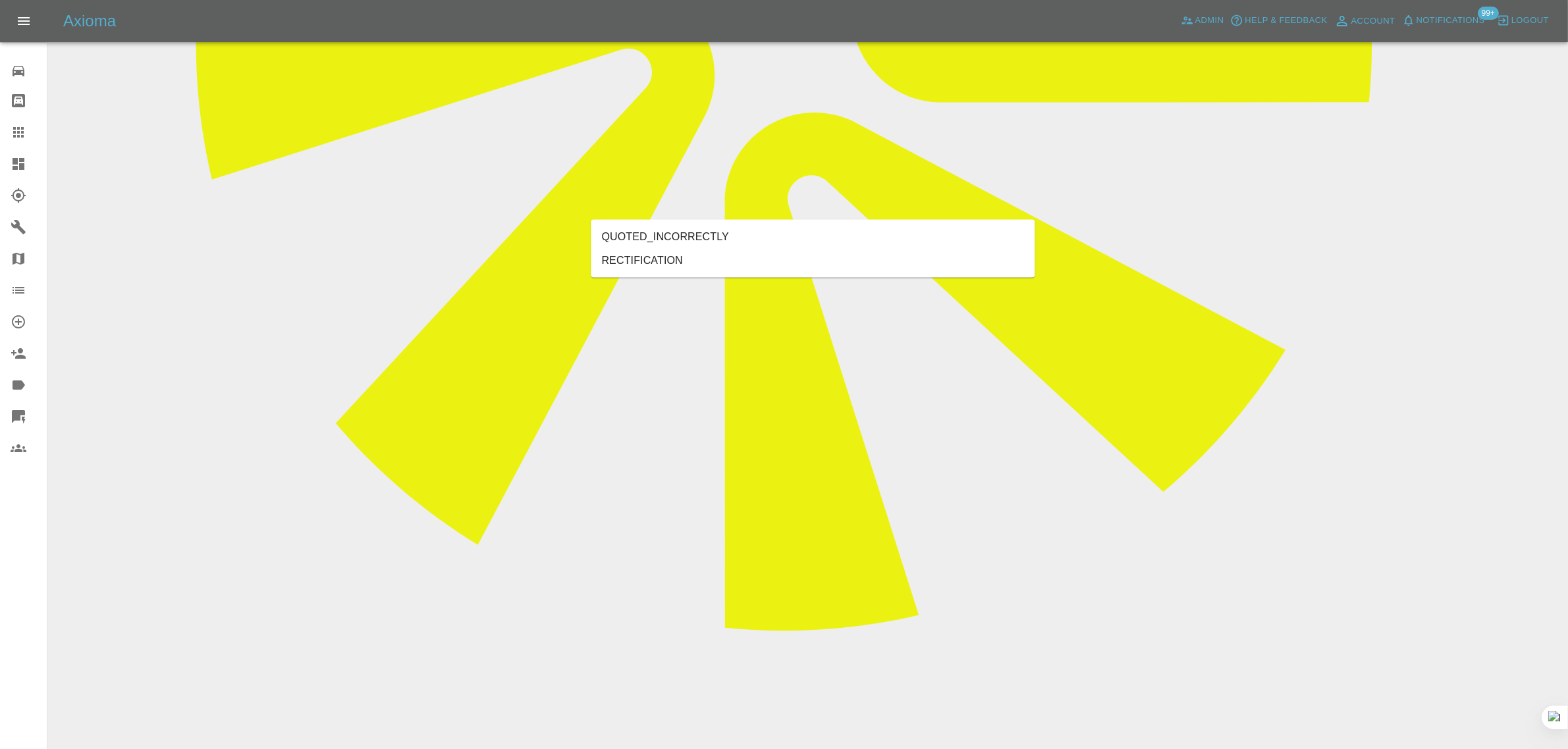
type input "rect"
click at [692, 260] on li "RECTIFICATION" at bounding box center [813, 260] width 444 height 24
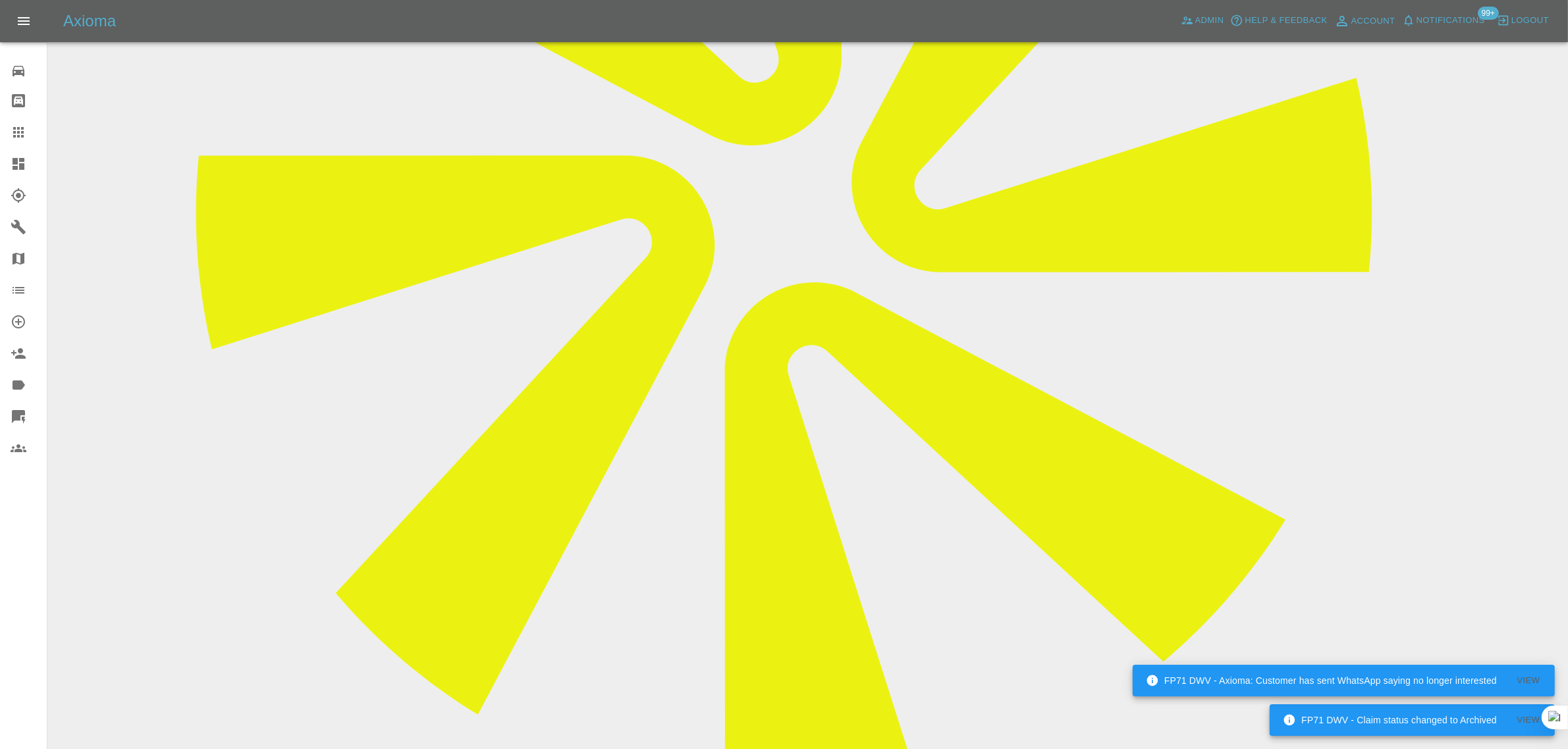
scroll to position [247, 0]
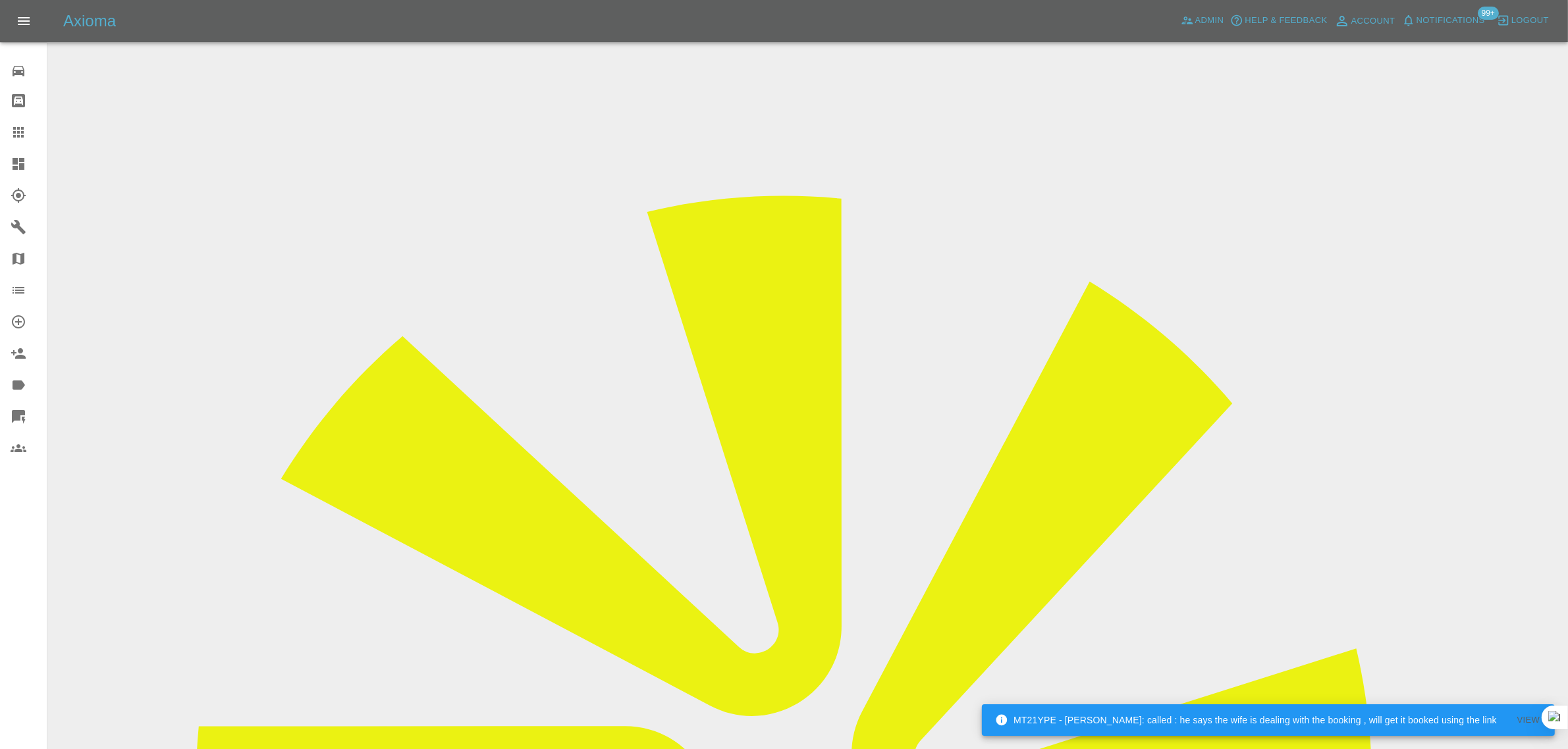
click at [0, 0] on input "Choose images" at bounding box center [0, 0] width 0 height 0
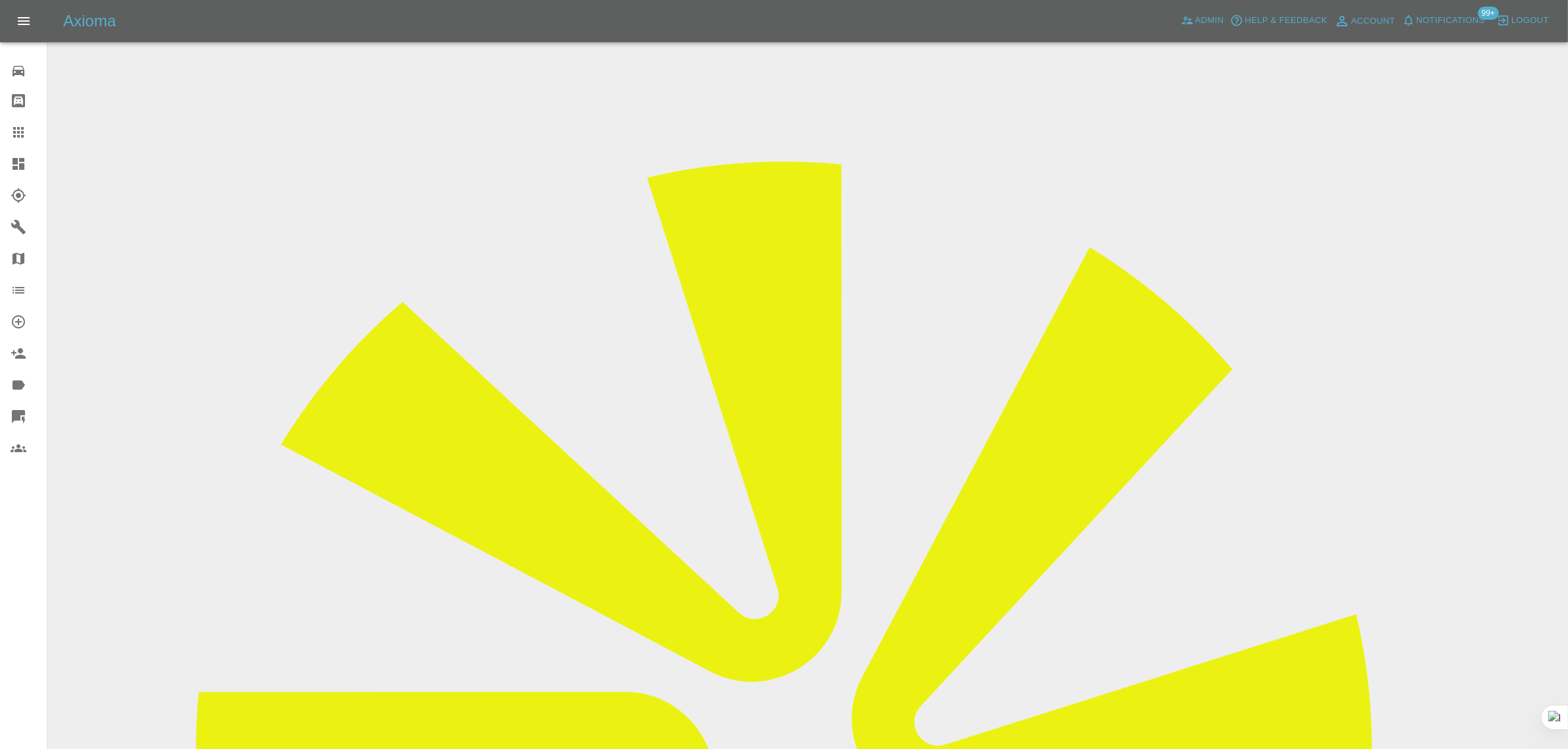
scroll to position [65, 0]
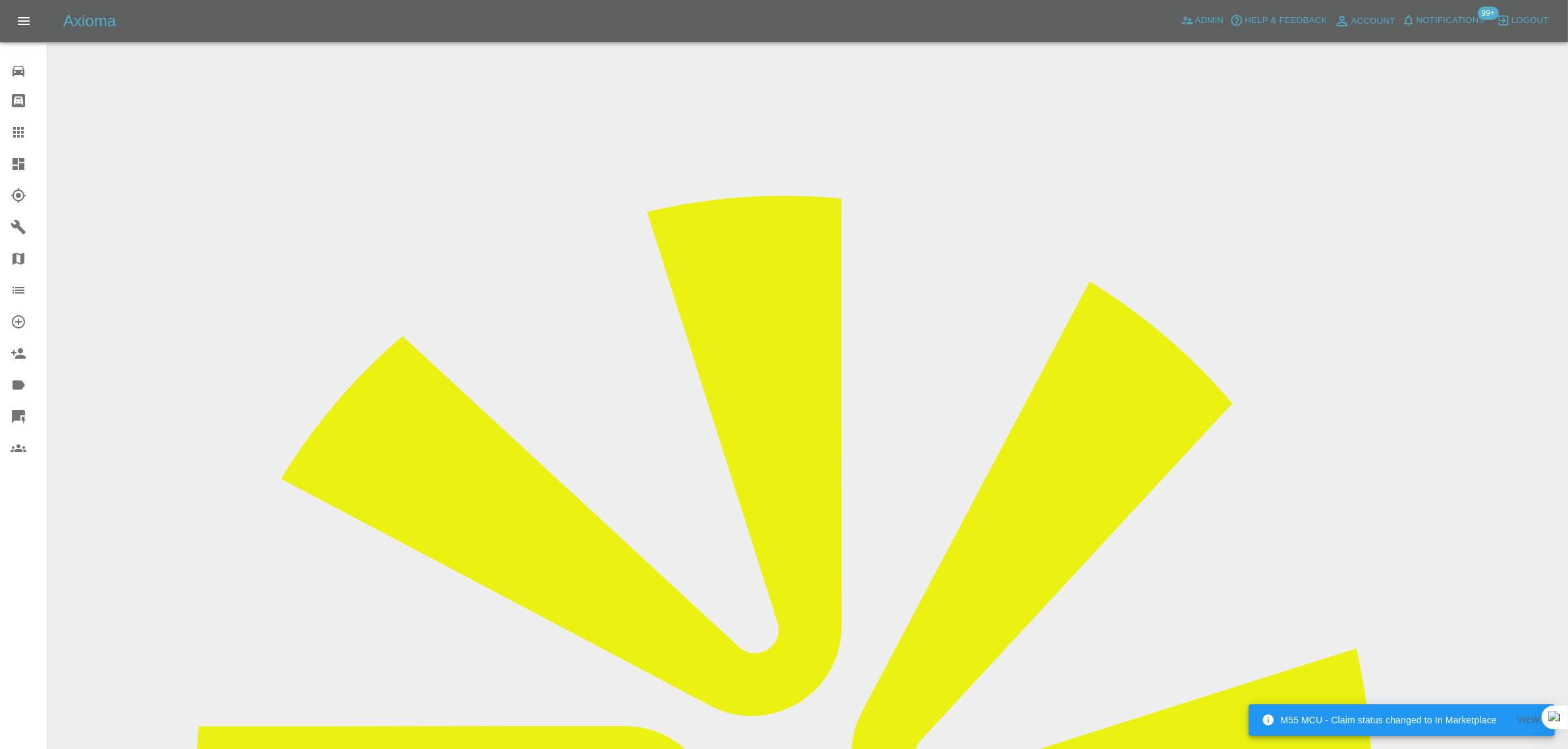
click at [17, 129] on icon at bounding box center [18, 133] width 10 height 10
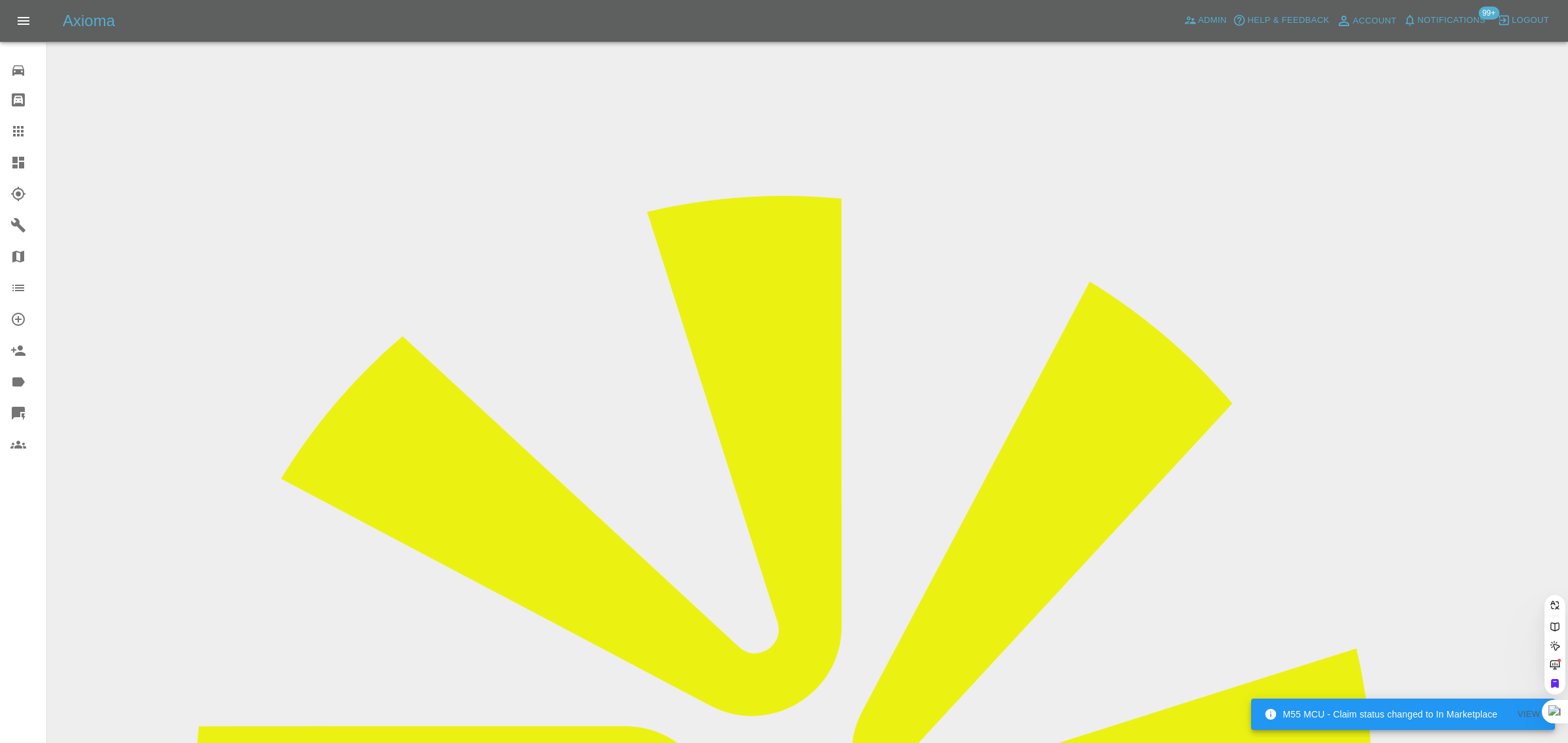
paste input "javeda001@hotmail.com"
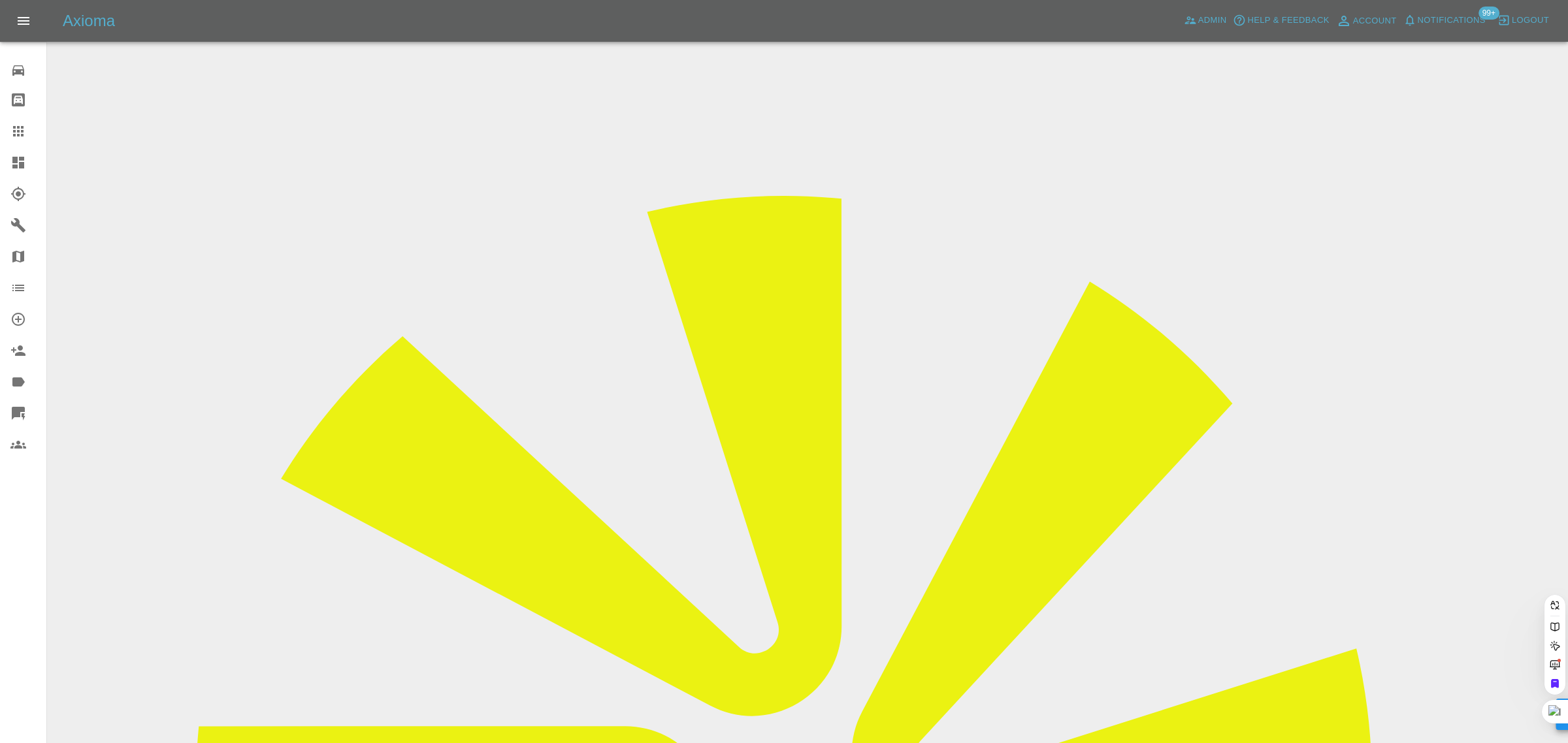
type input "javeda001@hotmail.com"
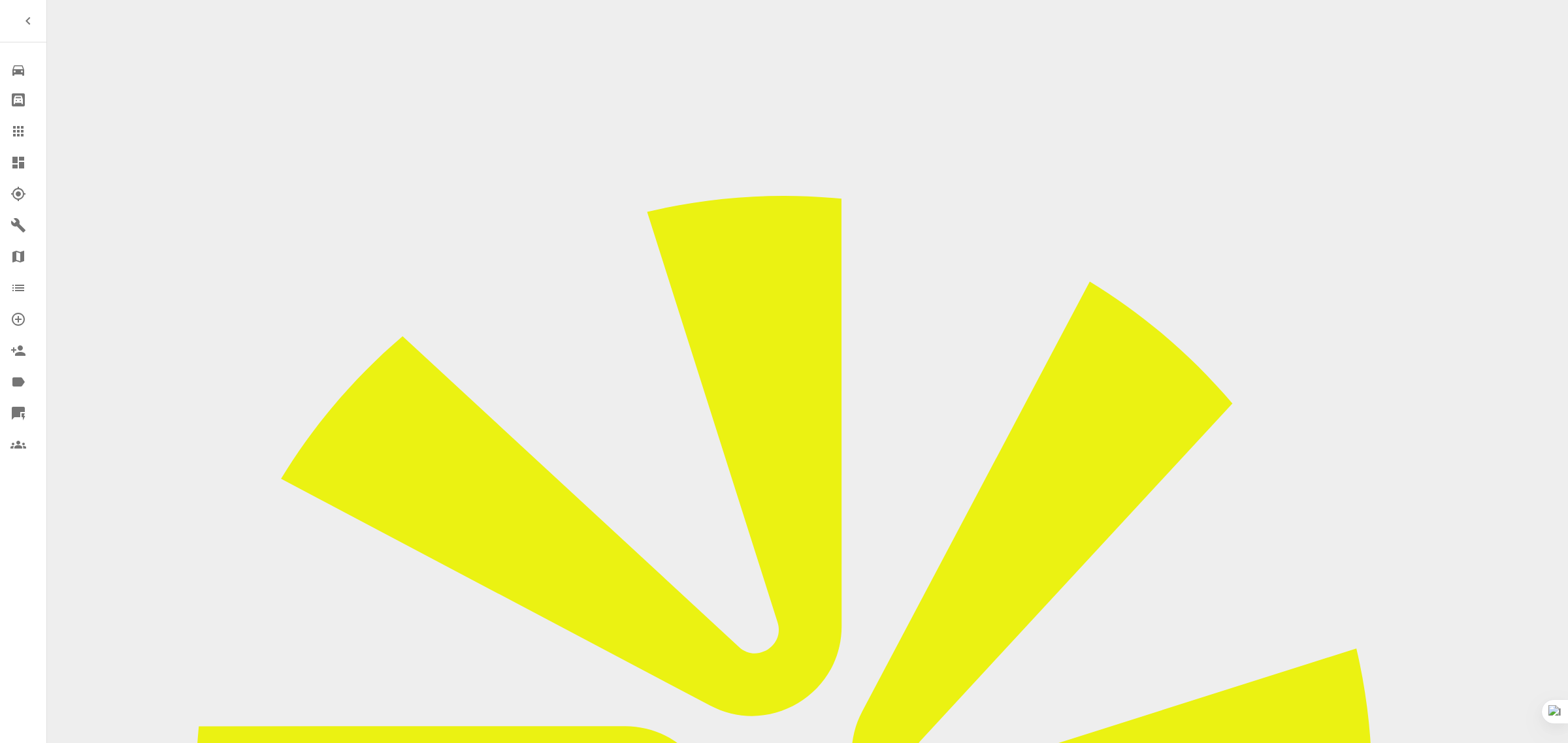
click at [23, 136] on icon at bounding box center [18, 132] width 10 height 10
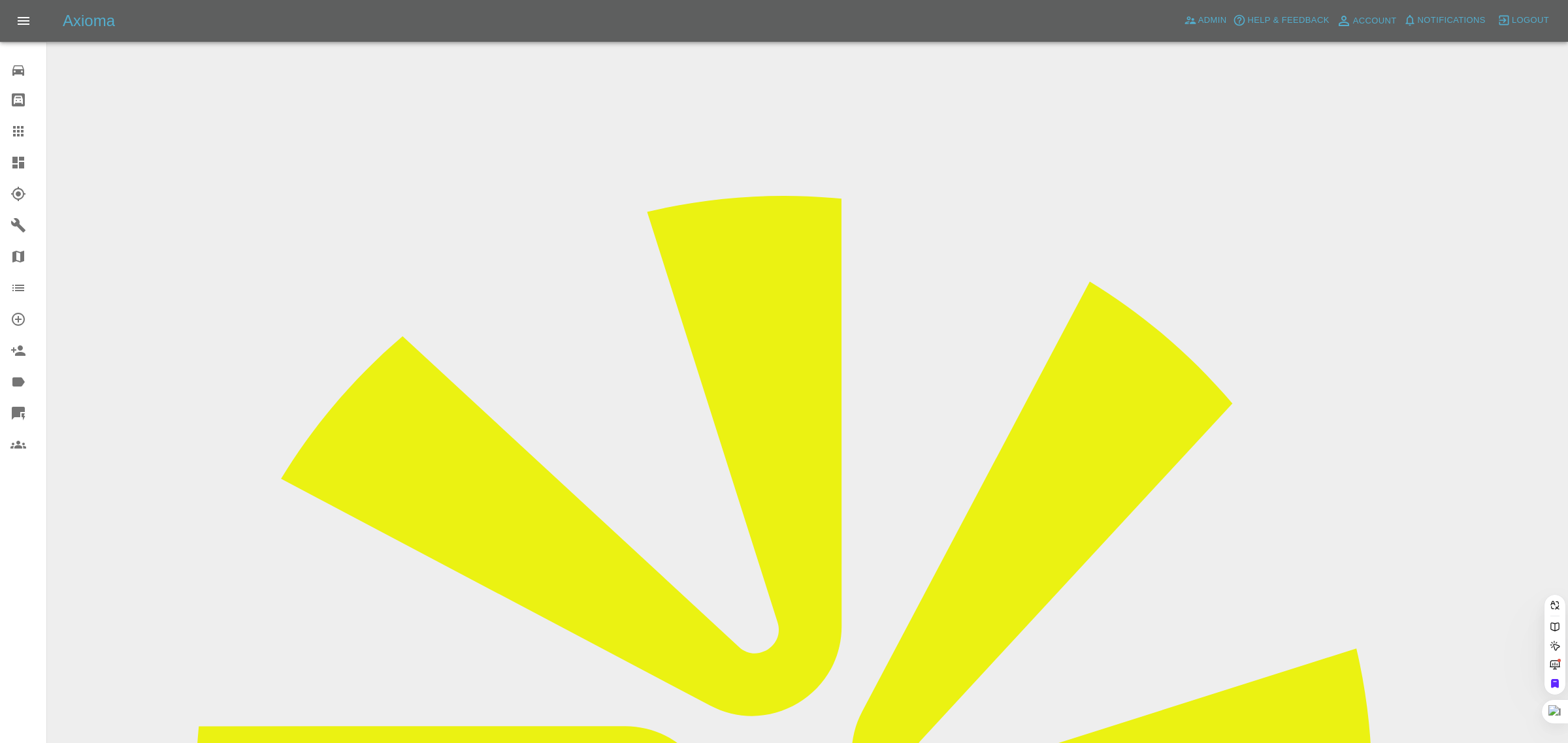
paste input "gazzaforeman1@gmail.com"
type input "gazzaforeman1@gmail.co"
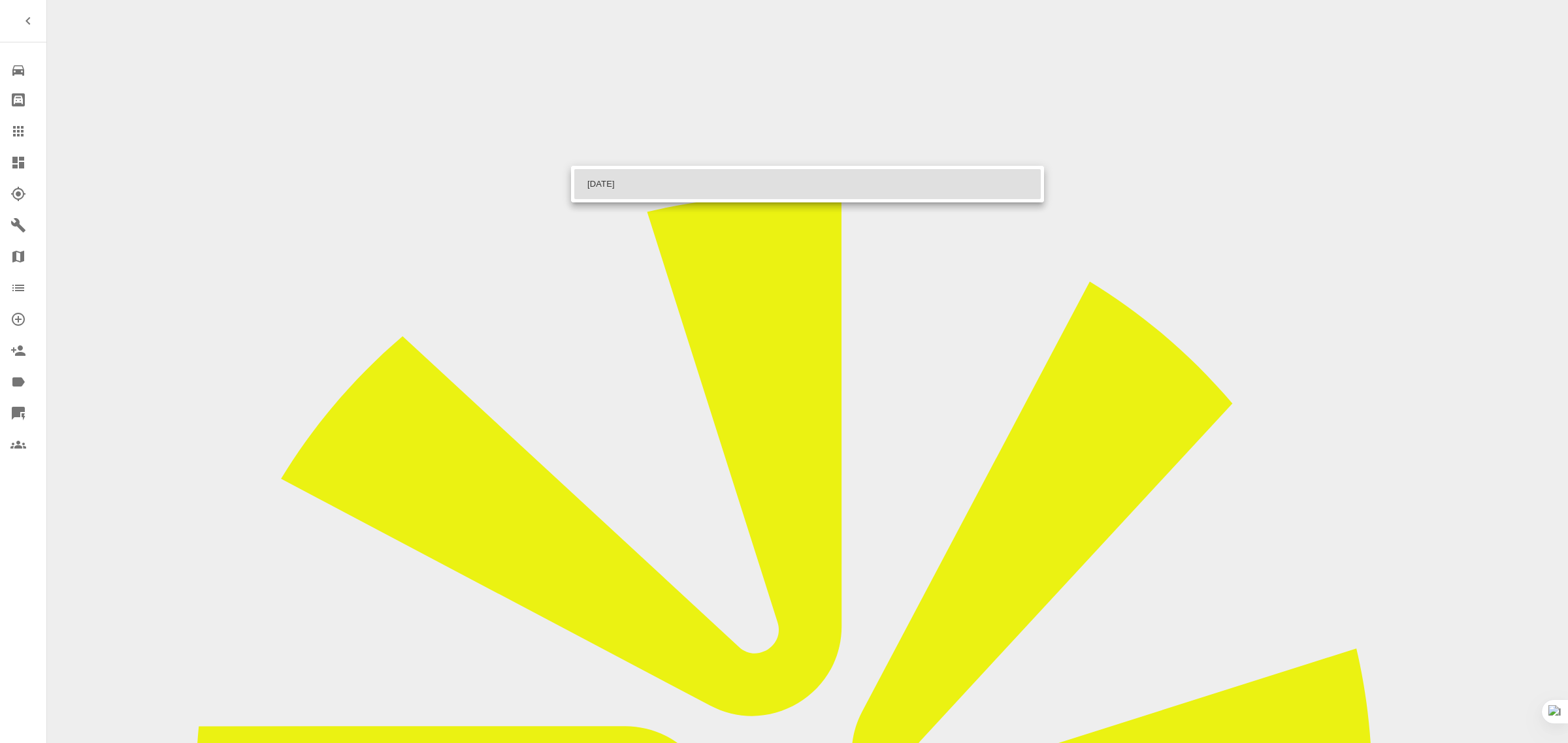
click at [15, 129] on div at bounding box center [784, 372] width 1568 height 743
click at [15, 129] on icon at bounding box center [18, 132] width 16 height 16
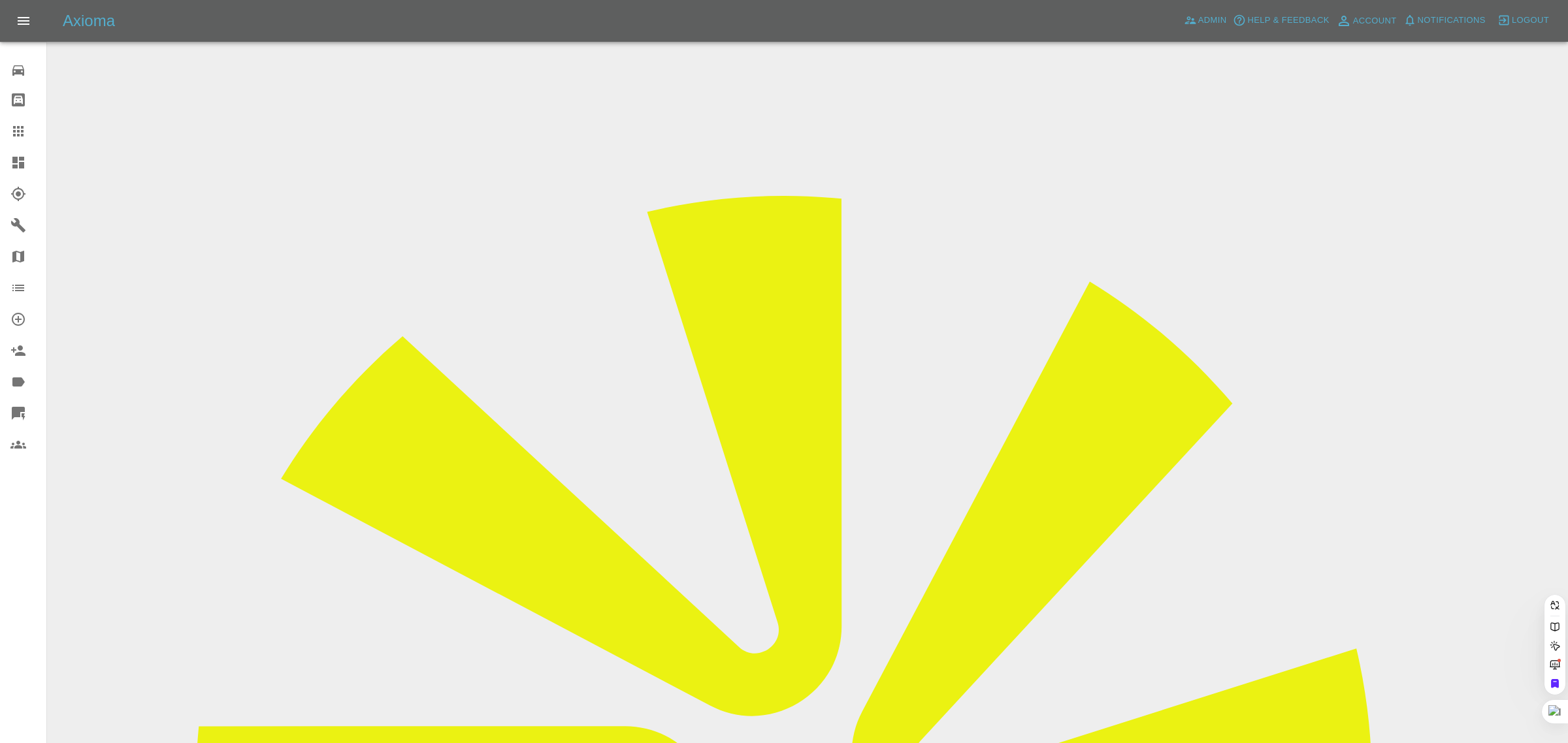
paste input "[EMAIL_ADDRESS][DOMAIN_NAME]"
type input "[EMAIL_ADDRESS][DOMAIN_NAME]"
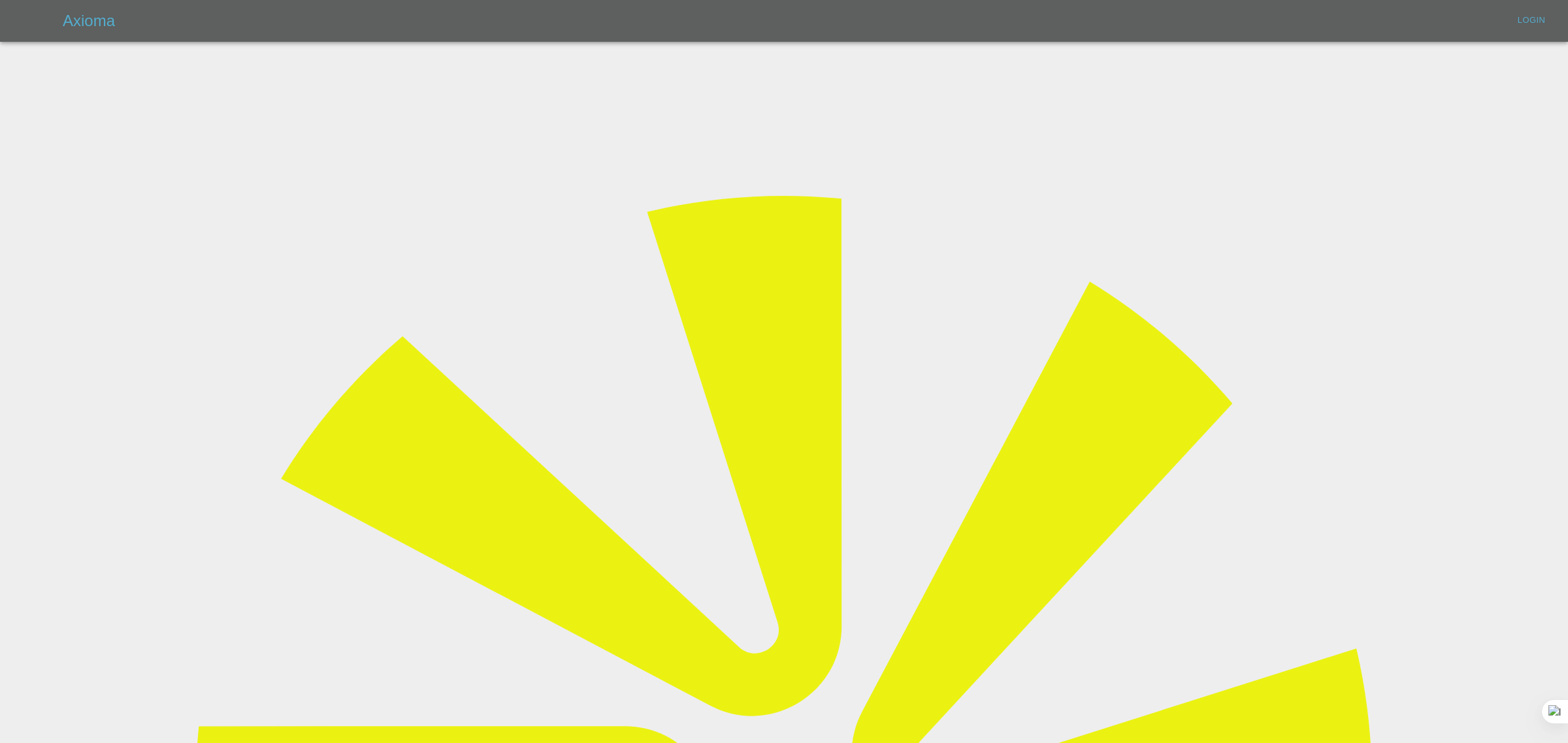
type input "[EMAIL_ADDRESS][DOMAIN_NAME]"
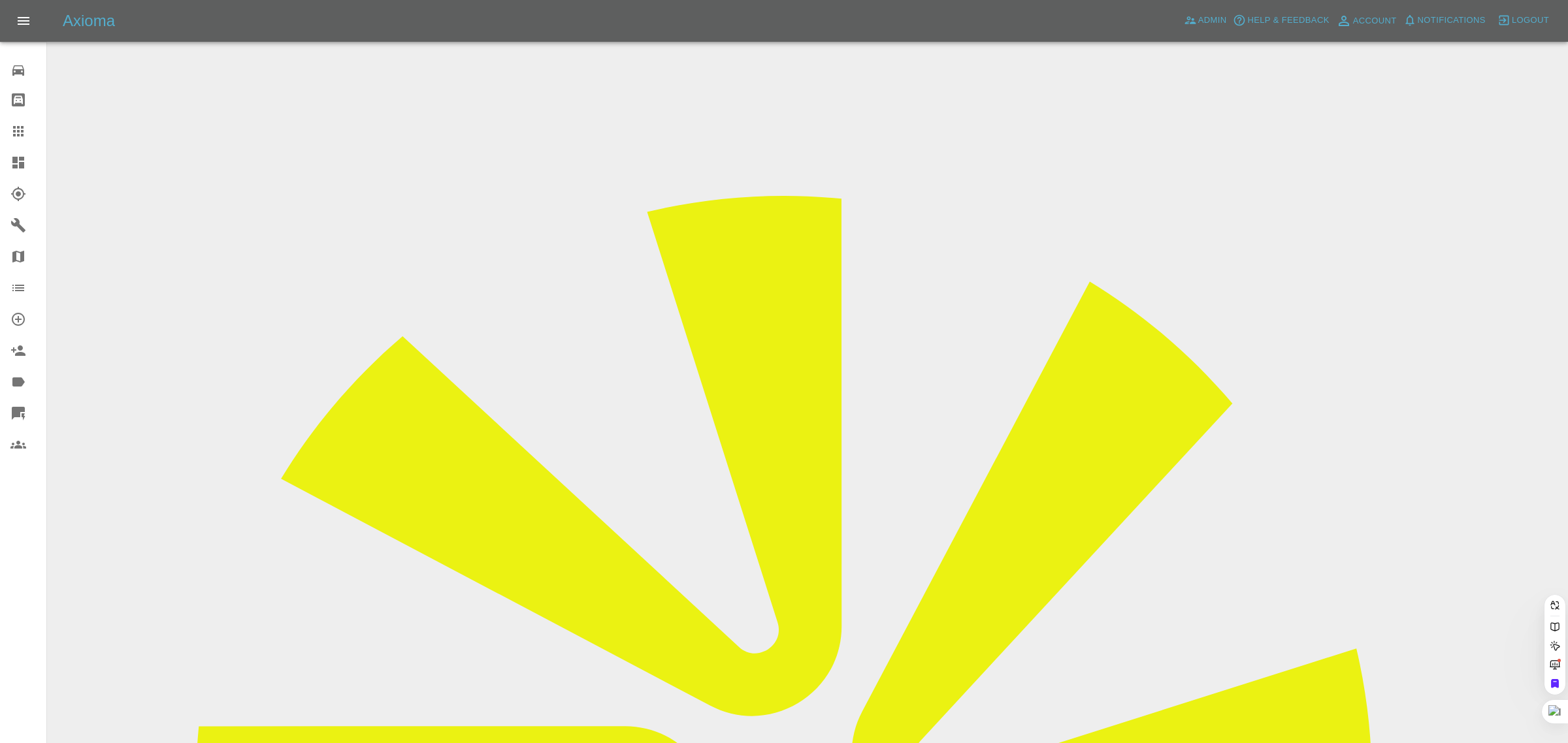
paste input "[EMAIL_ADDRESS][DOMAIN_NAME]"
type input "[EMAIL_ADDRESS][DOMAIN_NAME]"
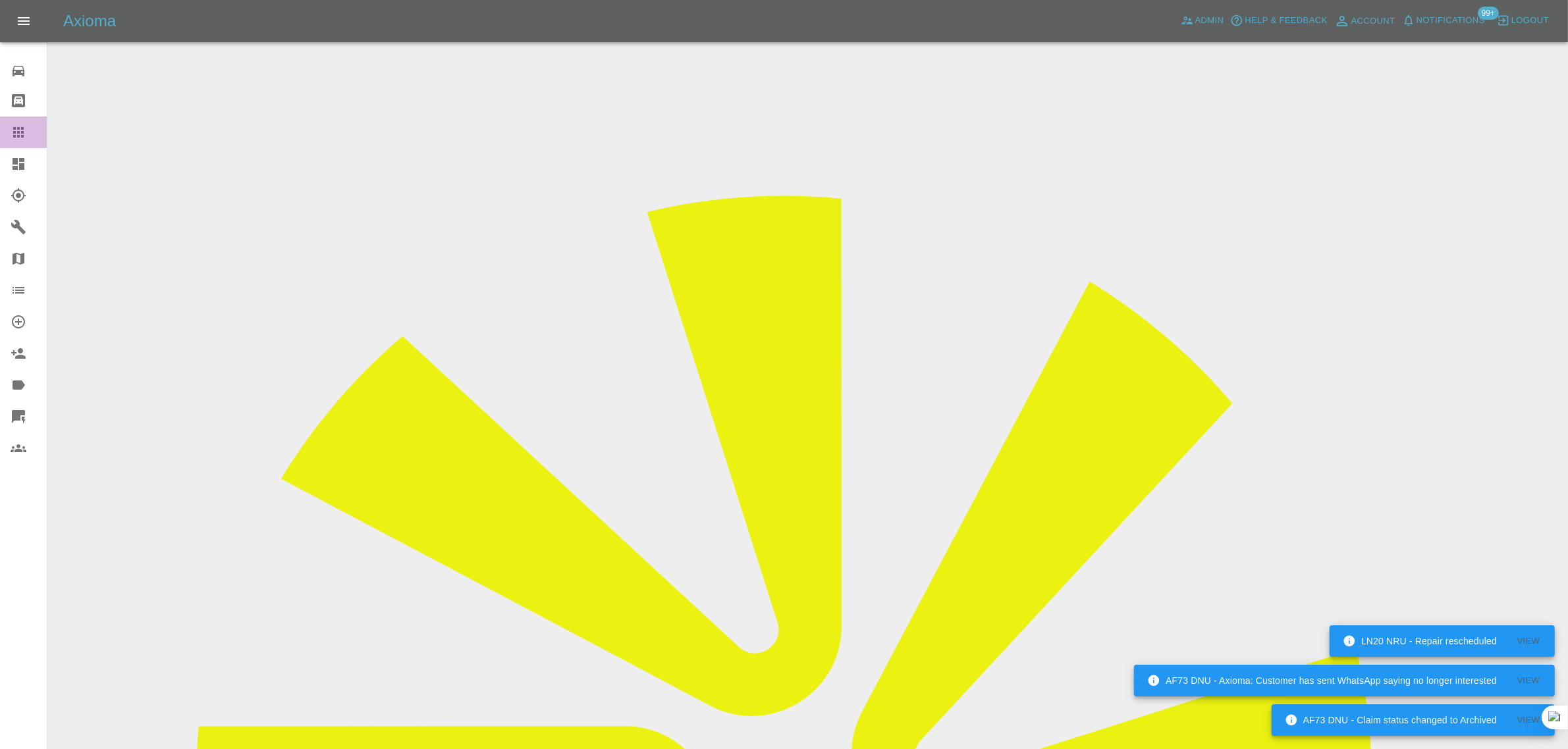
drag, startPoint x: 21, startPoint y: 132, endPoint x: 574, endPoint y: 341, distance: 591.2
click at [22, 133] on icon at bounding box center [18, 133] width 10 height 10
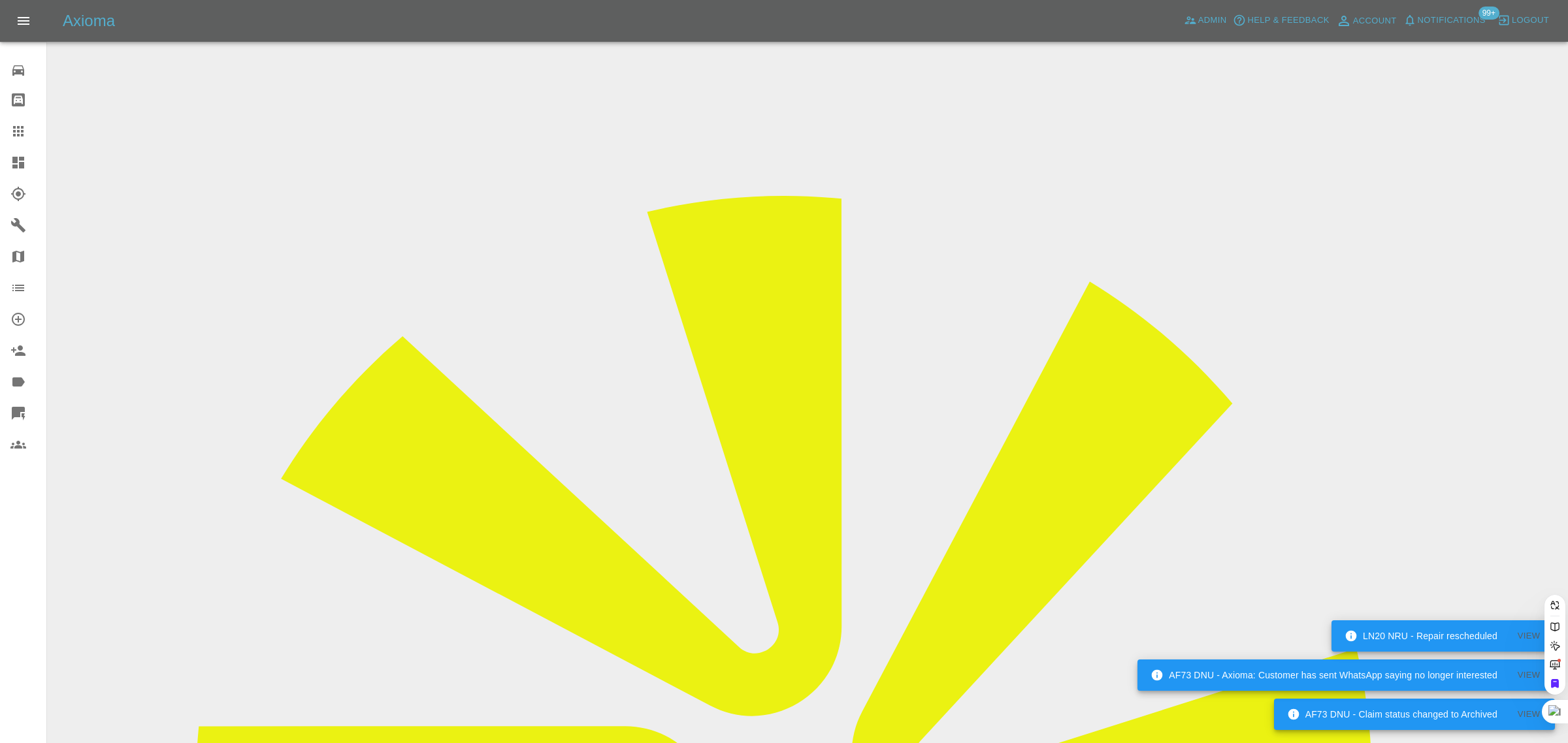
paste input "louise.hanman@rainworthfleet.co.uk"
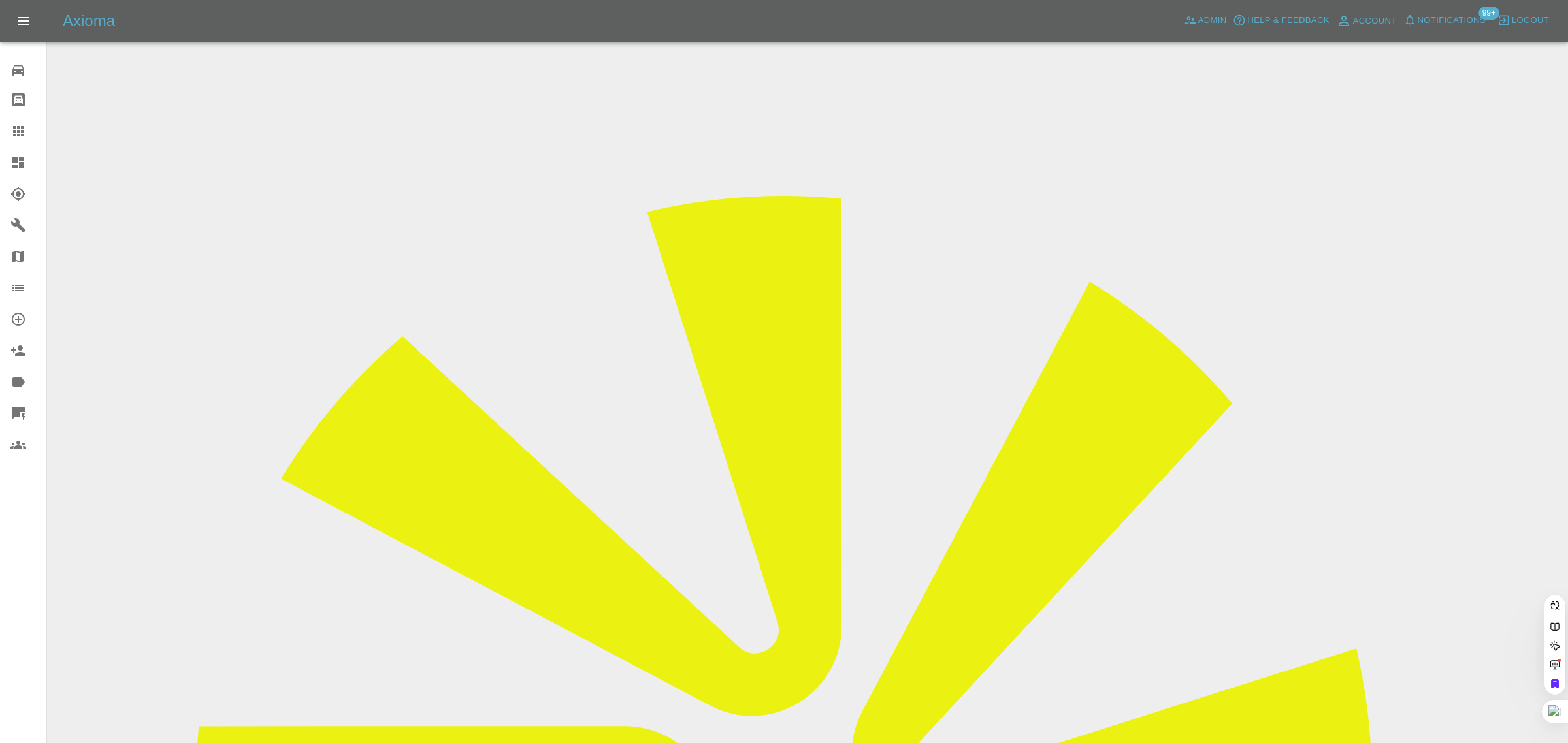
type input "louise.hanman@rainworthfleet.co.uk"
click at [21, 620] on div "0 Repair home Bodyshop home Claims Dashboard Explorer Garages Map Organization …" at bounding box center [23, 372] width 47 height 743
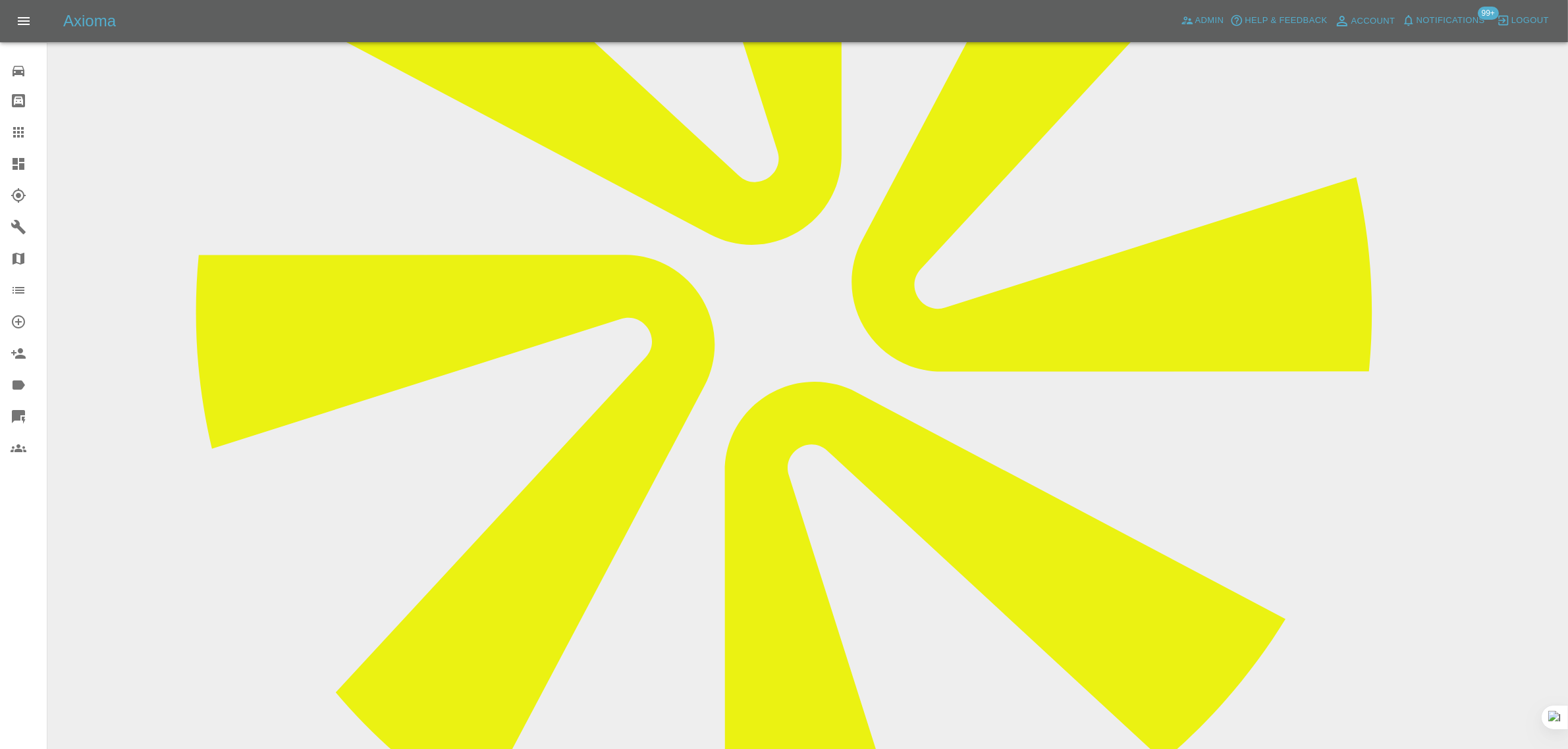
scroll to position [247, 0]
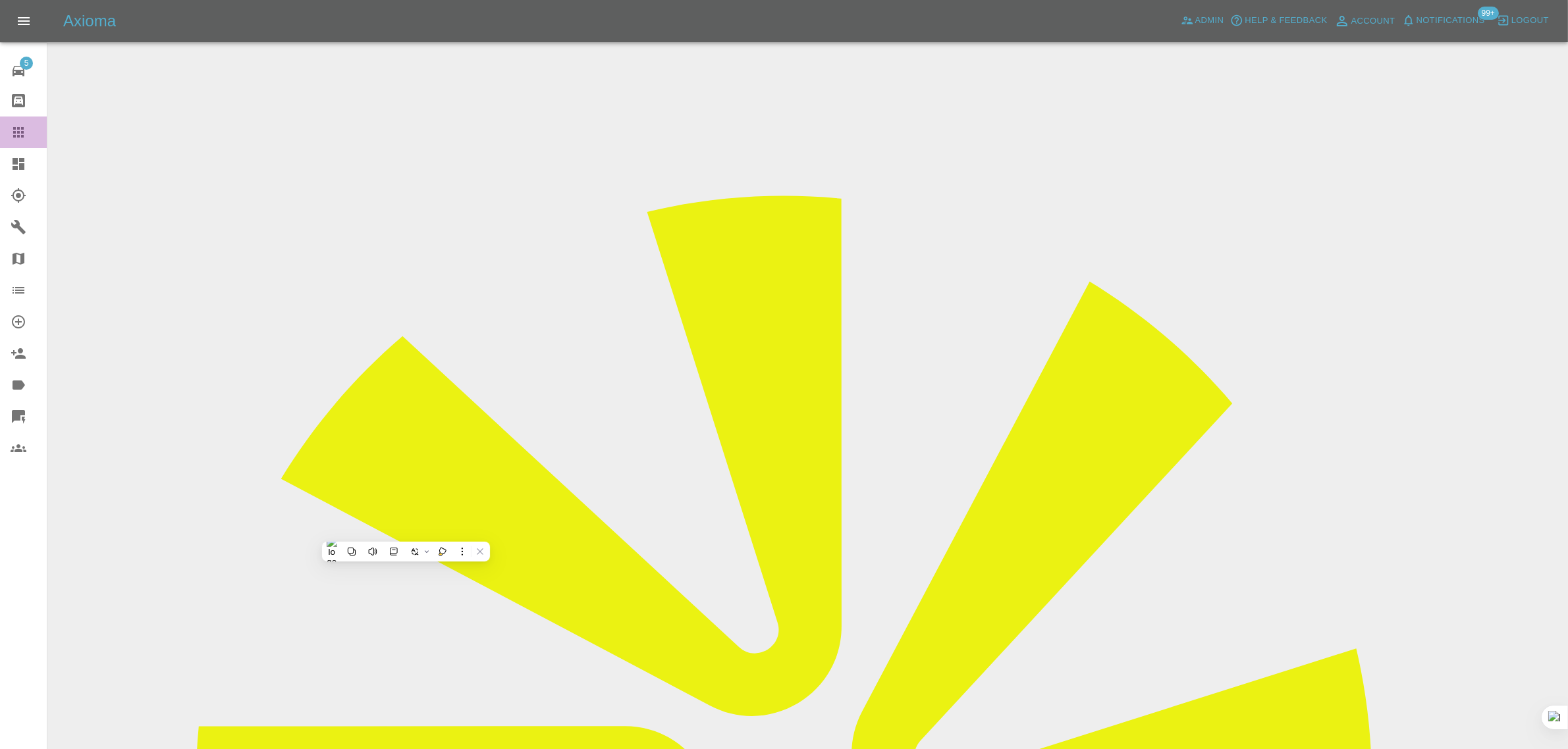
click at [33, 132] on div at bounding box center [29, 133] width 37 height 16
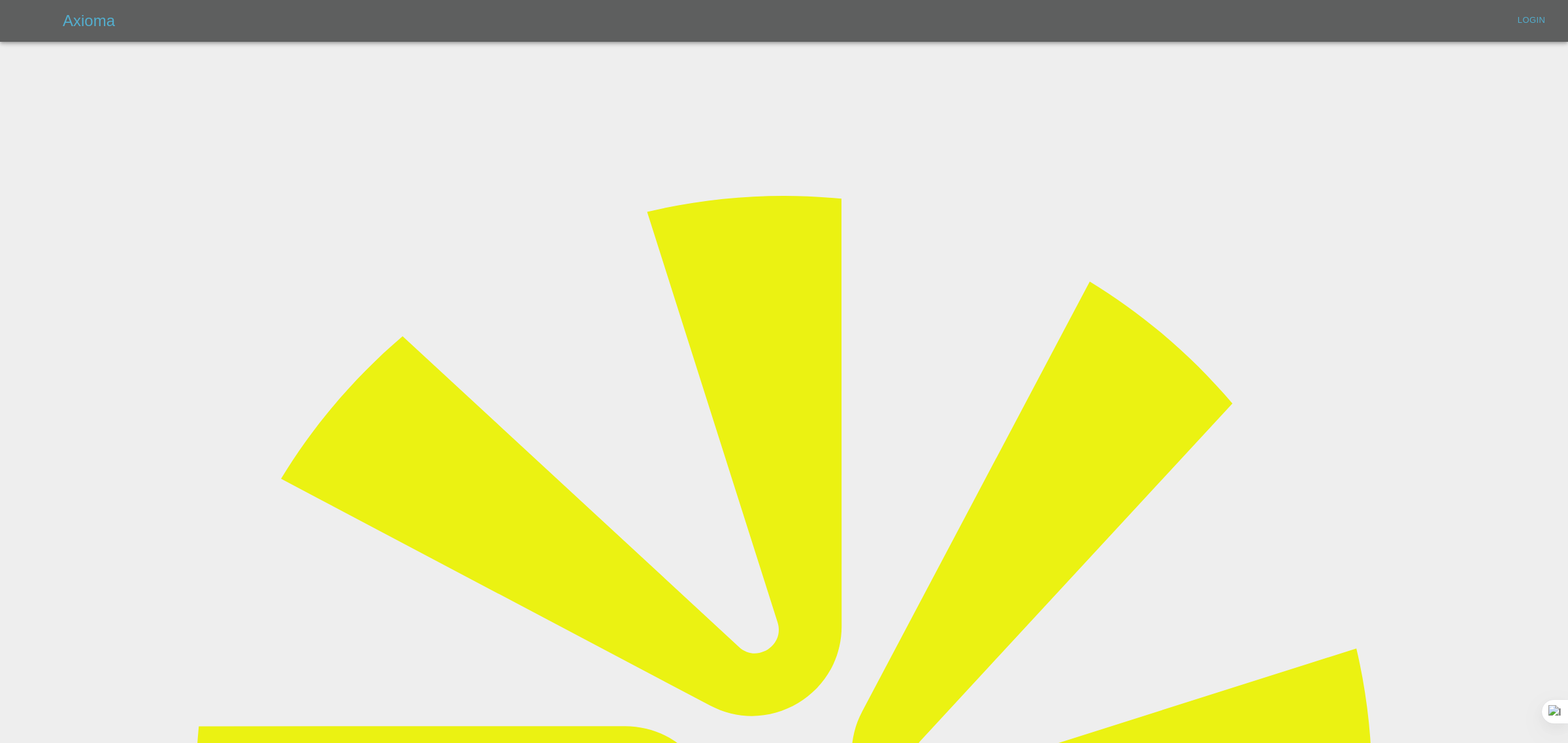
type input "[EMAIL_ADDRESS][DOMAIN_NAME]"
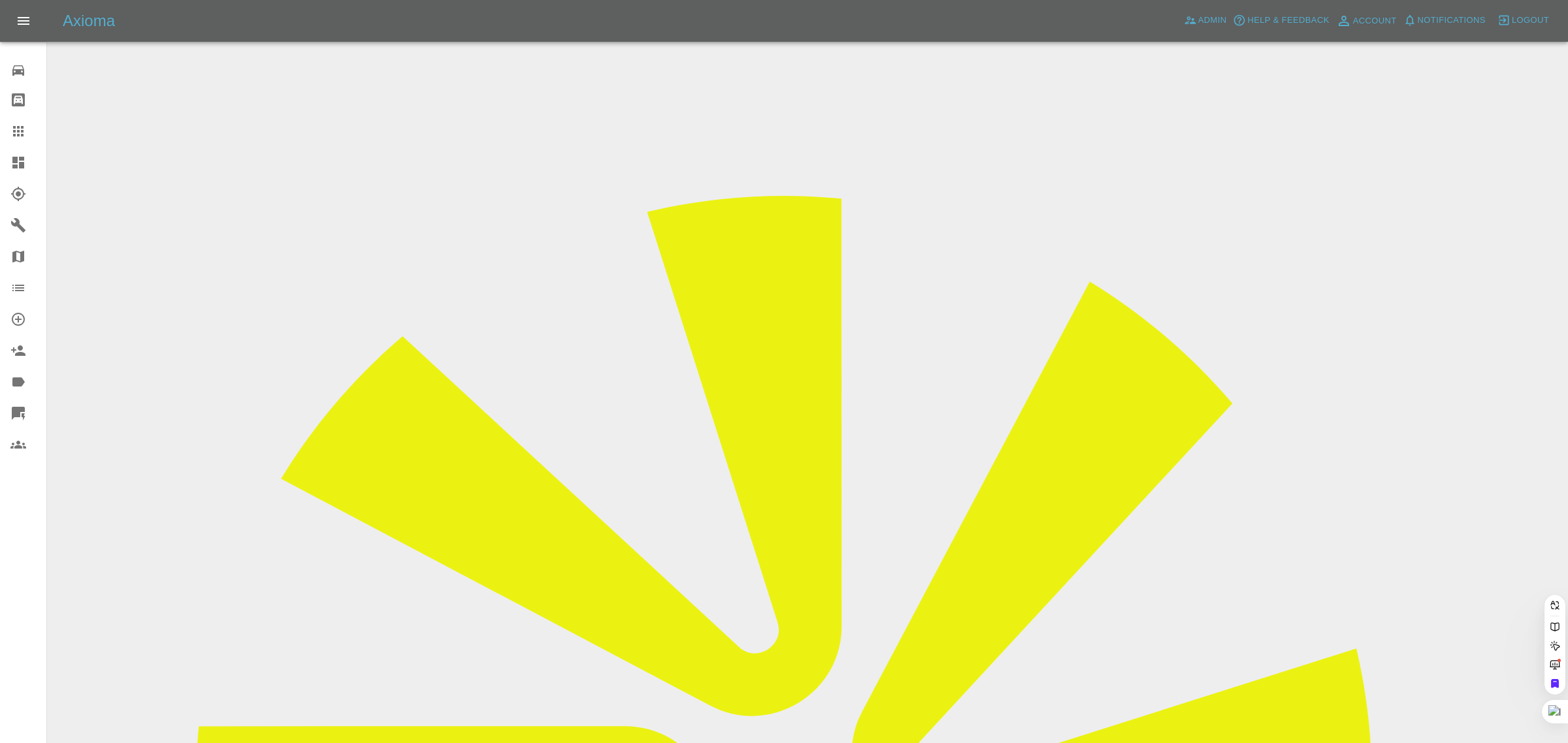
paste input "[EMAIL_ADDRESS][DOMAIN_NAME]"
type input "[EMAIL_ADDRESS][DOMAIN_NAME]"
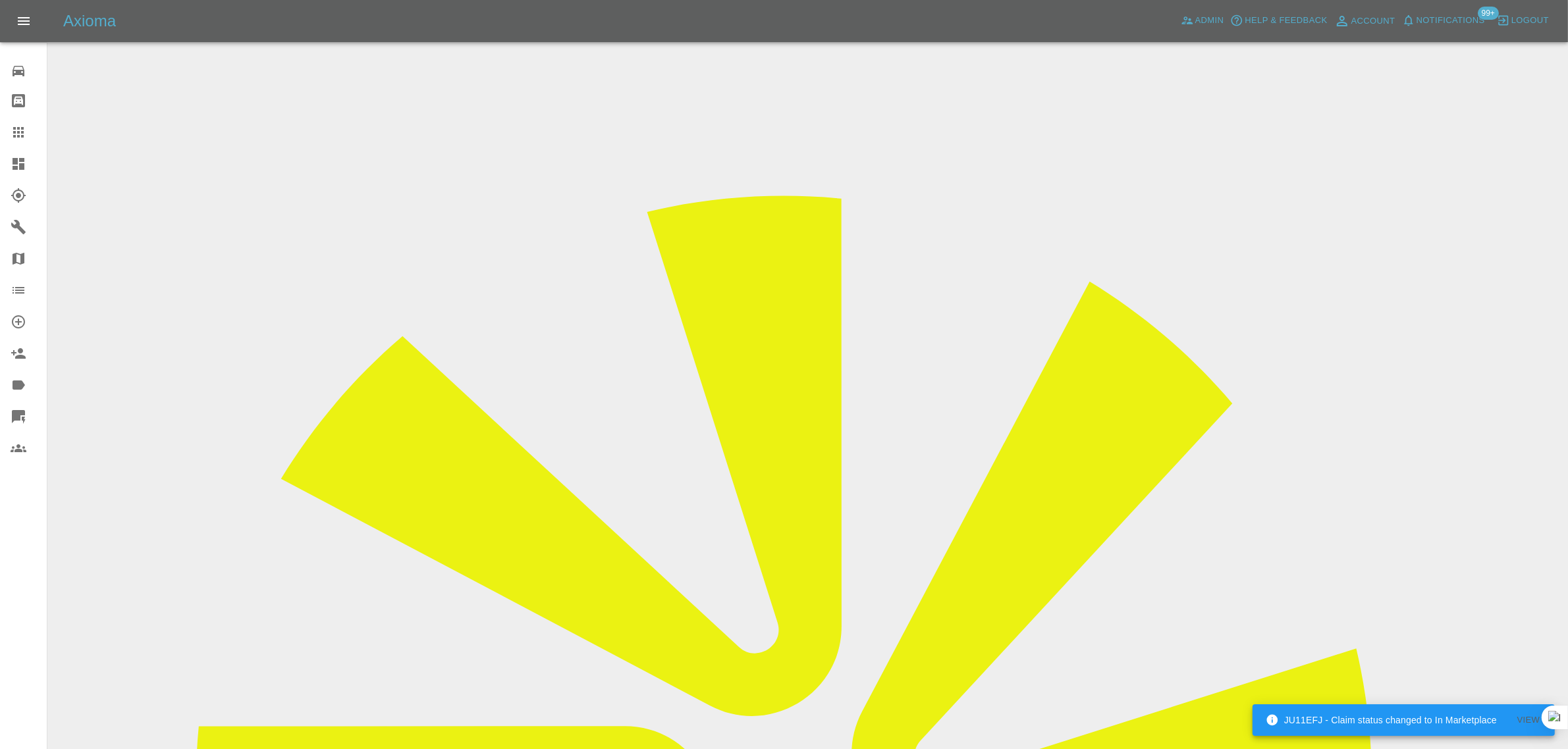
click at [0, 0] on input "Choose images" at bounding box center [0, 0] width 0 height 0
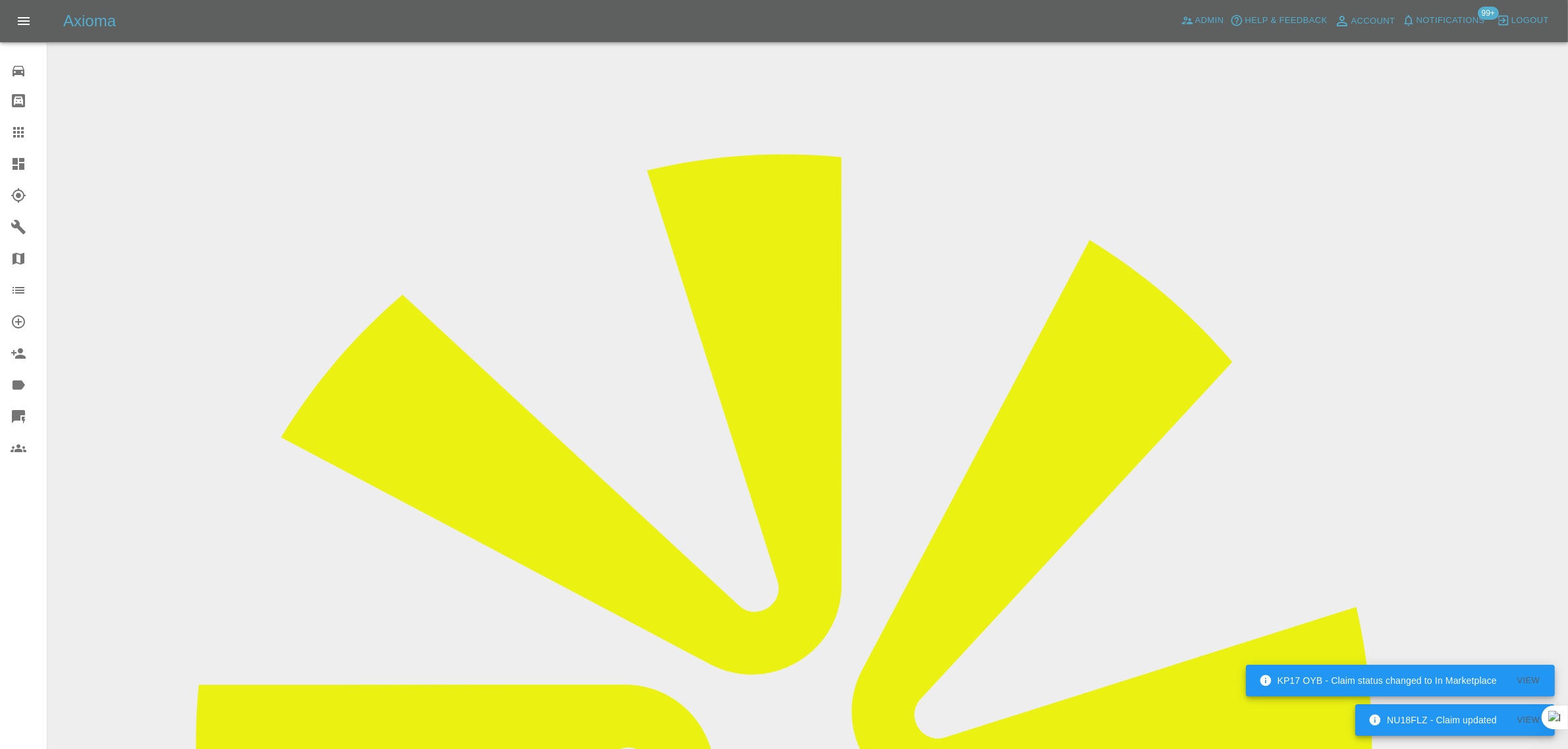
scroll to position [65, 0]
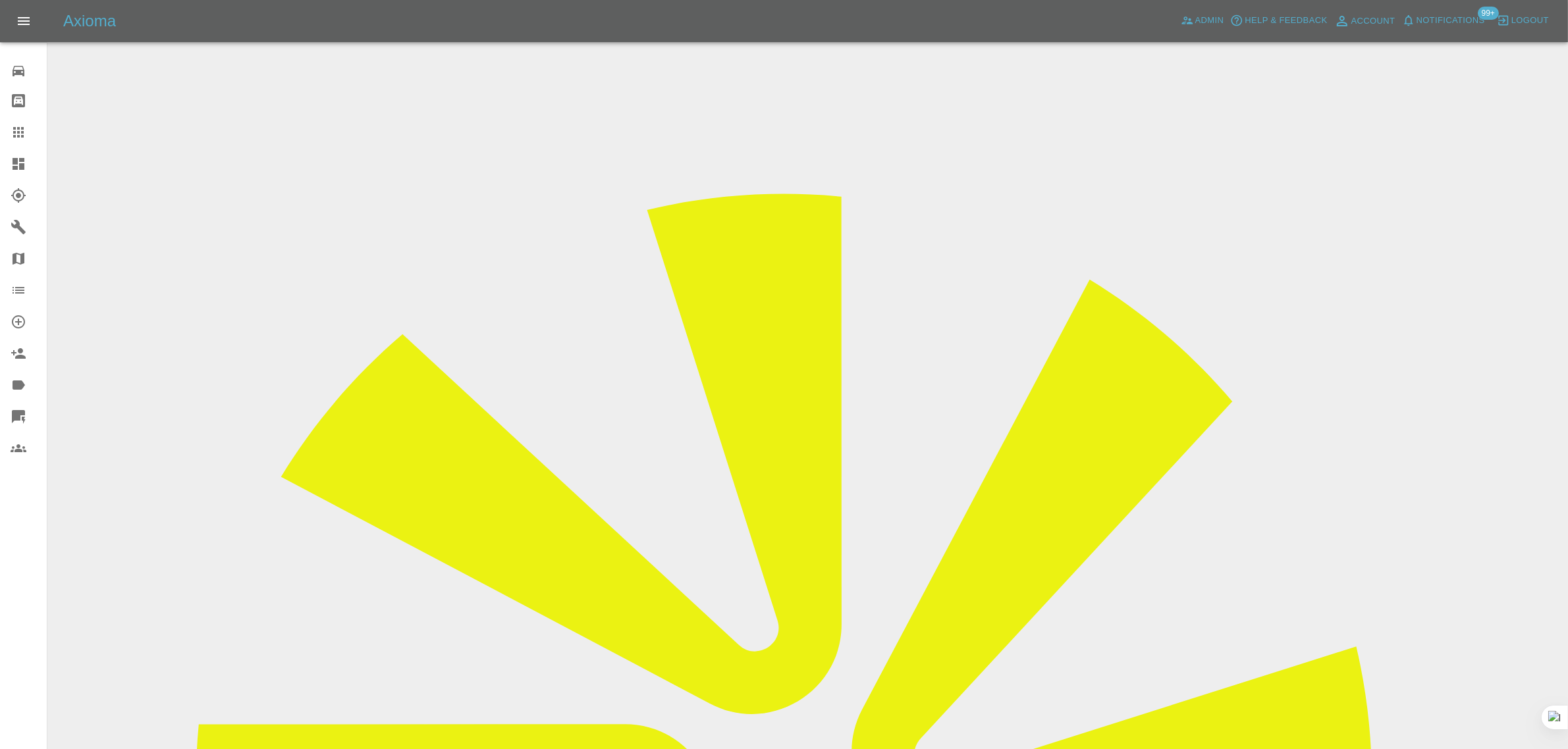
scroll to position [0, 0]
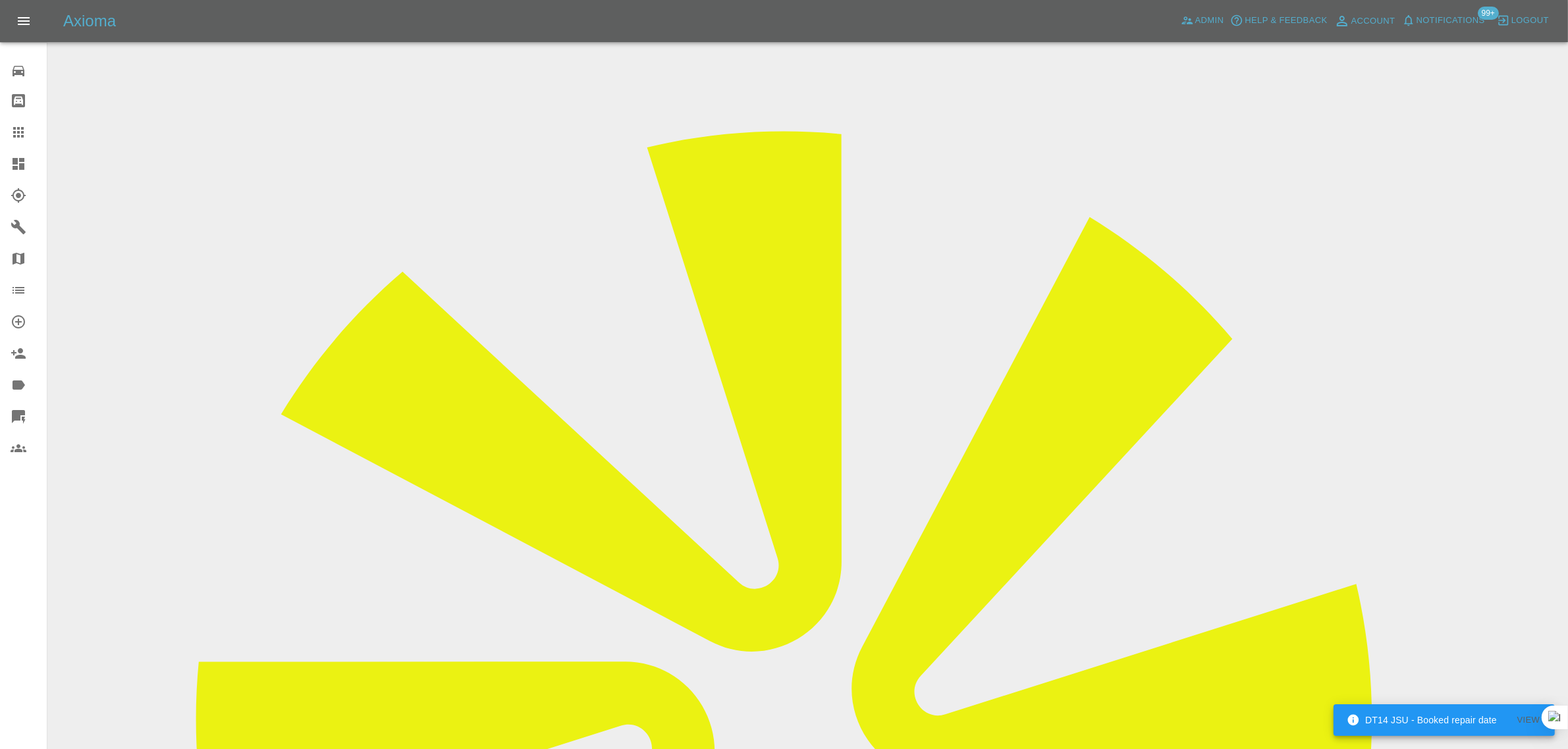
scroll to position [513, 0]
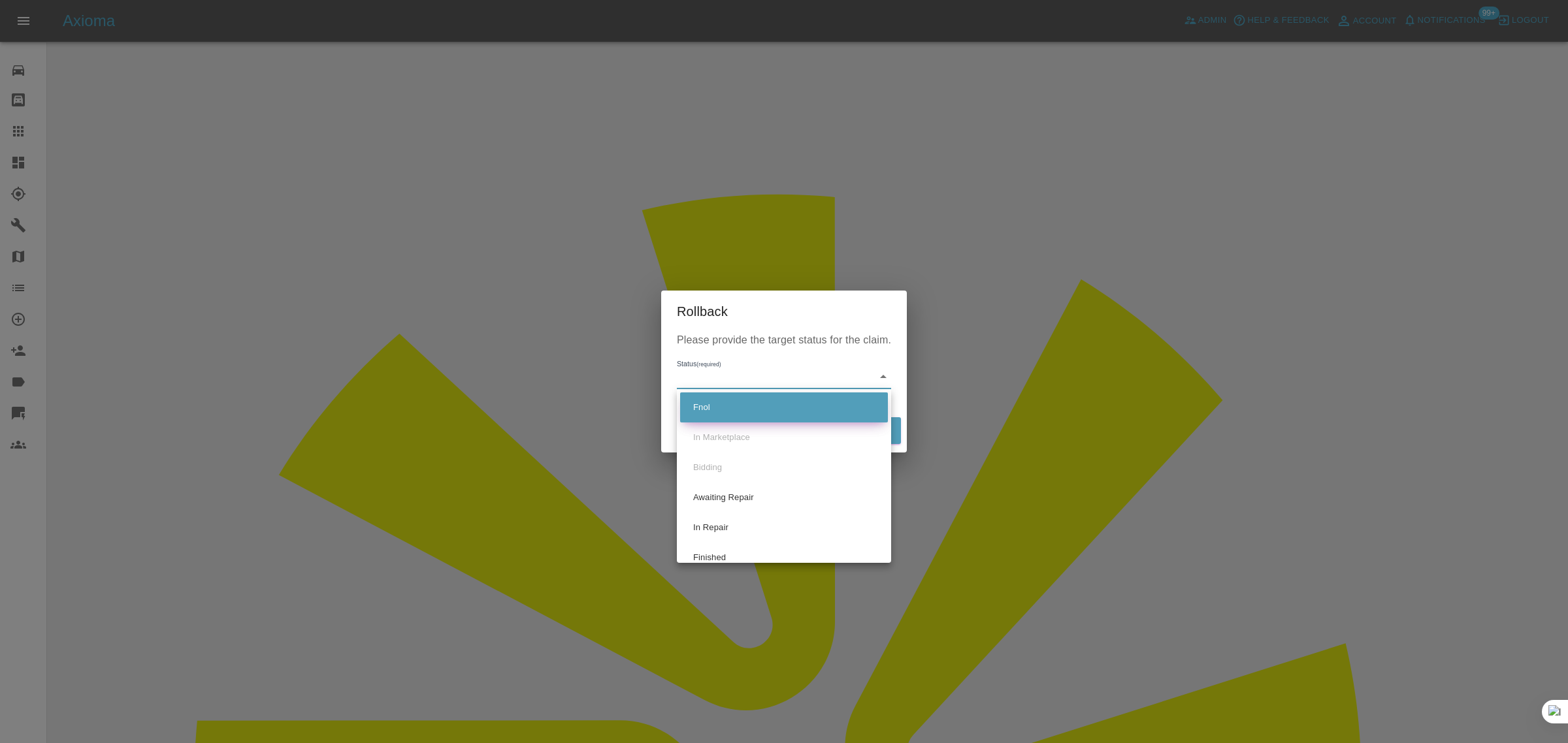
click at [717, 406] on li "Fnol" at bounding box center [784, 407] width 208 height 30
type input "fnol"
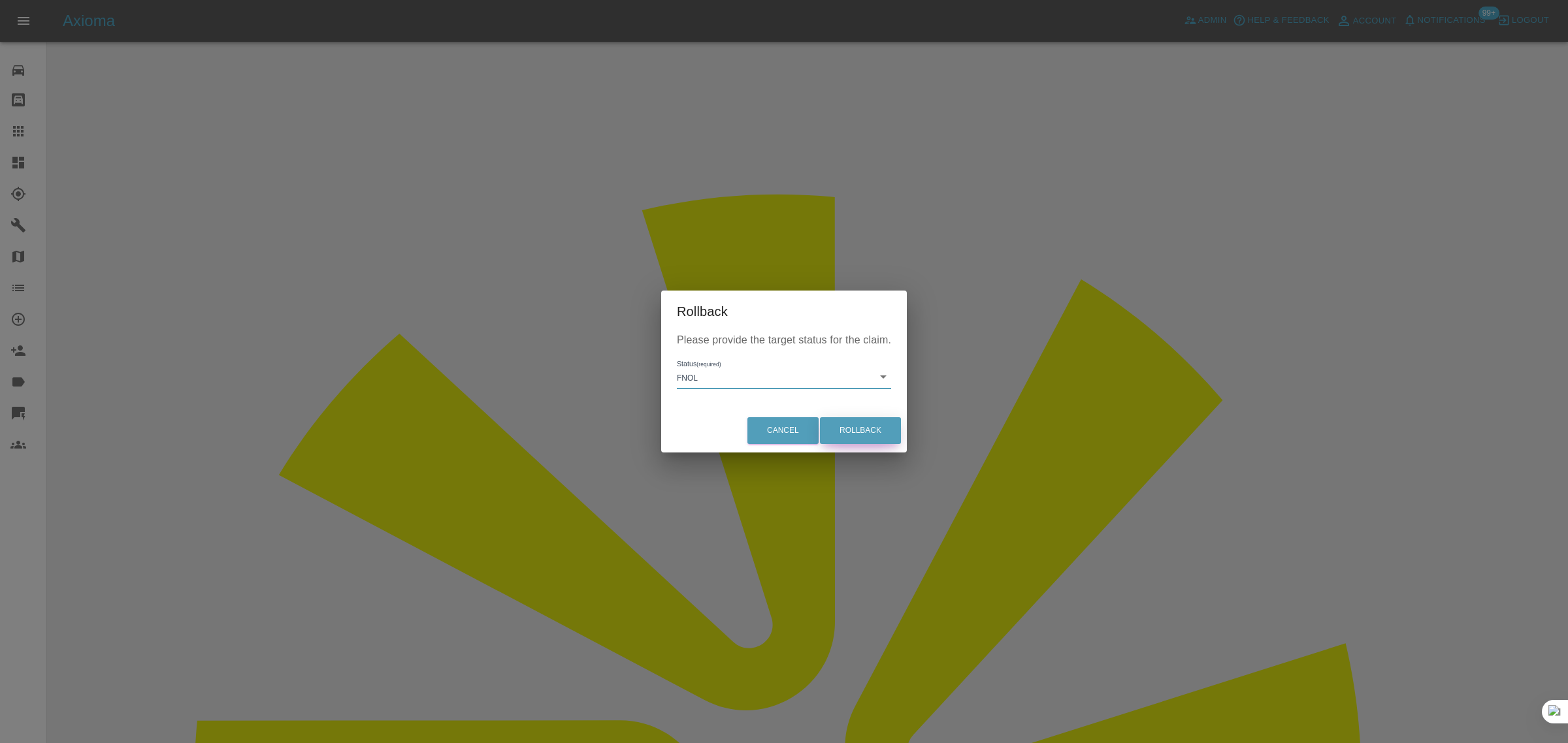
click at [845, 430] on button "Rollback" at bounding box center [860, 430] width 81 height 27
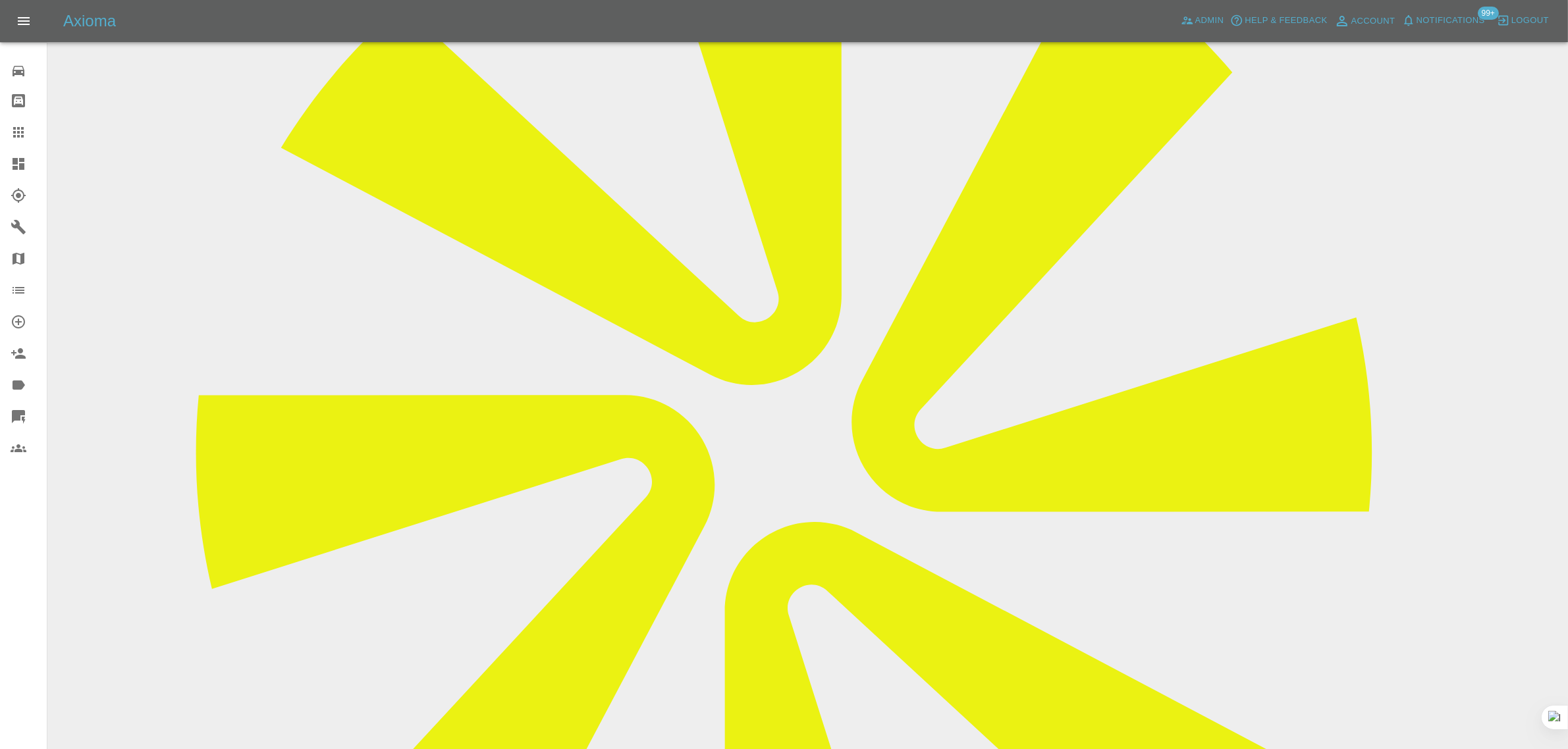
scroll to position [576, 0]
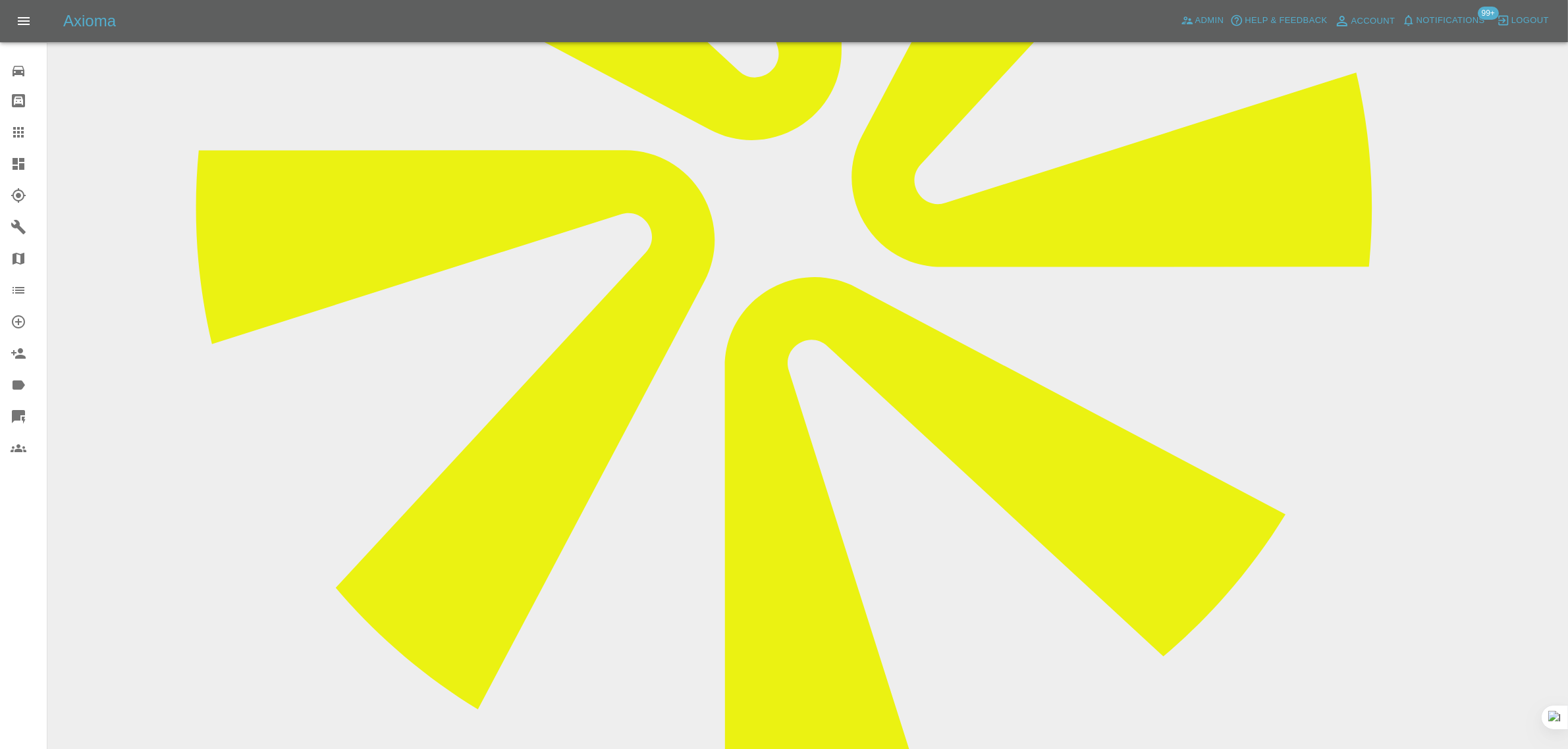
paste textarea "I have had my quote through recently and the quote states to repair the front b…"
type textarea "I have had my quote through recently and the quote states to repair the front b…"
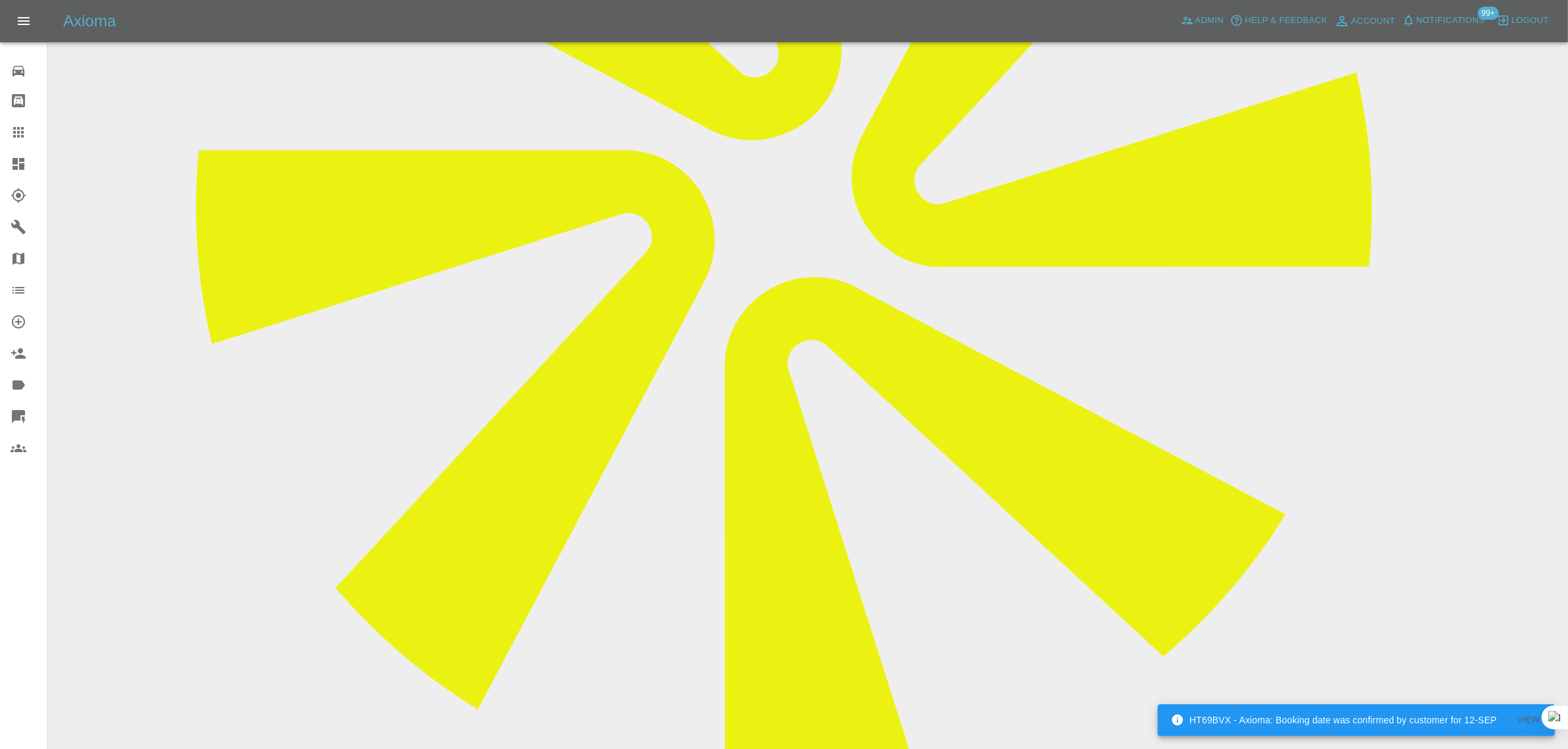
click at [23, 140] on icon at bounding box center [18, 133] width 16 height 16
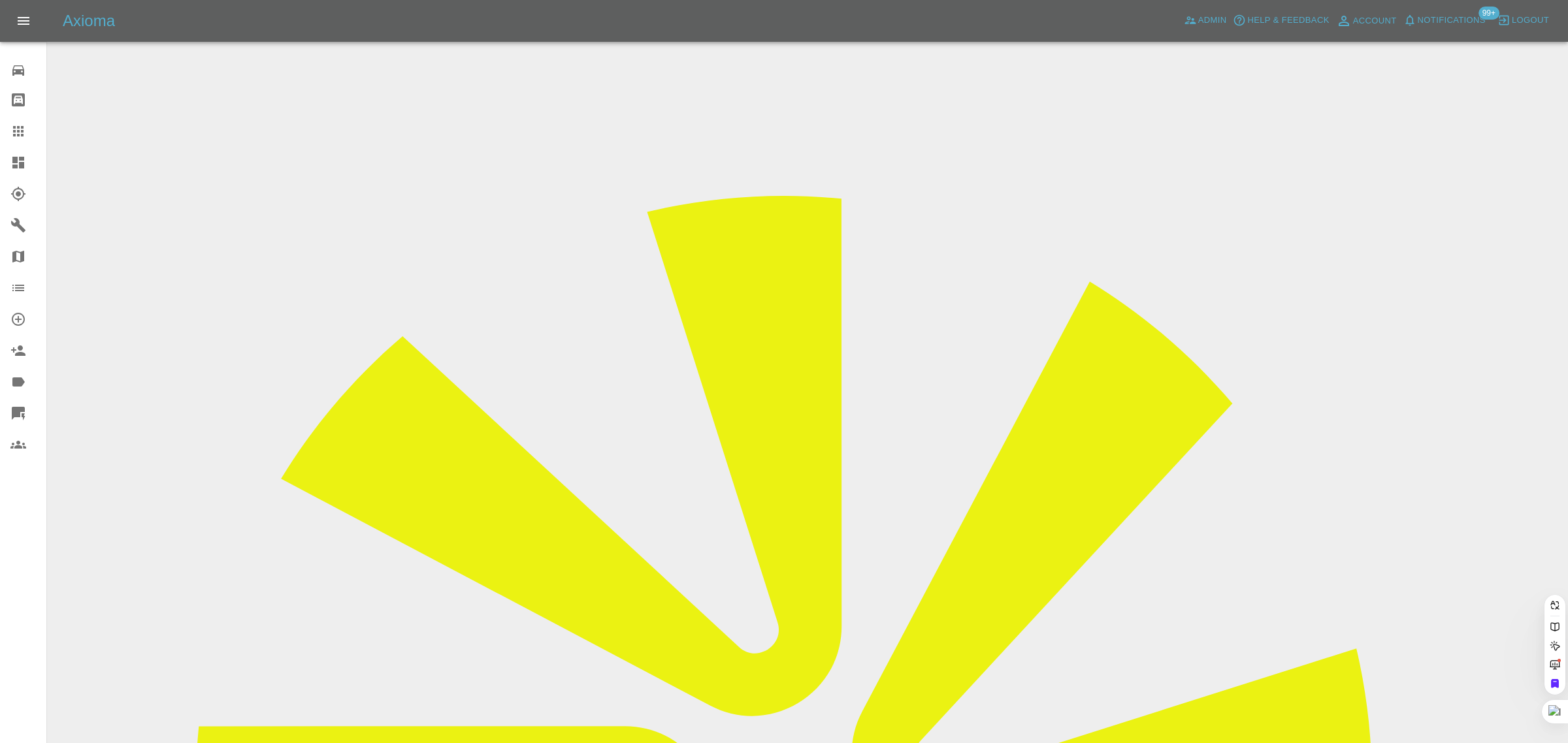
paste input "smartin.smart@gmail.com"
type input "smartin.smart@gmail.com"
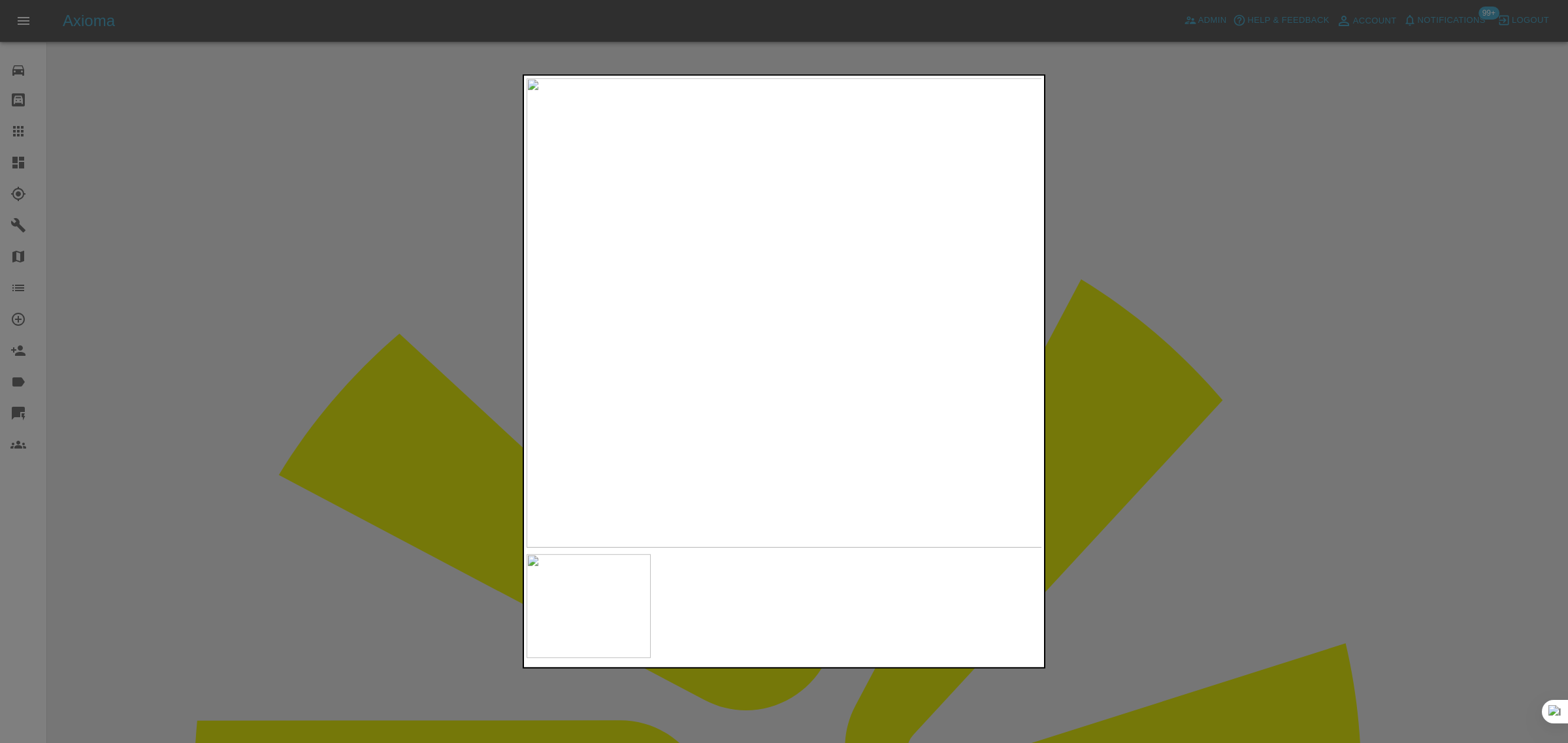
click at [1175, 455] on div at bounding box center [784, 372] width 1568 height 743
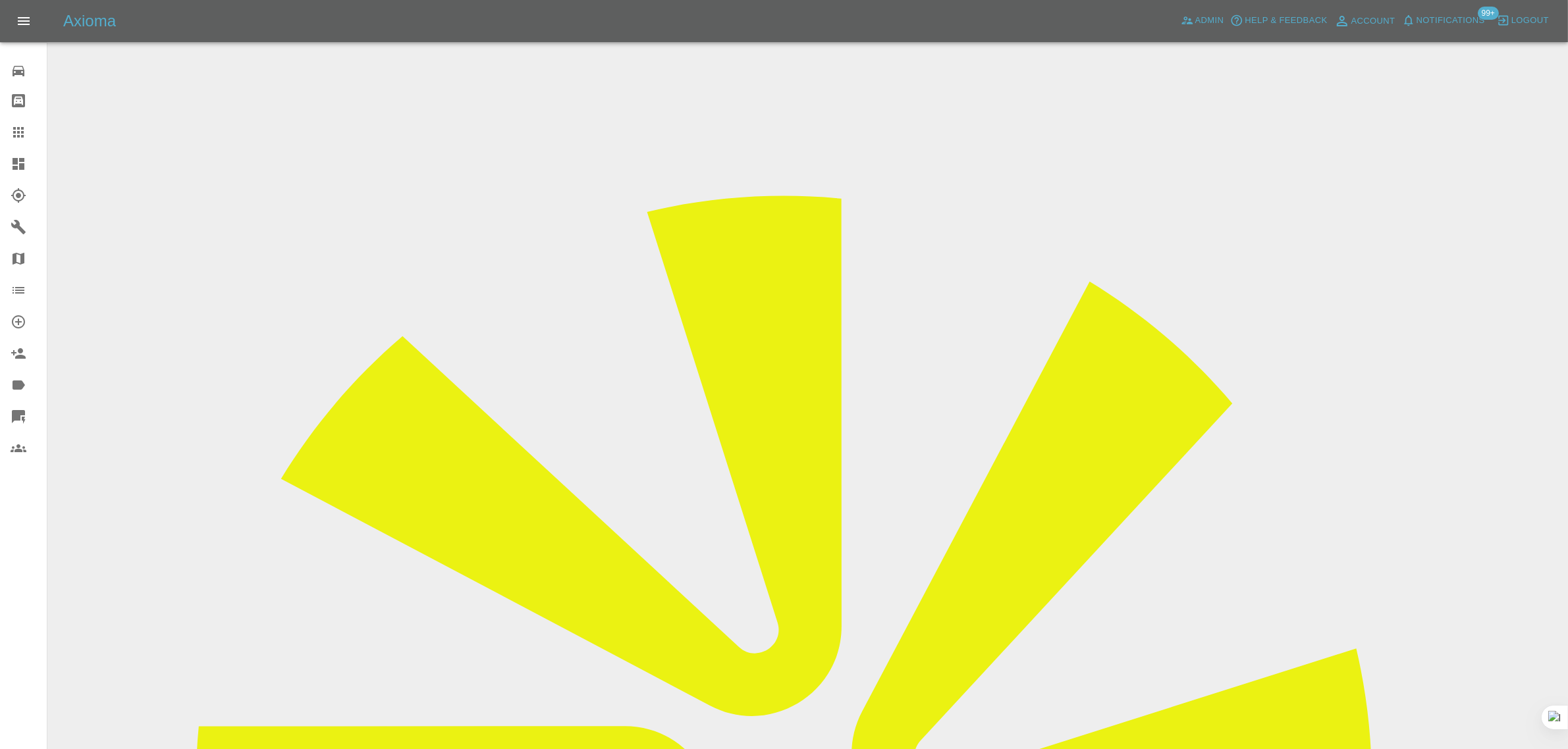
click at [17, 133] on icon at bounding box center [18, 133] width 10 height 10
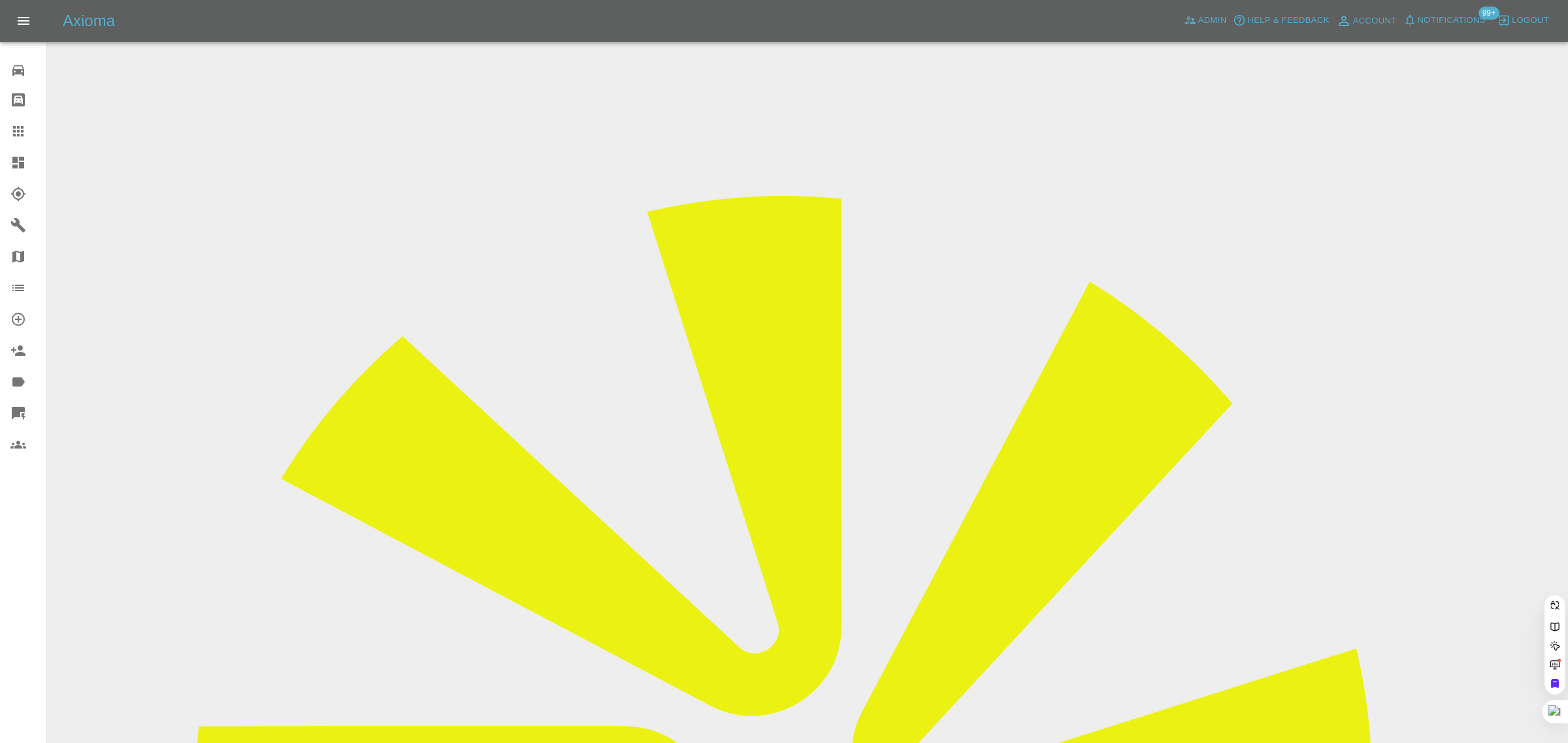
paste input "BG74 GUJ"
type input "BG74GUJ"
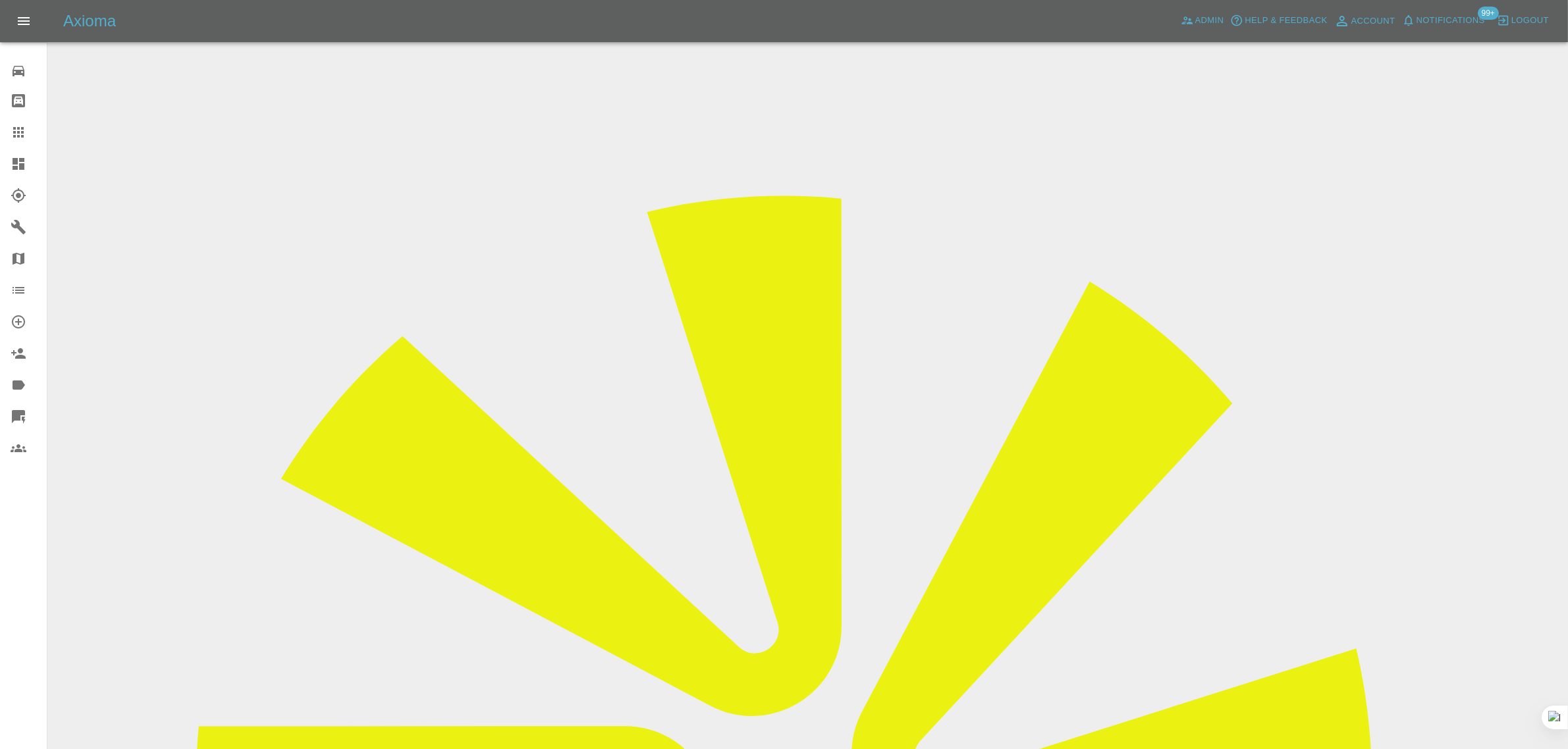
click at [33, 133] on div at bounding box center [29, 133] width 37 height 16
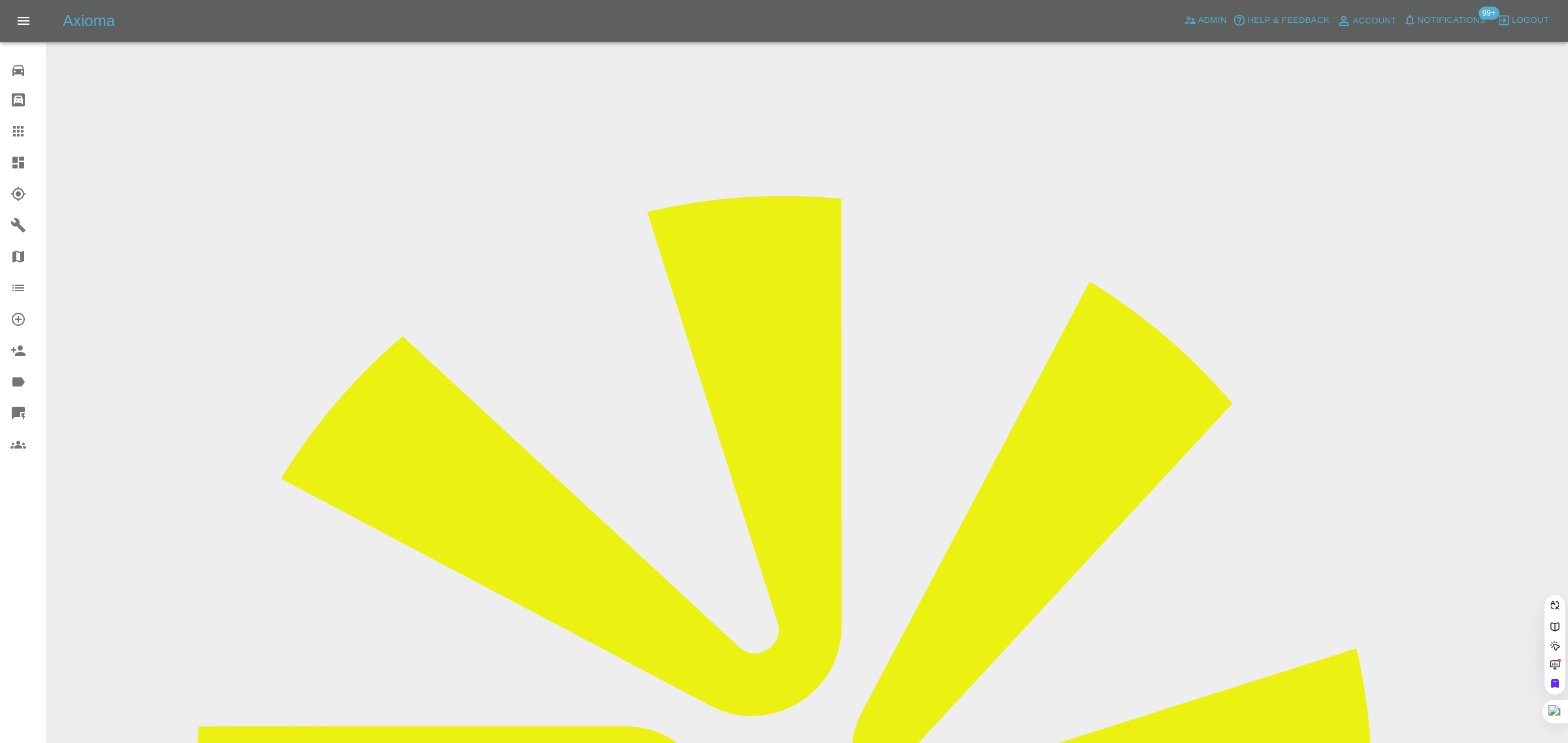
paste input "lisebarlowuk@googlemail.com"
type input "lisebarlowuk@googlemail.co"
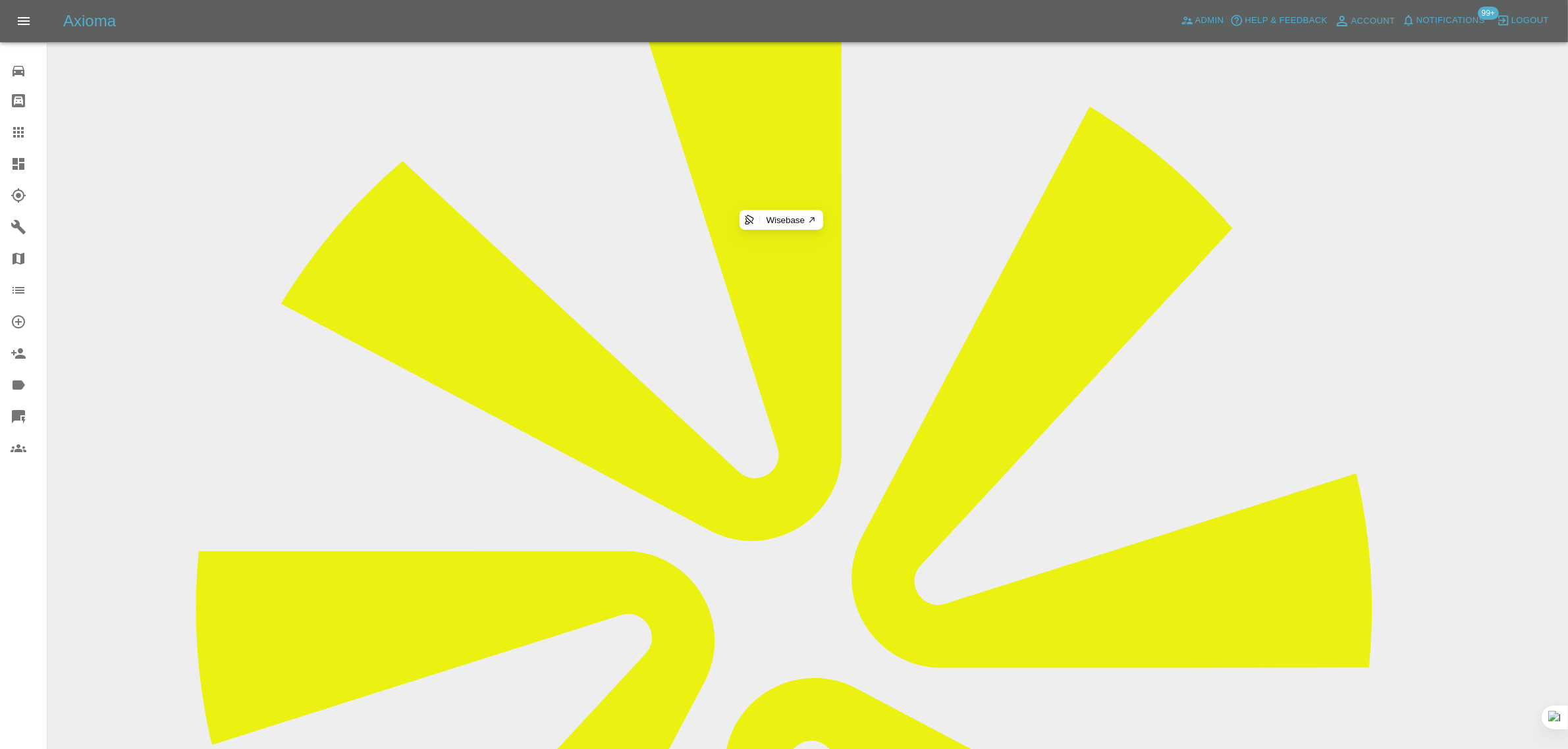
scroll to position [576, 0]
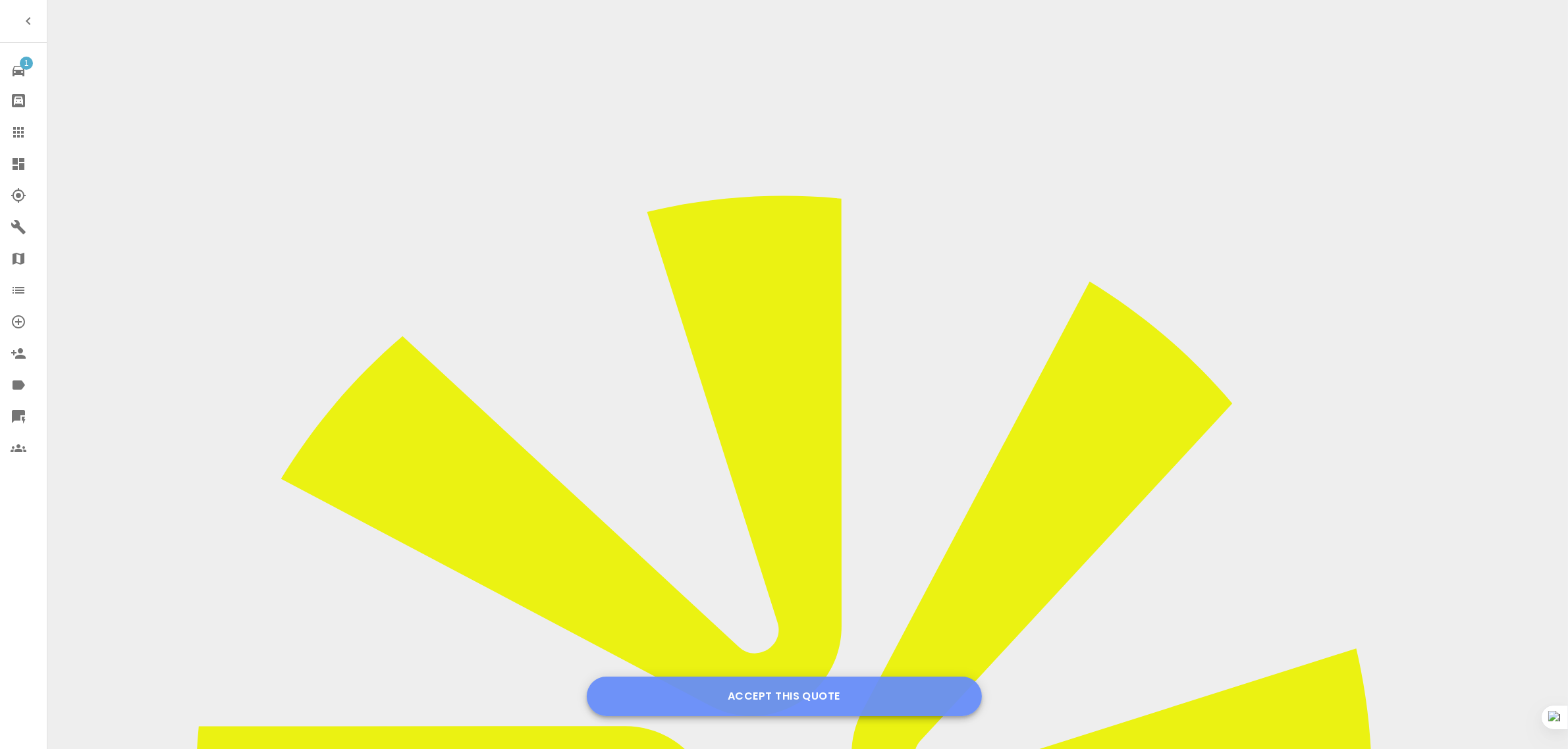
click at [744, 687] on button "Accept this Quote" at bounding box center [784, 696] width 395 height 39
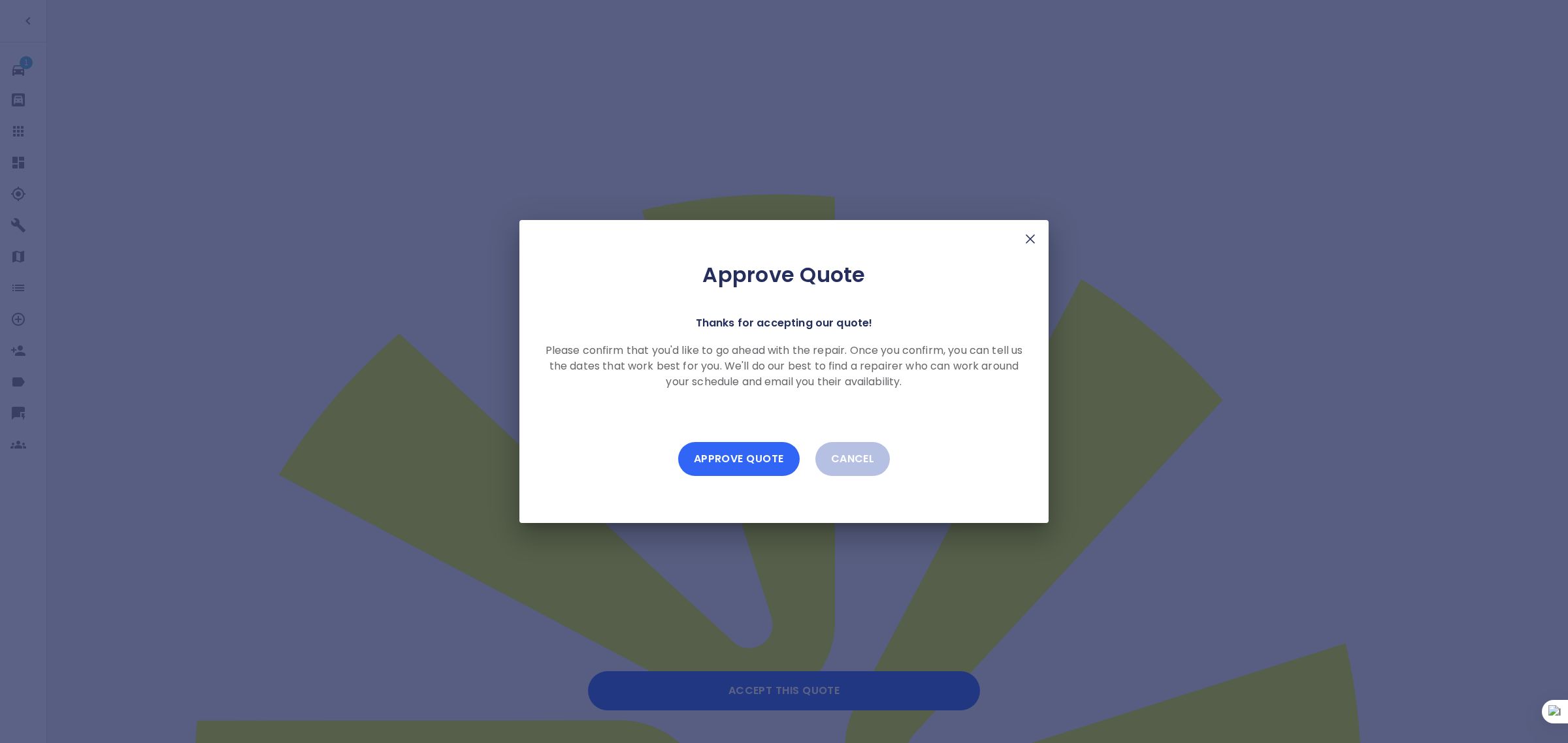
click at [719, 461] on button "Approve Quote" at bounding box center [739, 459] width 121 height 34
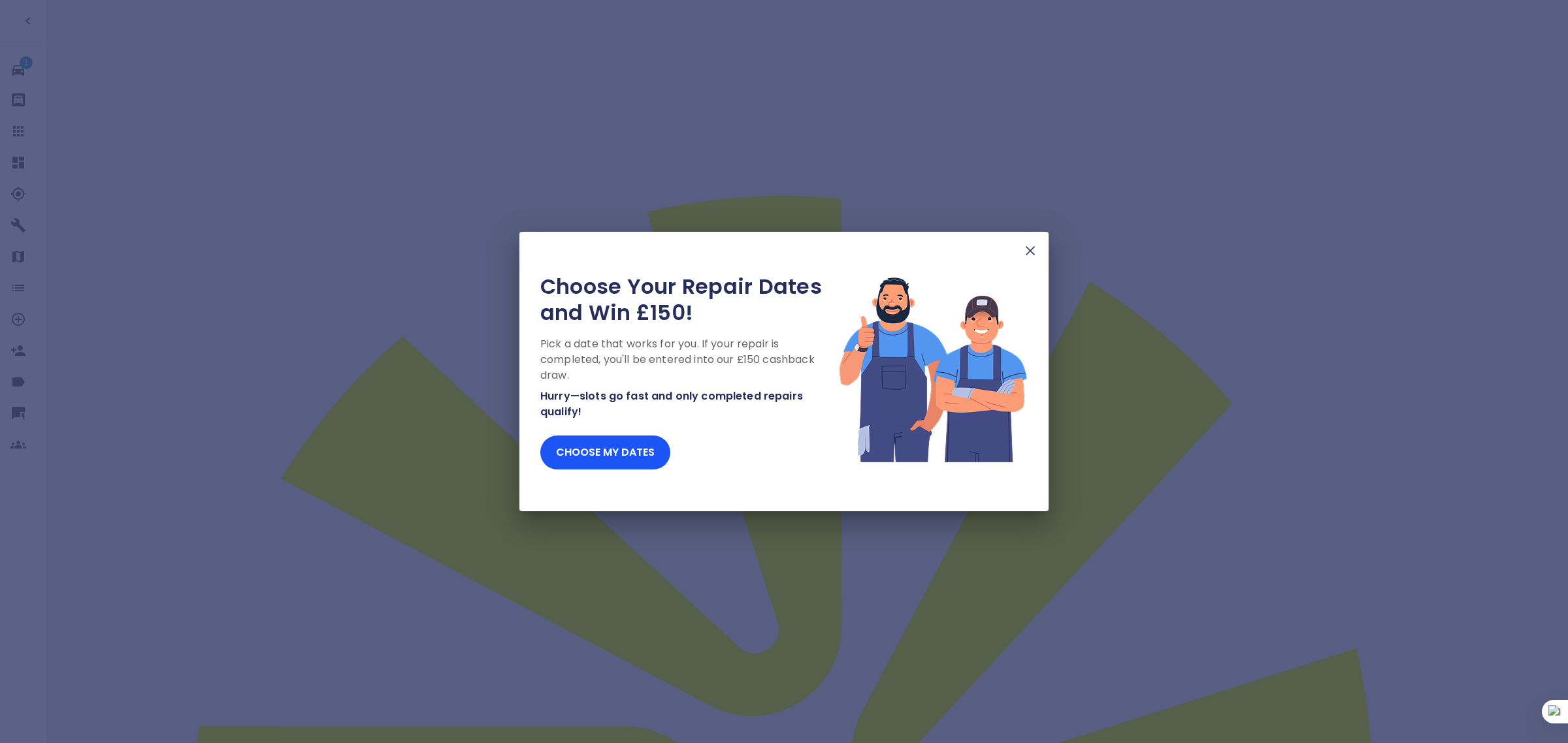
click at [1031, 259] on img at bounding box center [1030, 251] width 16 height 16
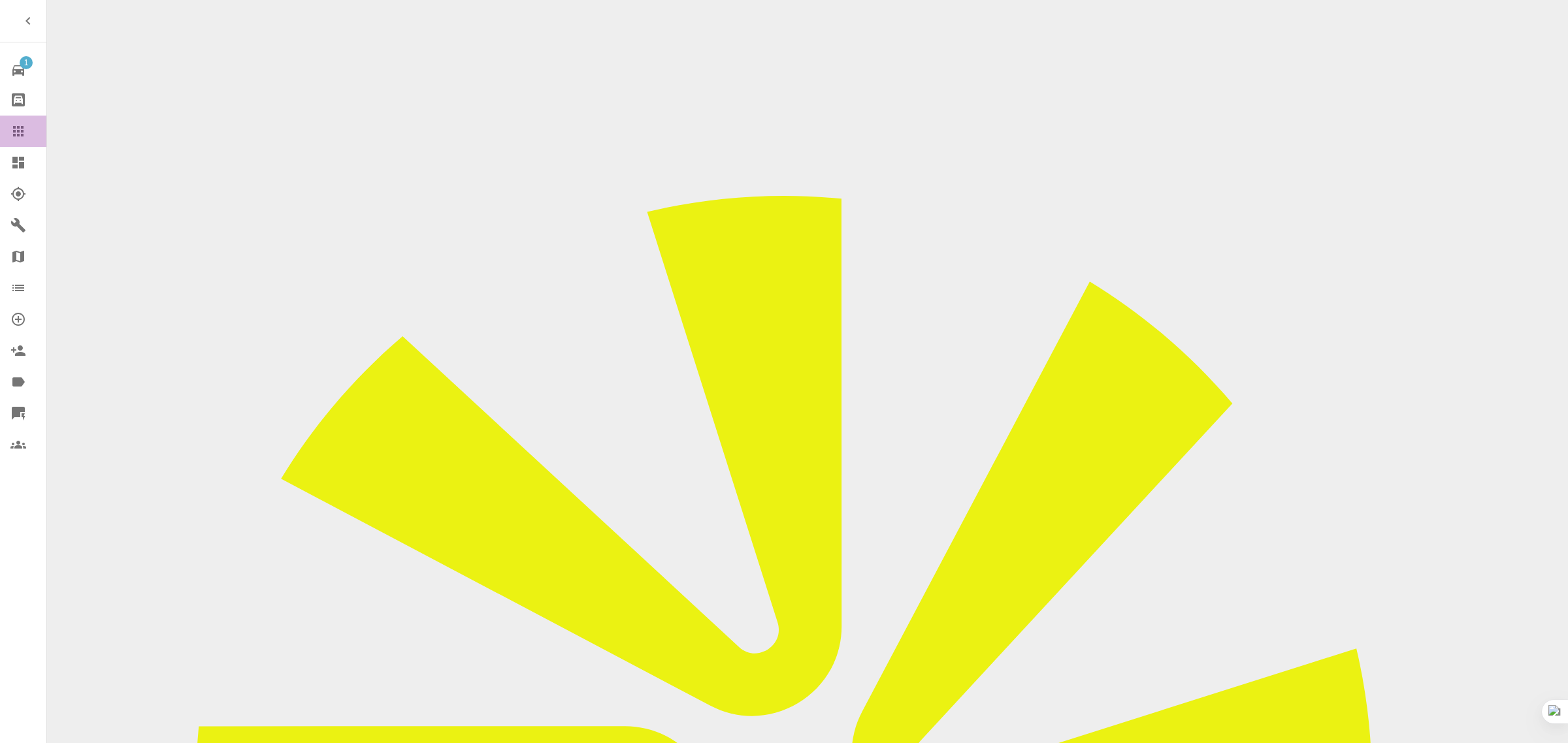
click at [24, 132] on icon at bounding box center [18, 132] width 16 height 16
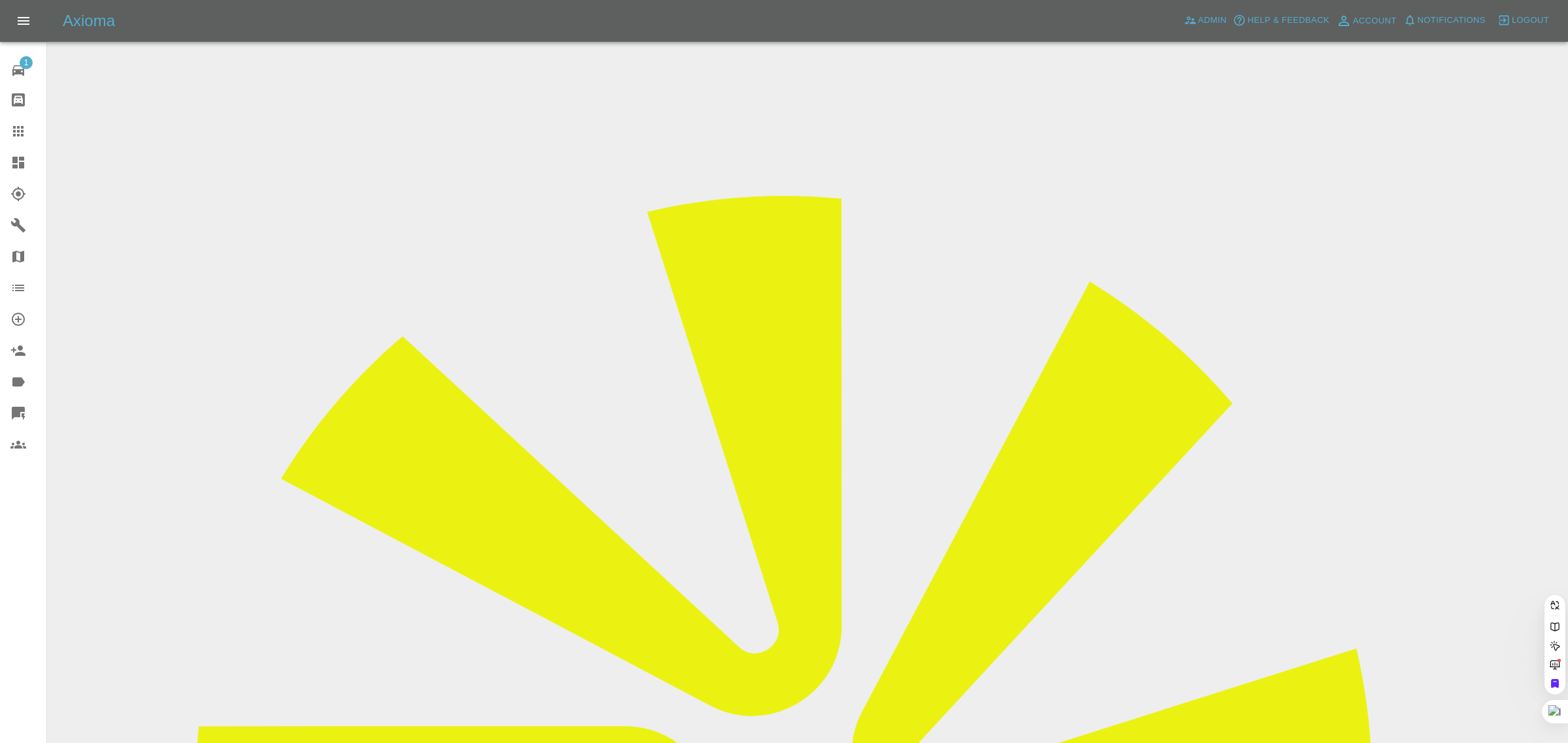
paste input "jaques960@btinternet.com"
type input "jaques960@btinternet.co"
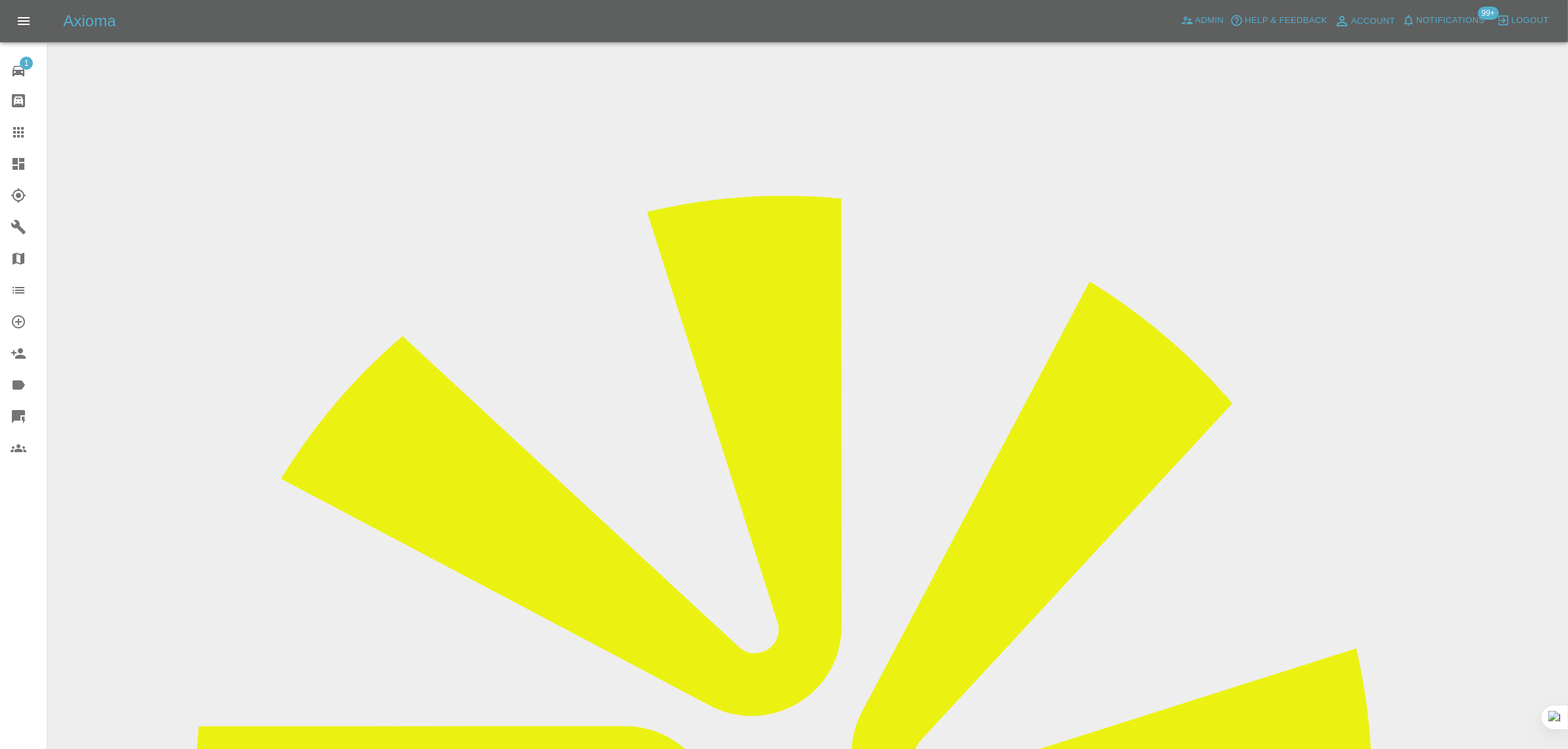
drag, startPoint x: 377, startPoint y: 614, endPoint x: 232, endPoint y: 589, distance: 147.1
paste input "TR"
type input "CB23 2TR"
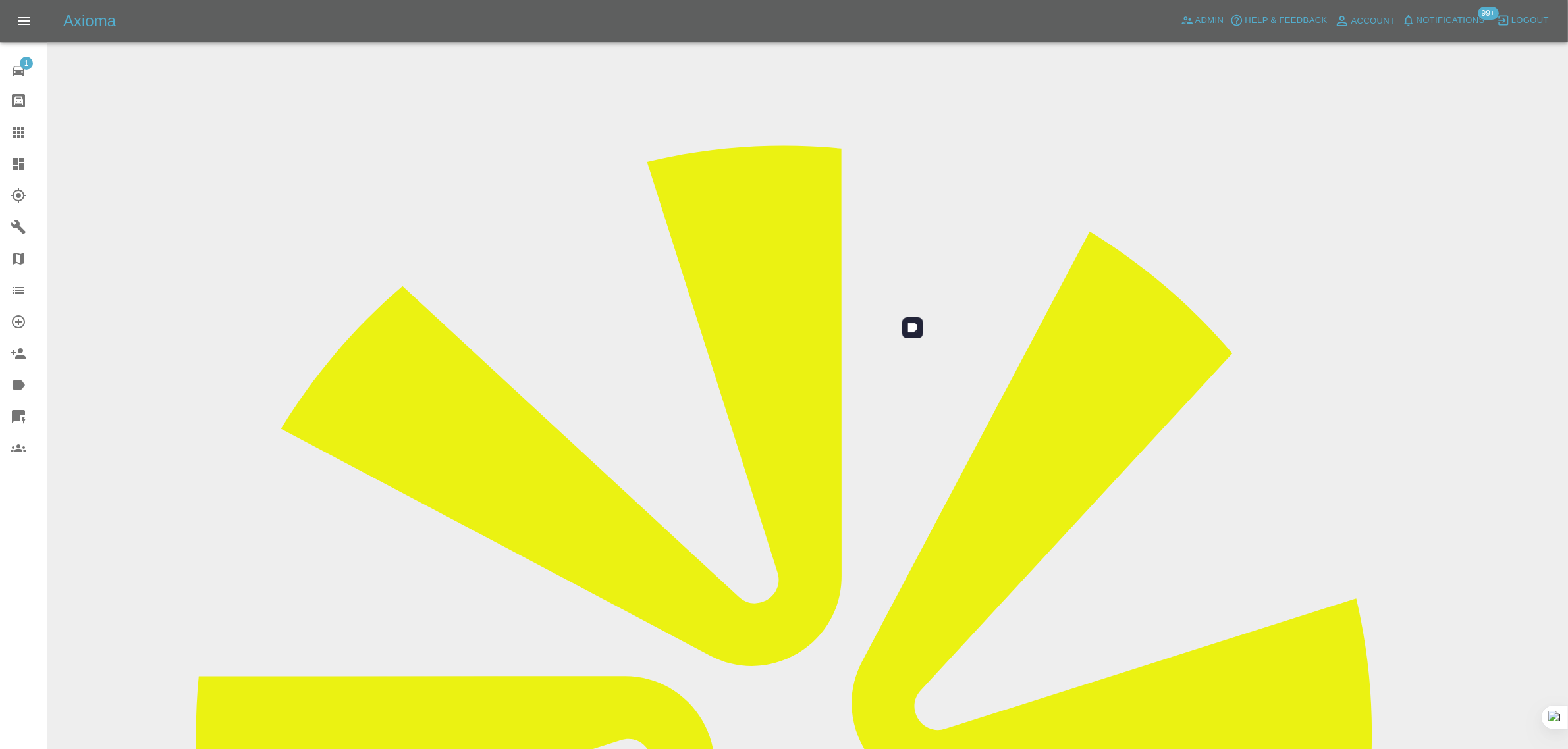
scroll to position [65, 0]
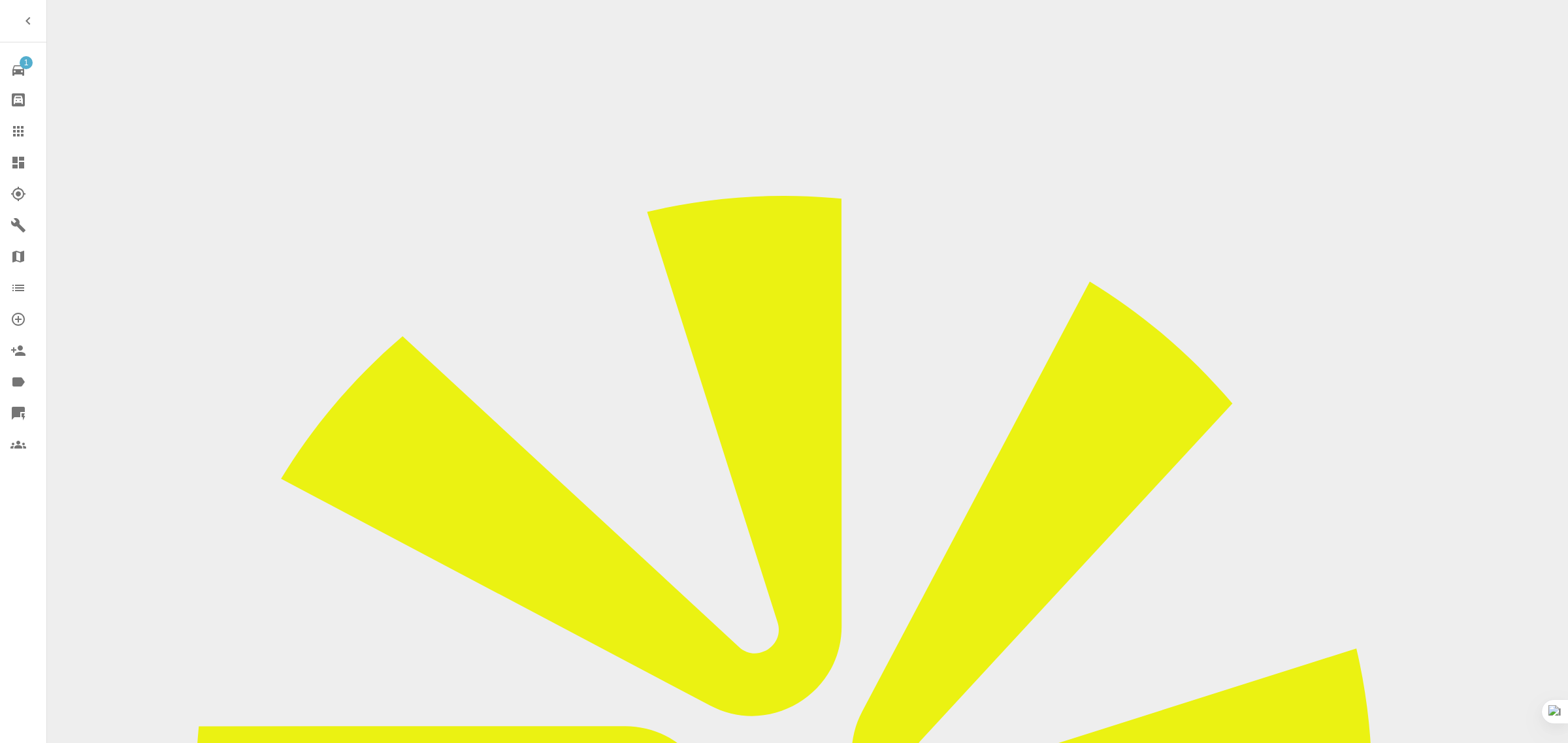
click at [20, 138] on icon at bounding box center [18, 132] width 16 height 16
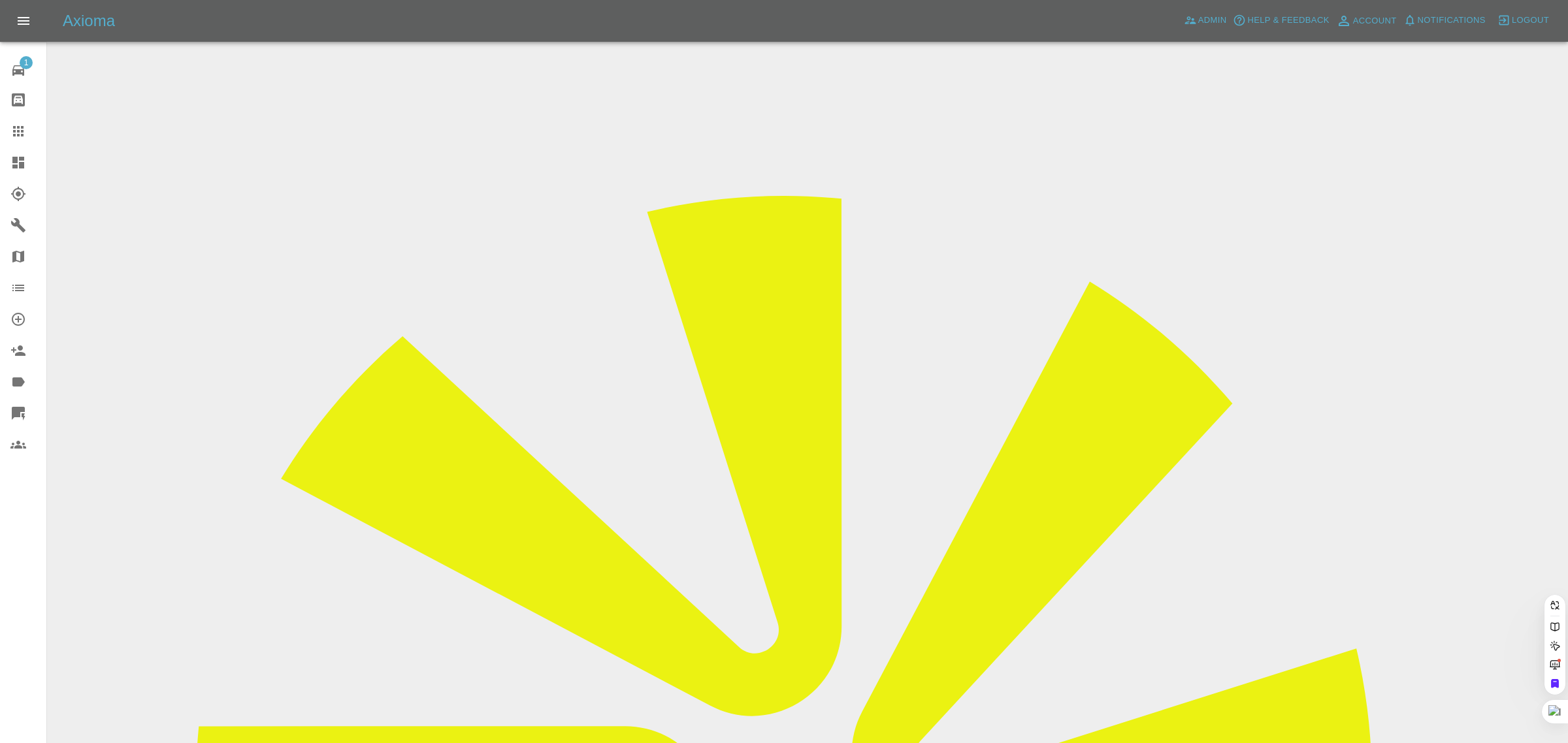
paste input "[EMAIL_ADDRESS][DOMAIN_NAME]"
type input "julianneboag@outlook.co"
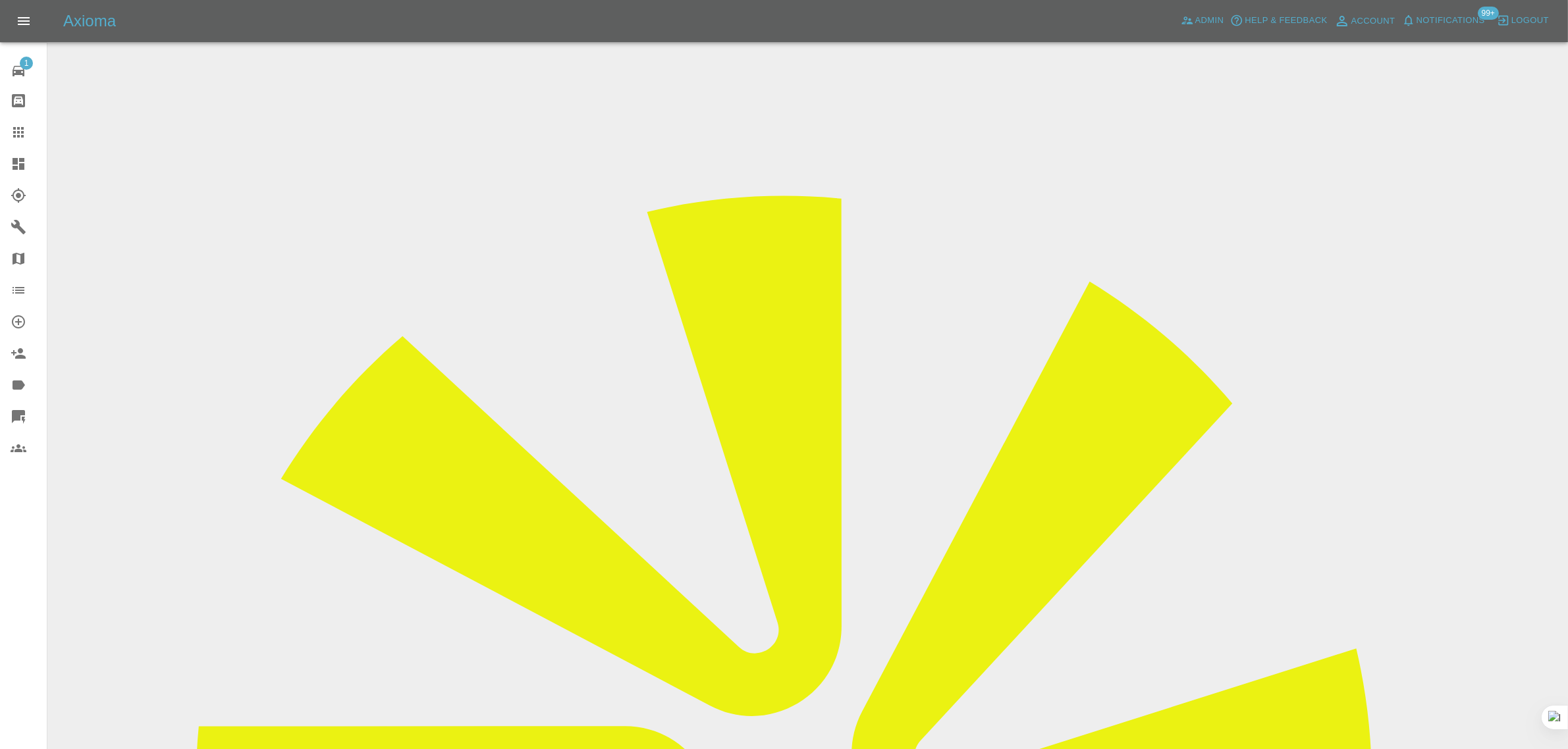
drag, startPoint x: 1247, startPoint y: 198, endPoint x: 1320, endPoint y: 200, distance: 73.0
copy td "Perfection Body"
click at [25, 132] on icon at bounding box center [18, 133] width 16 height 16
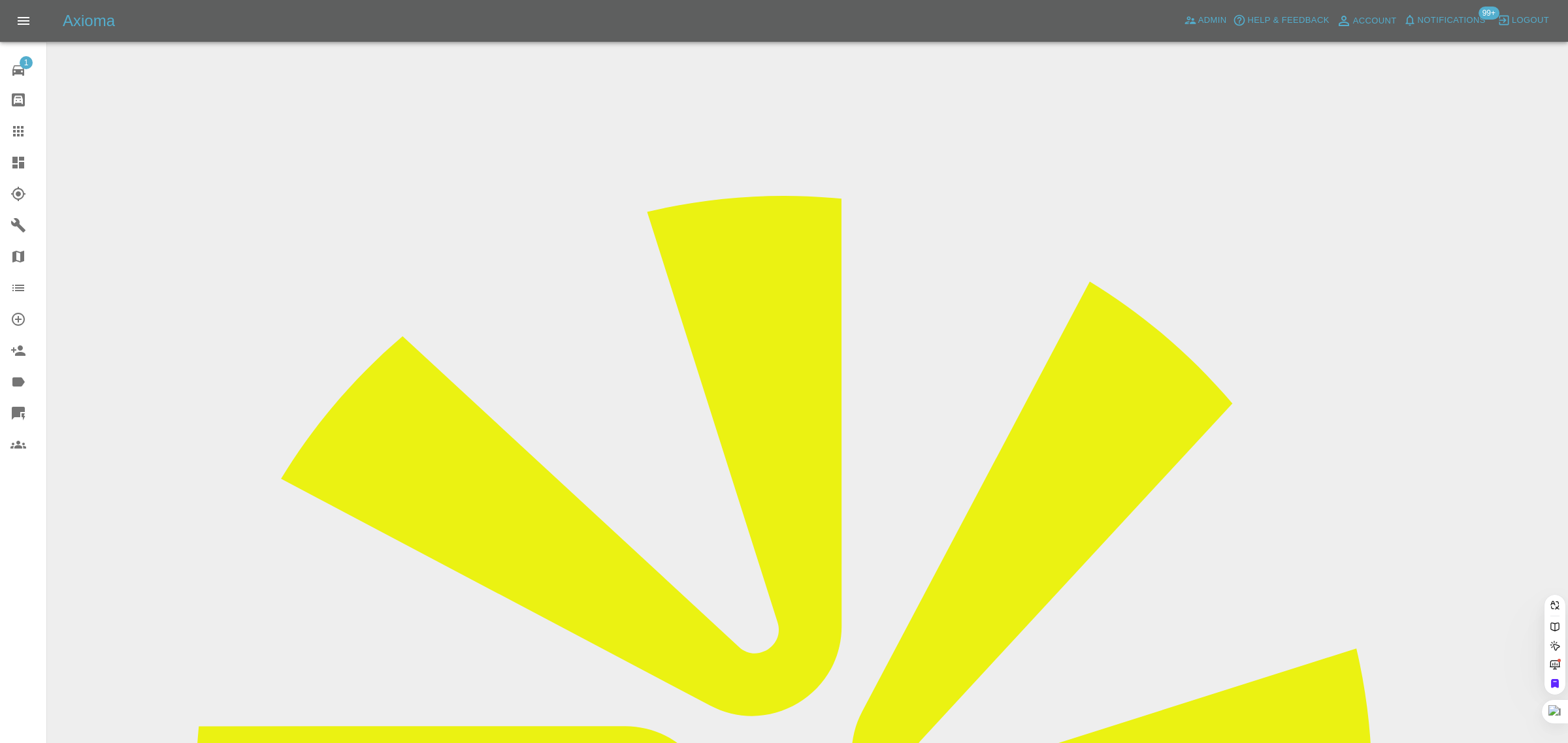
paste input "julia@mjzaf.uk"
type input "julia@mjzaf.uk"
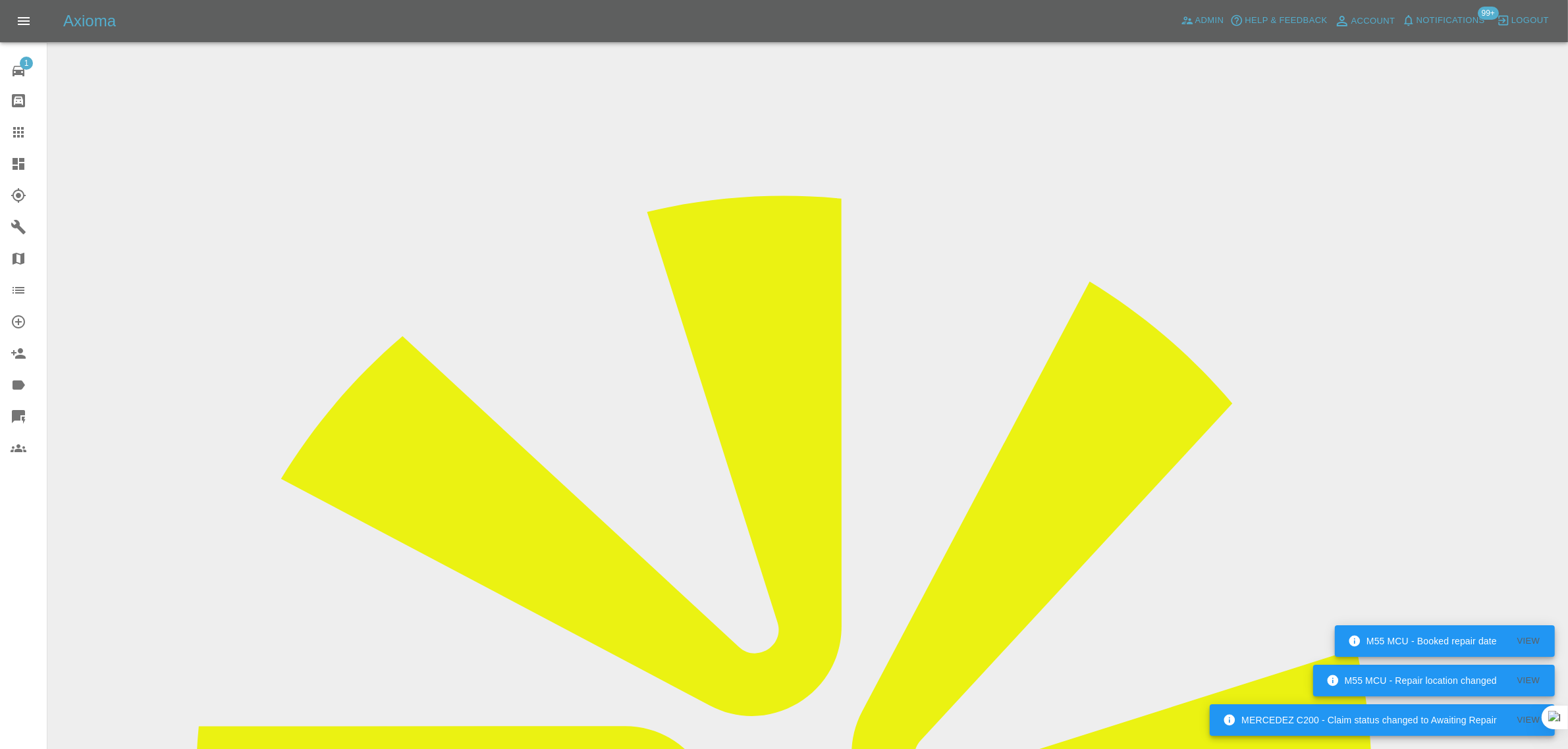
click at [15, 128] on icon at bounding box center [18, 133] width 10 height 10
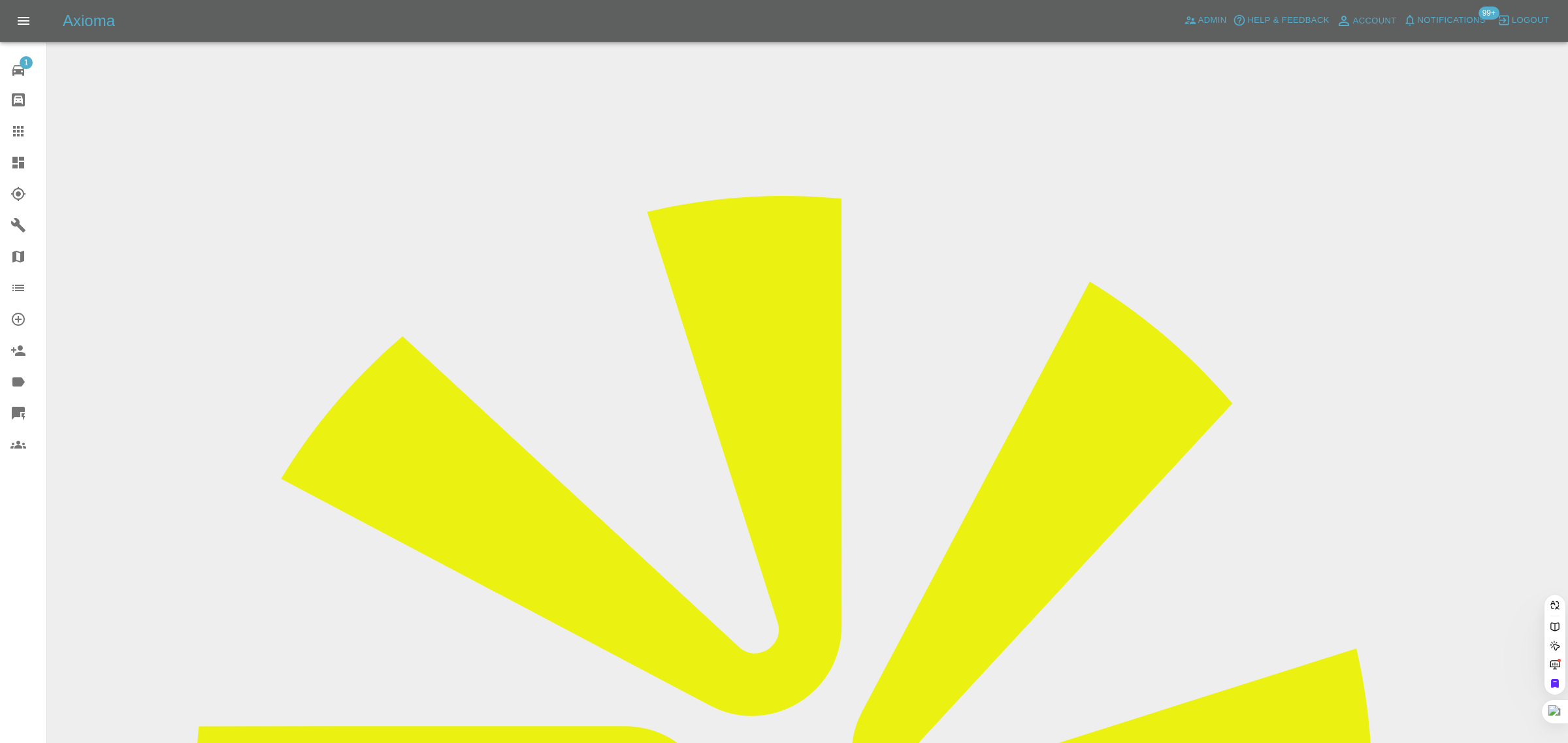
paste input "wdolan79@gmail.com"
type input "wdolan79@gmail.com"
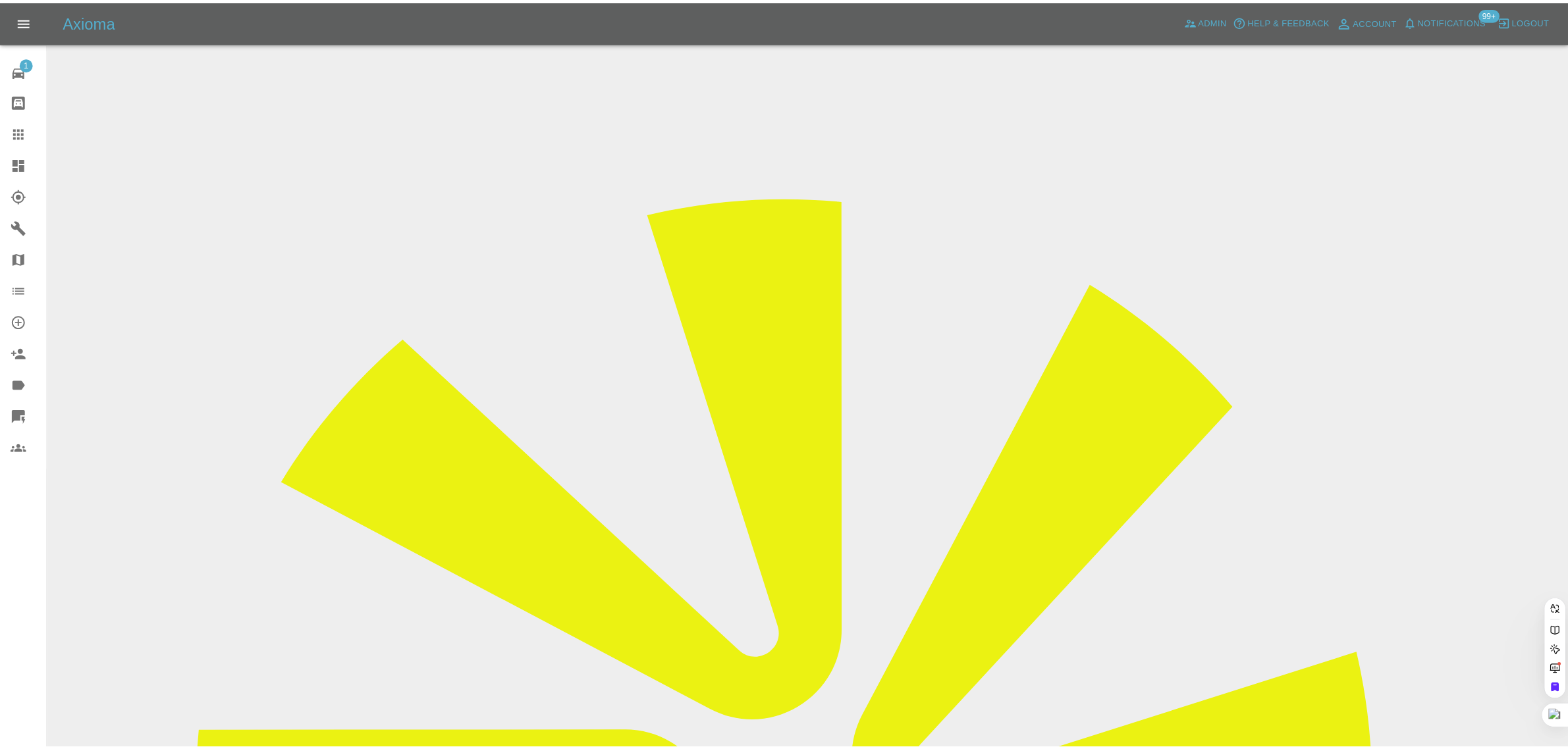
scroll to position [0, 0]
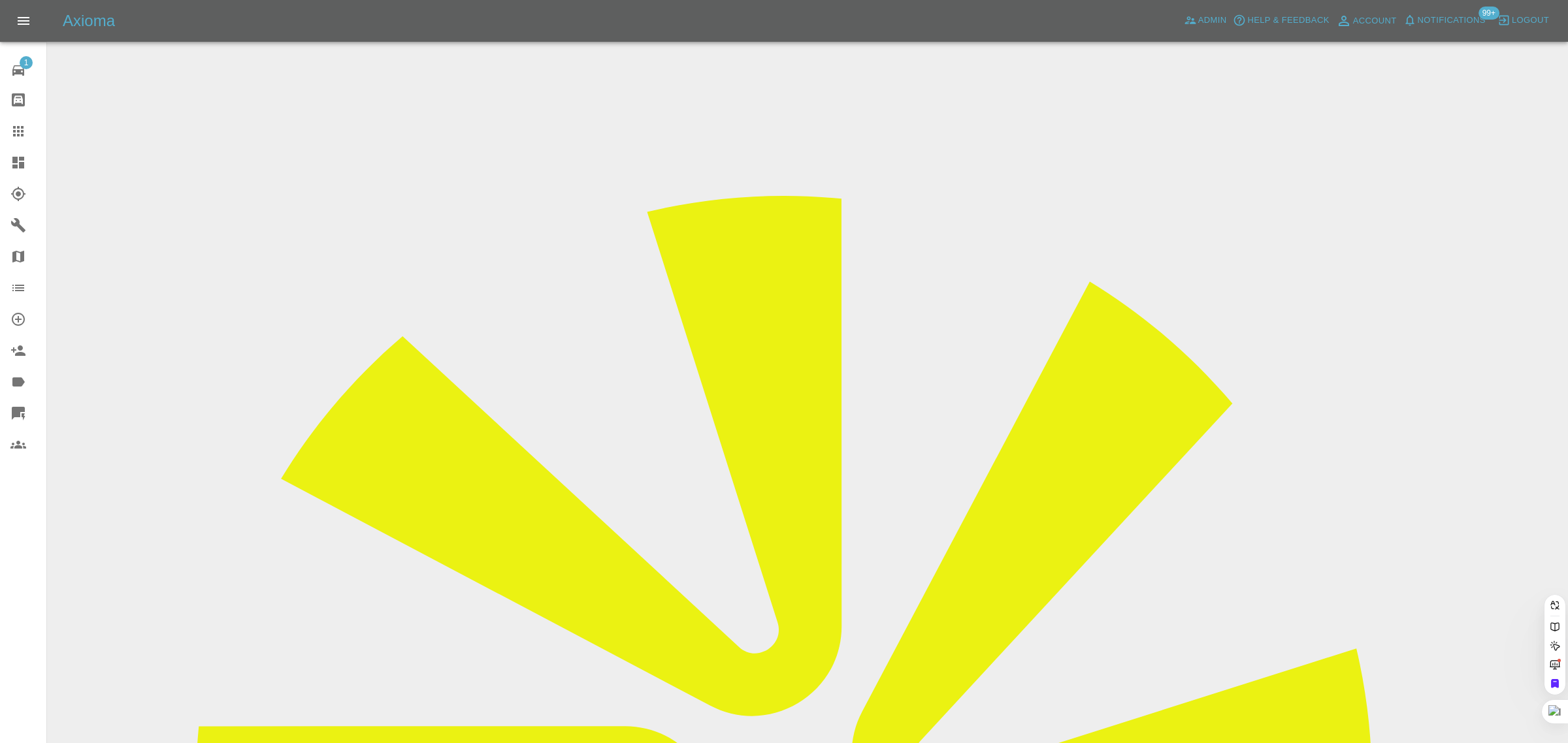
click at [23, 493] on div "1 Repair home Bodyshop home Claims Dashboard Explorer Garages Map Organization …" at bounding box center [23, 372] width 47 height 743
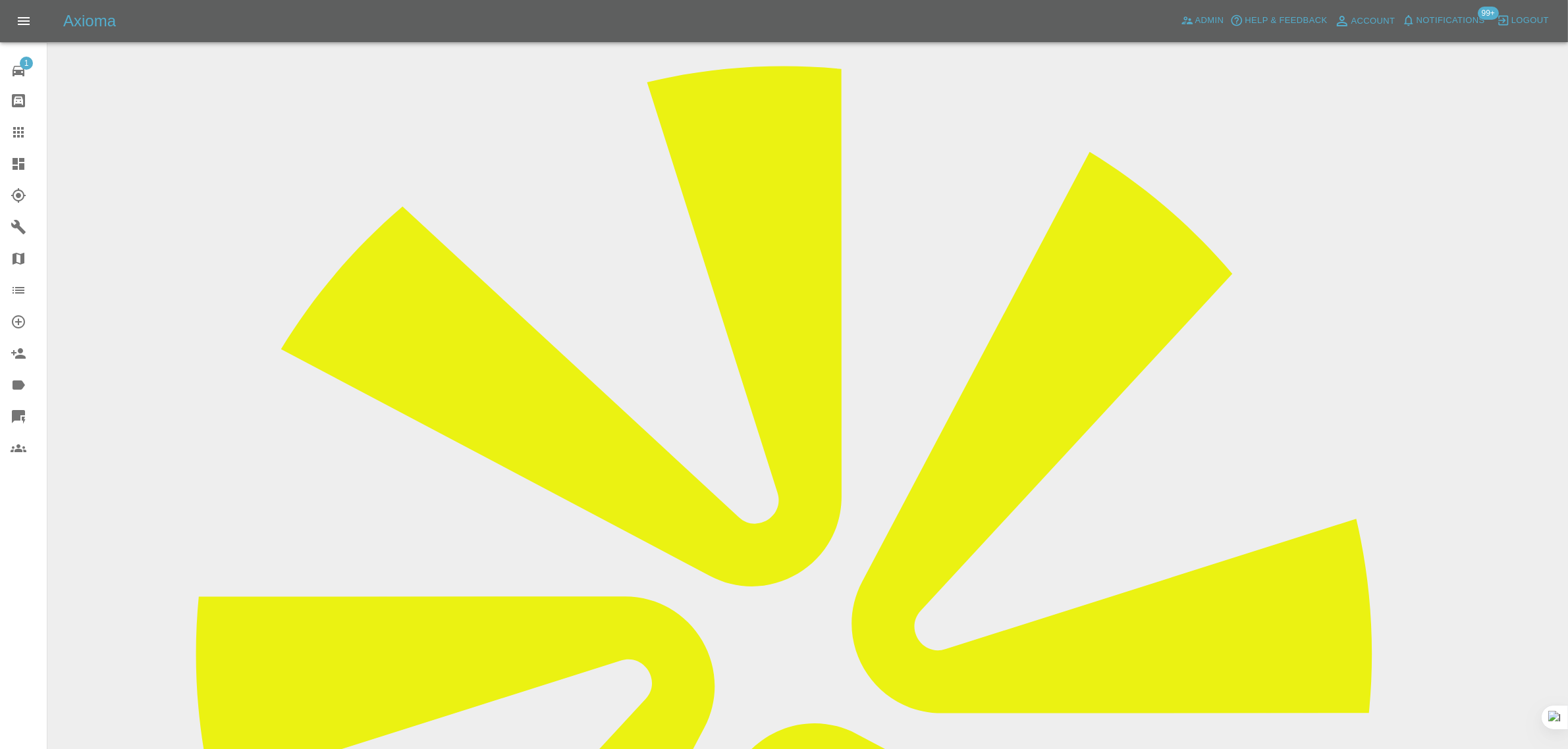
scroll to position [119, 0]
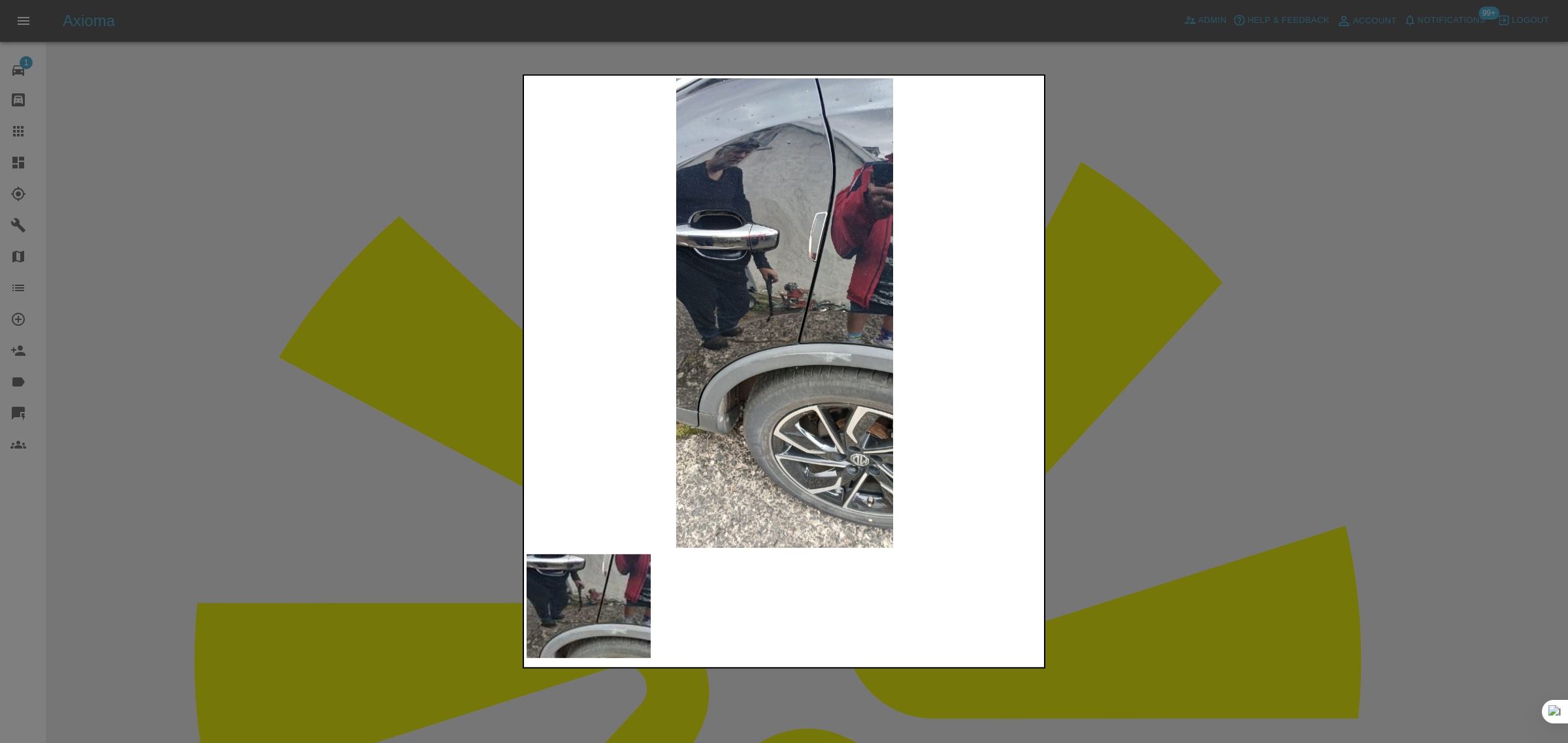
click at [1107, 339] on div at bounding box center [784, 372] width 1568 height 743
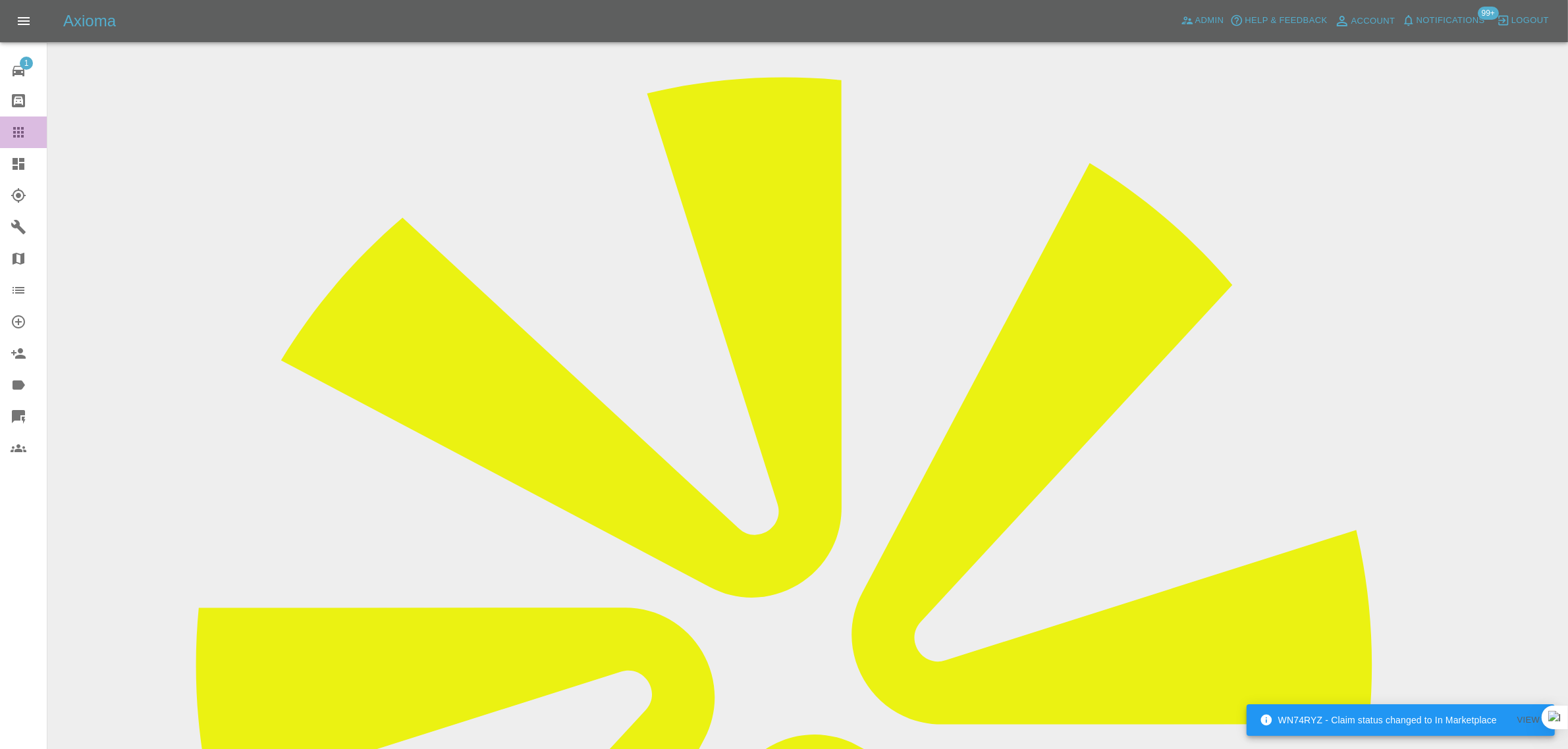
click at [24, 130] on icon at bounding box center [18, 133] width 16 height 16
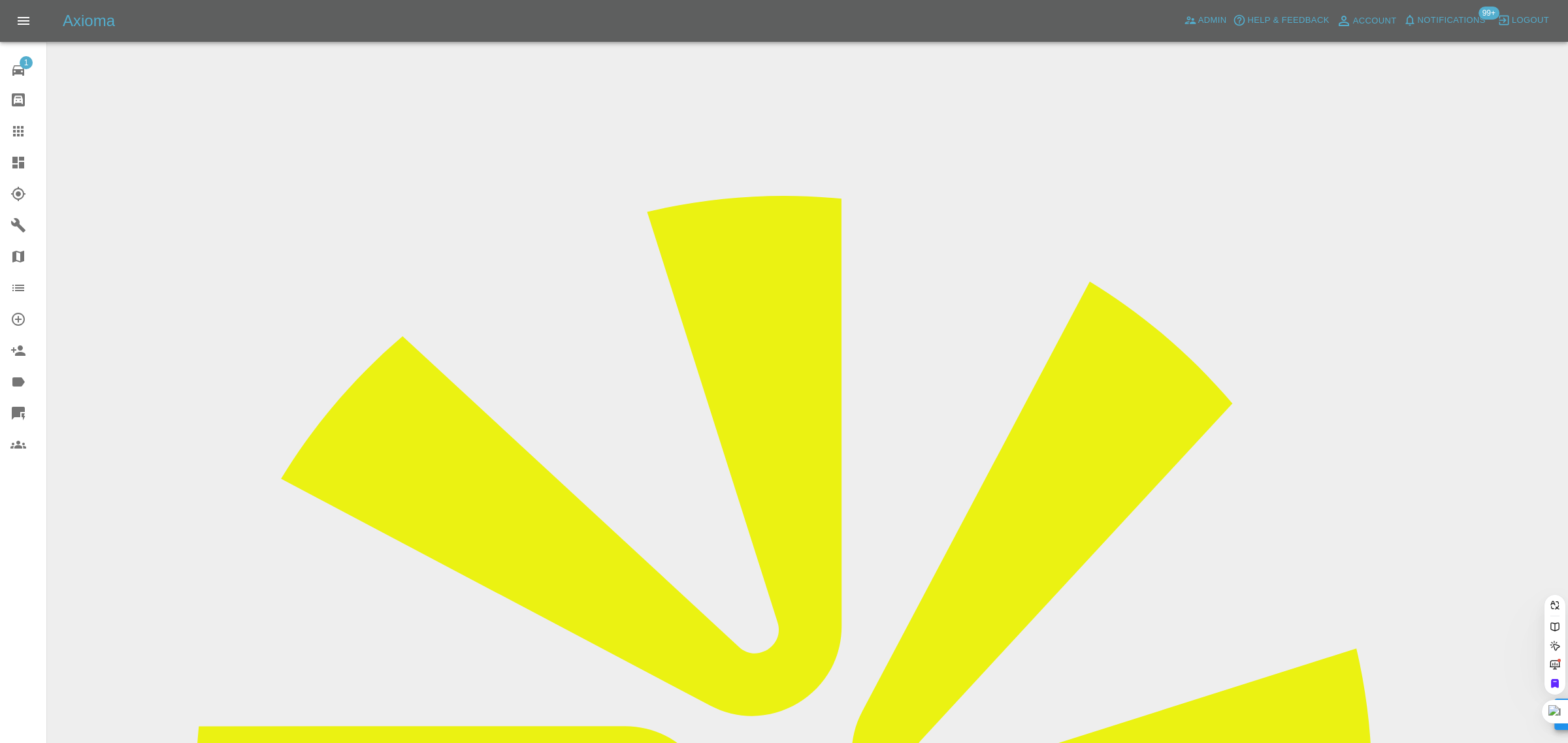
paste input "maxblundenaus@gmail.com"
type input "maxblundenaus@gmail.co"
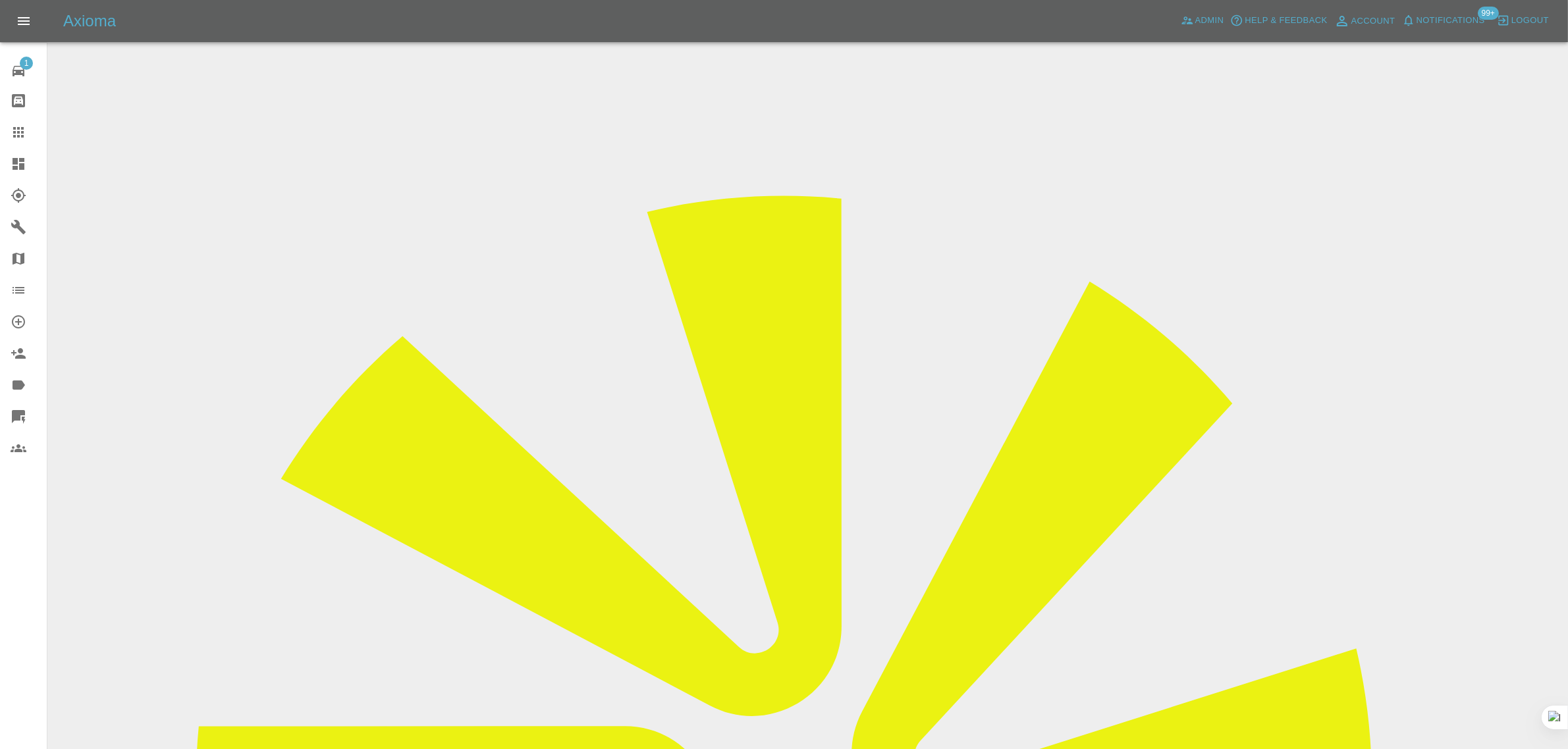
click at [0, 0] on input "Choose images" at bounding box center [0, 0] width 0 height 0
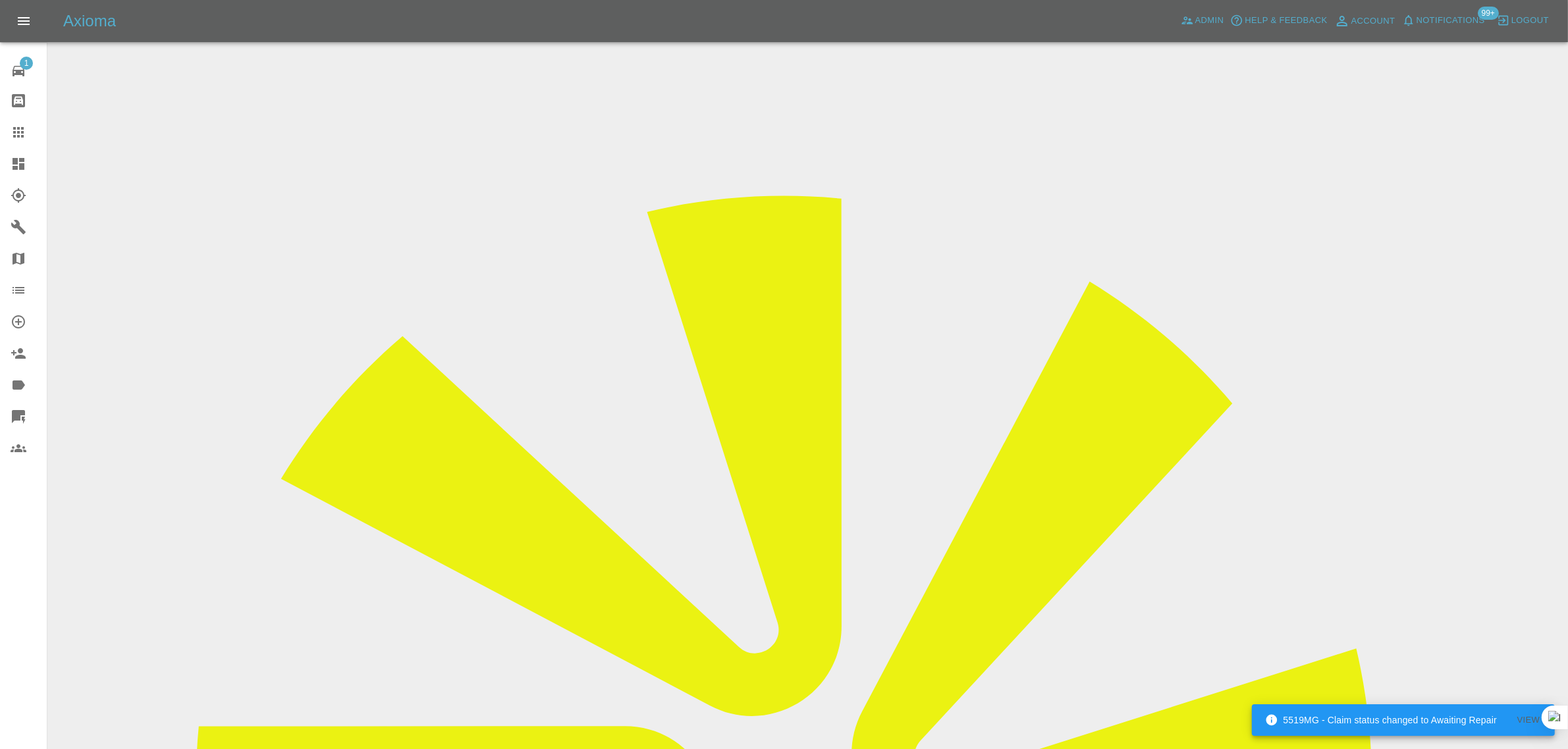
click at [0, 0] on input "Choose images" at bounding box center [0, 0] width 0 height 0
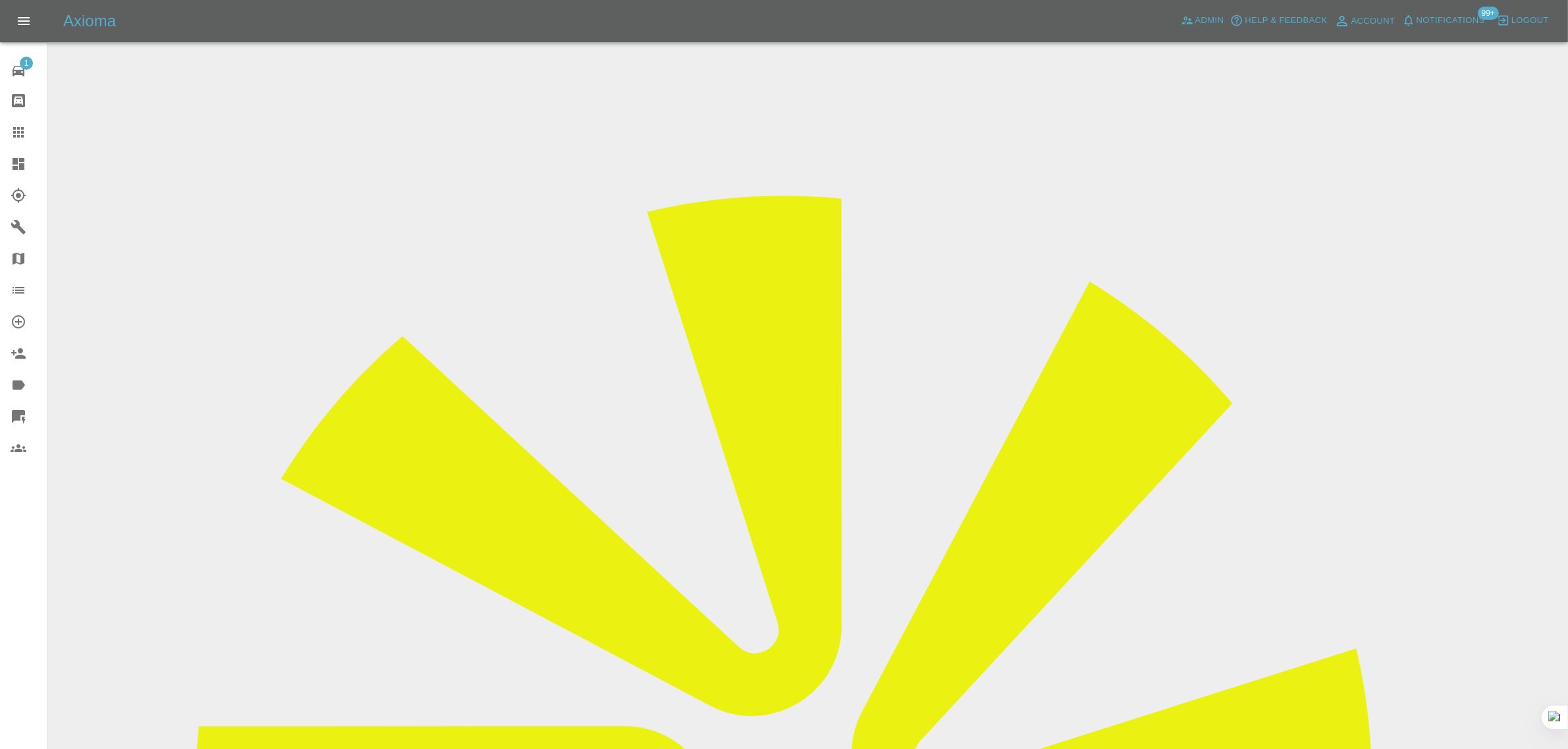
drag, startPoint x: 305, startPoint y: 127, endPoint x: 311, endPoint y: 132, distance: 7.8
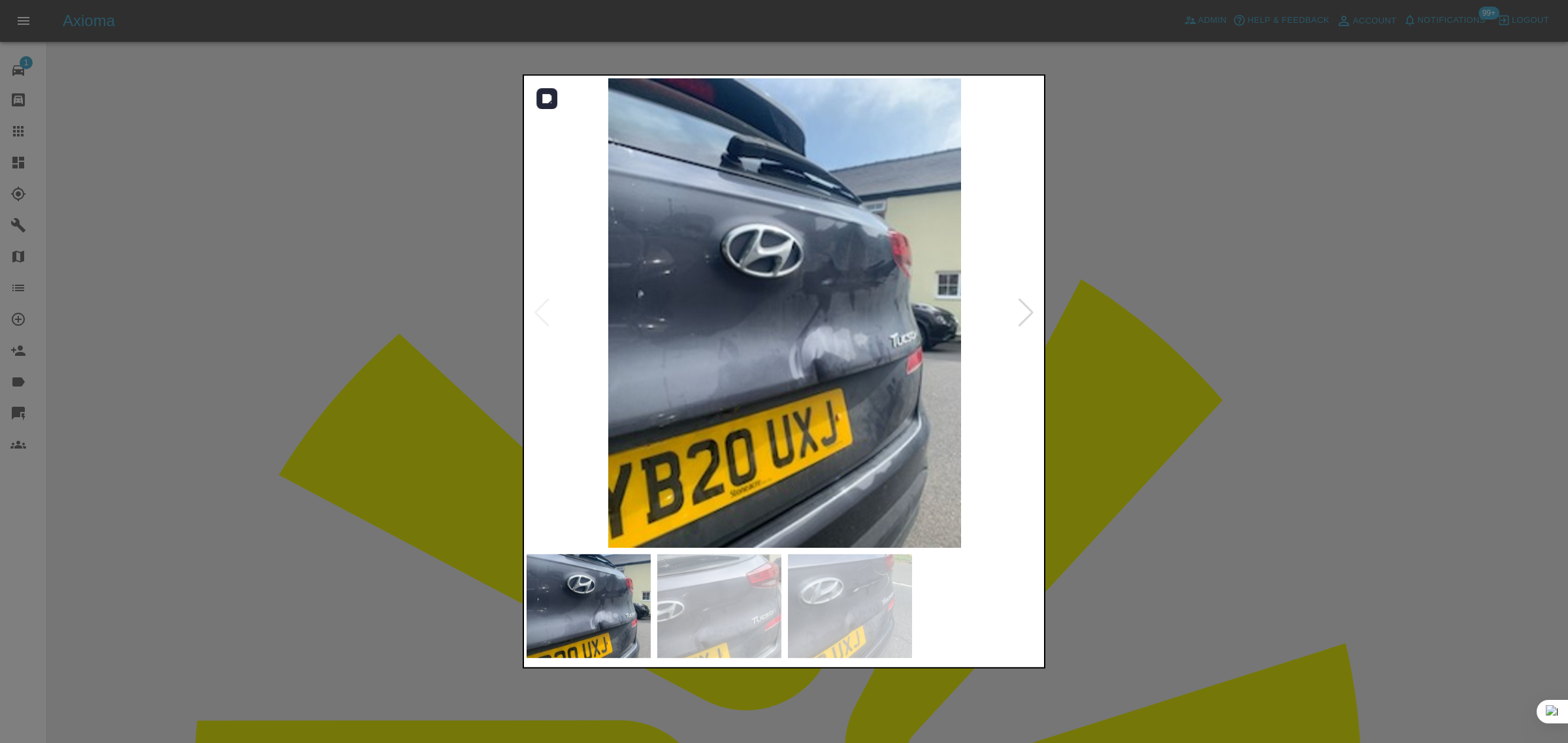
click at [1029, 315] on div at bounding box center [1026, 313] width 17 height 29
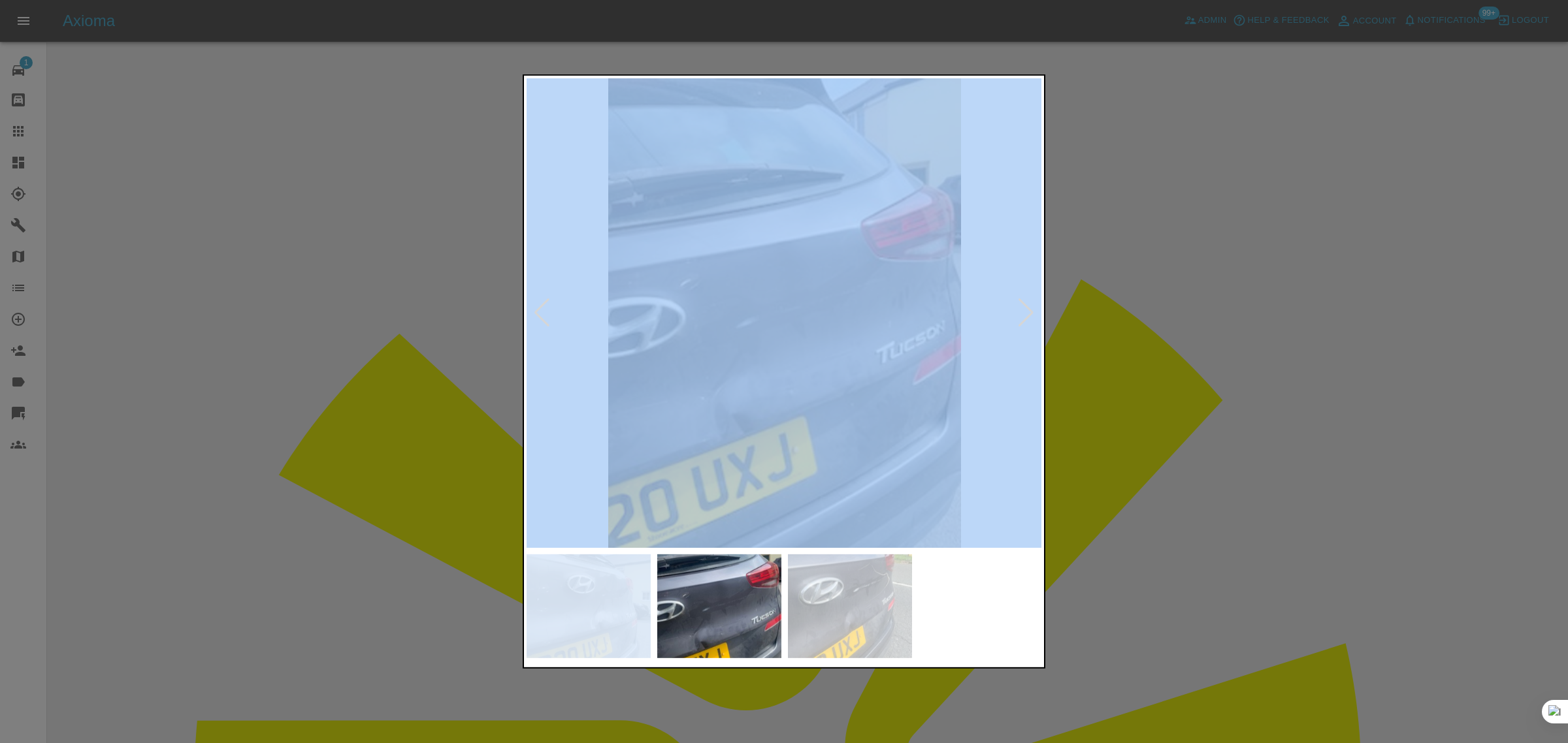
click at [1029, 315] on div at bounding box center [1026, 313] width 17 height 29
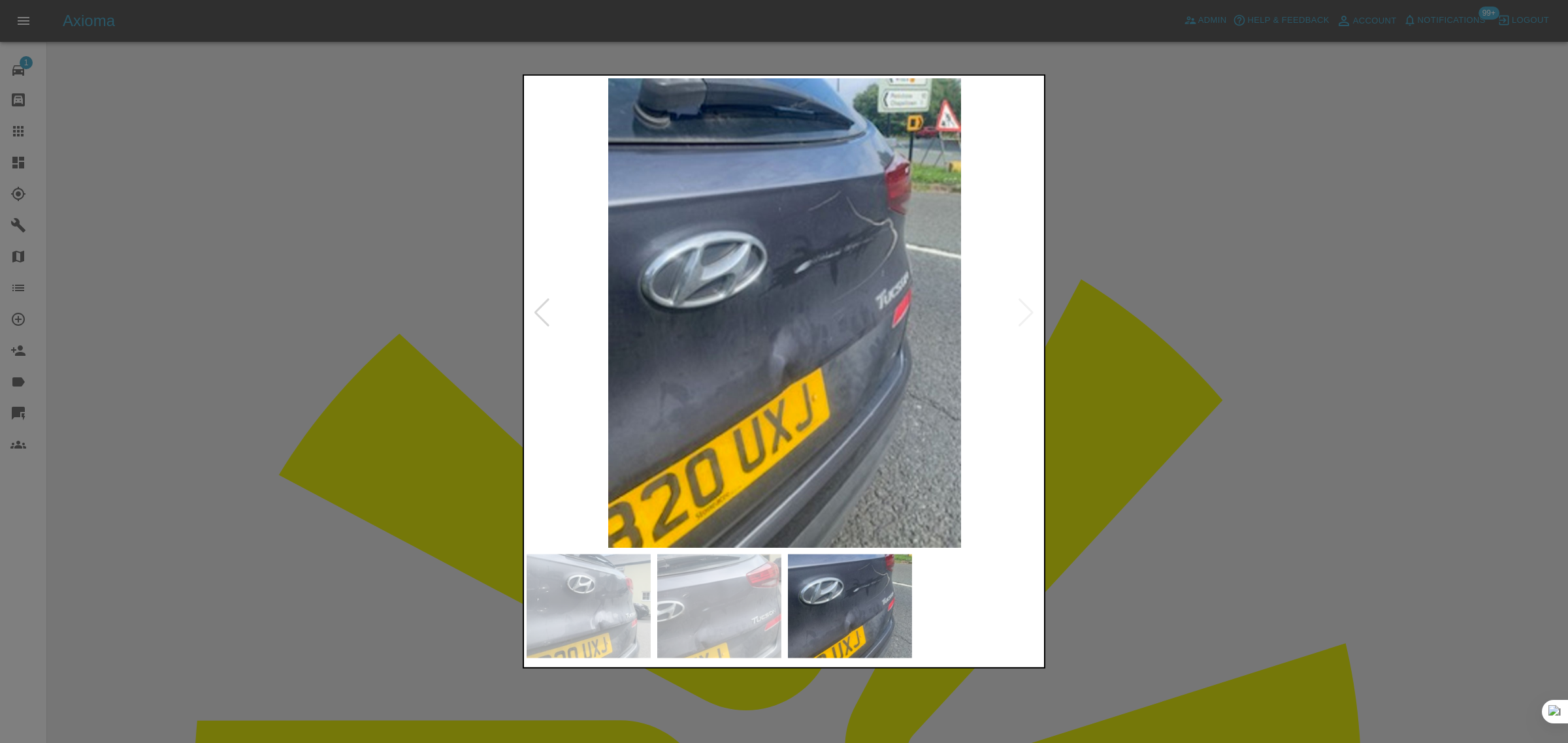
click at [1112, 336] on div at bounding box center [784, 372] width 1568 height 743
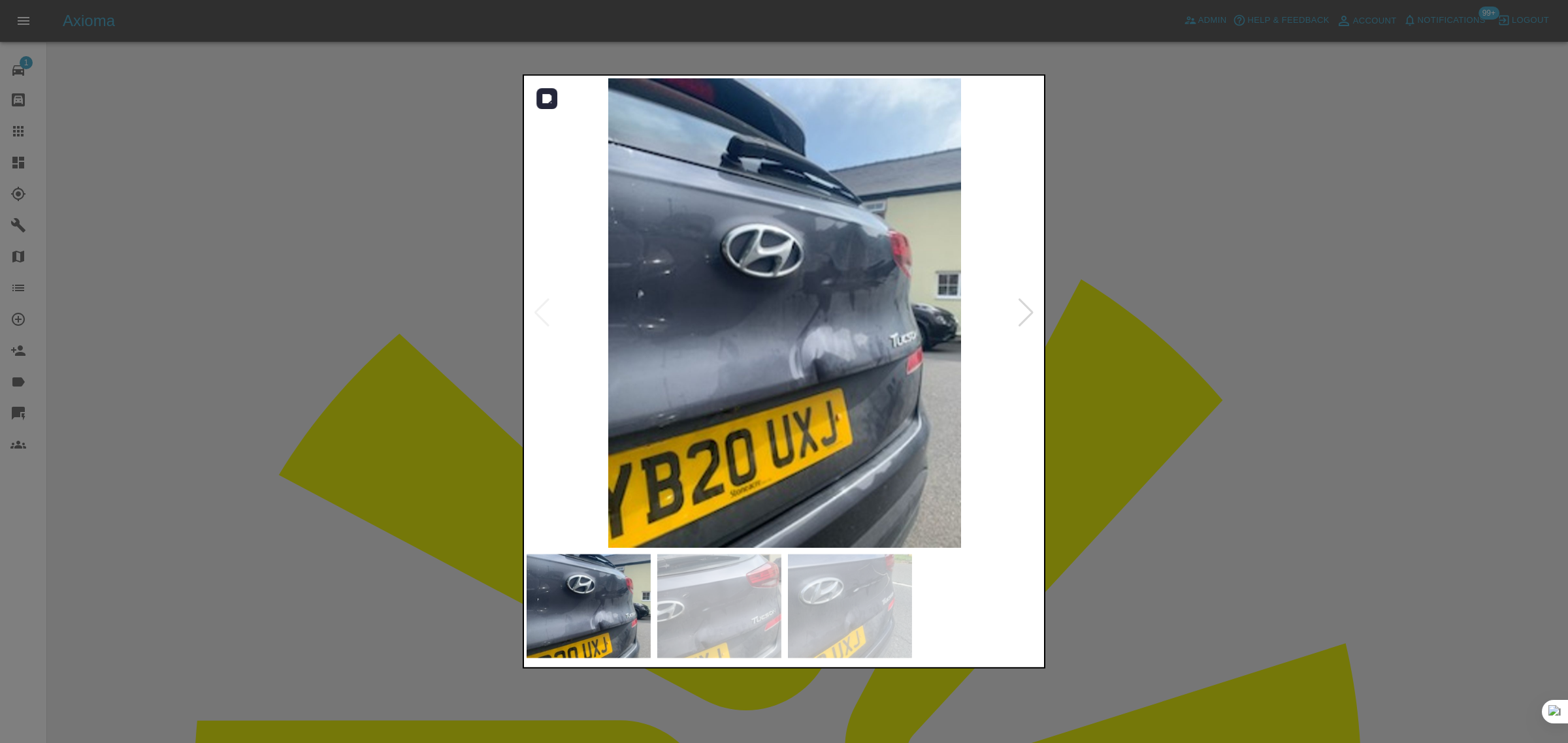
click at [1027, 317] on div at bounding box center [1026, 313] width 17 height 29
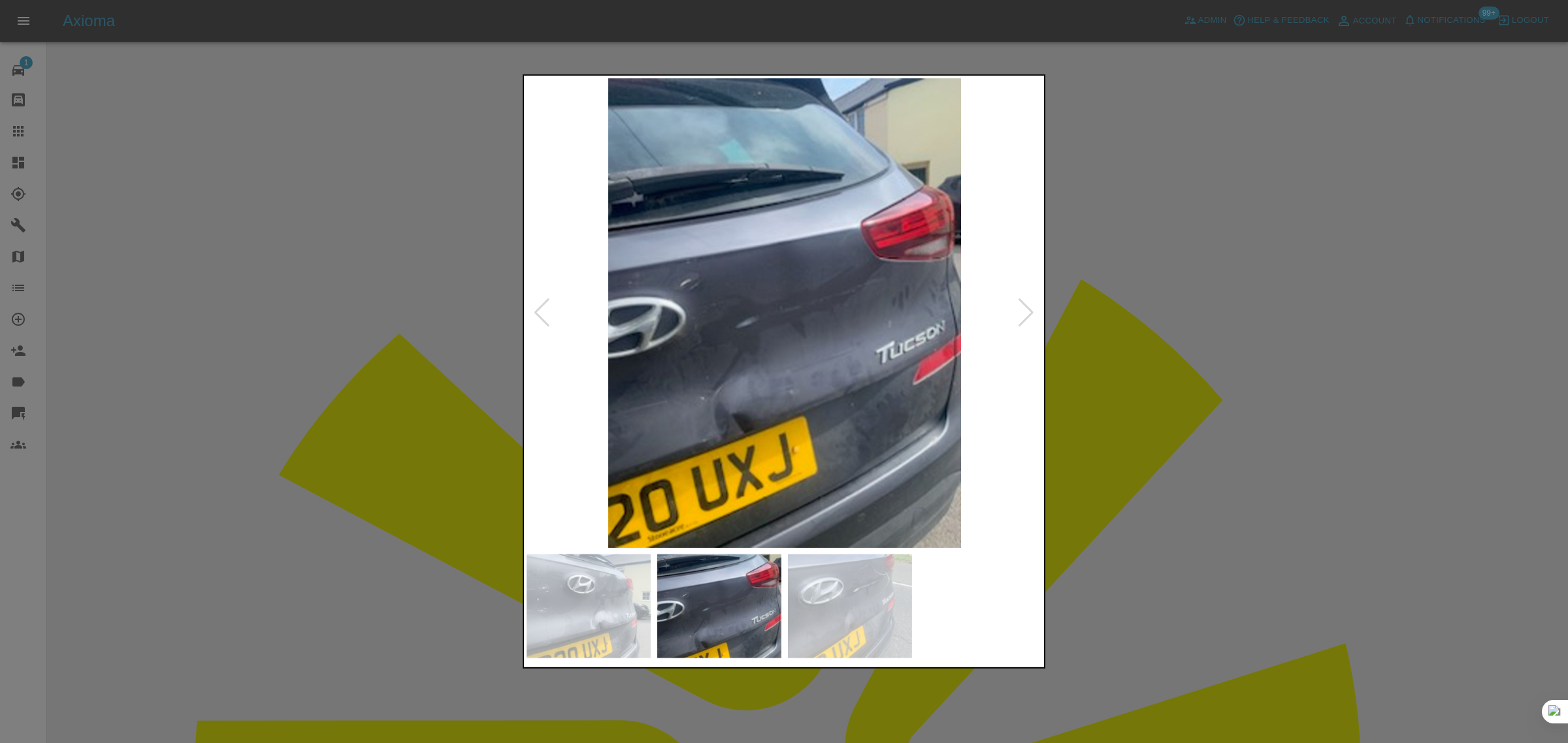
click at [1027, 315] on div at bounding box center [1026, 313] width 17 height 29
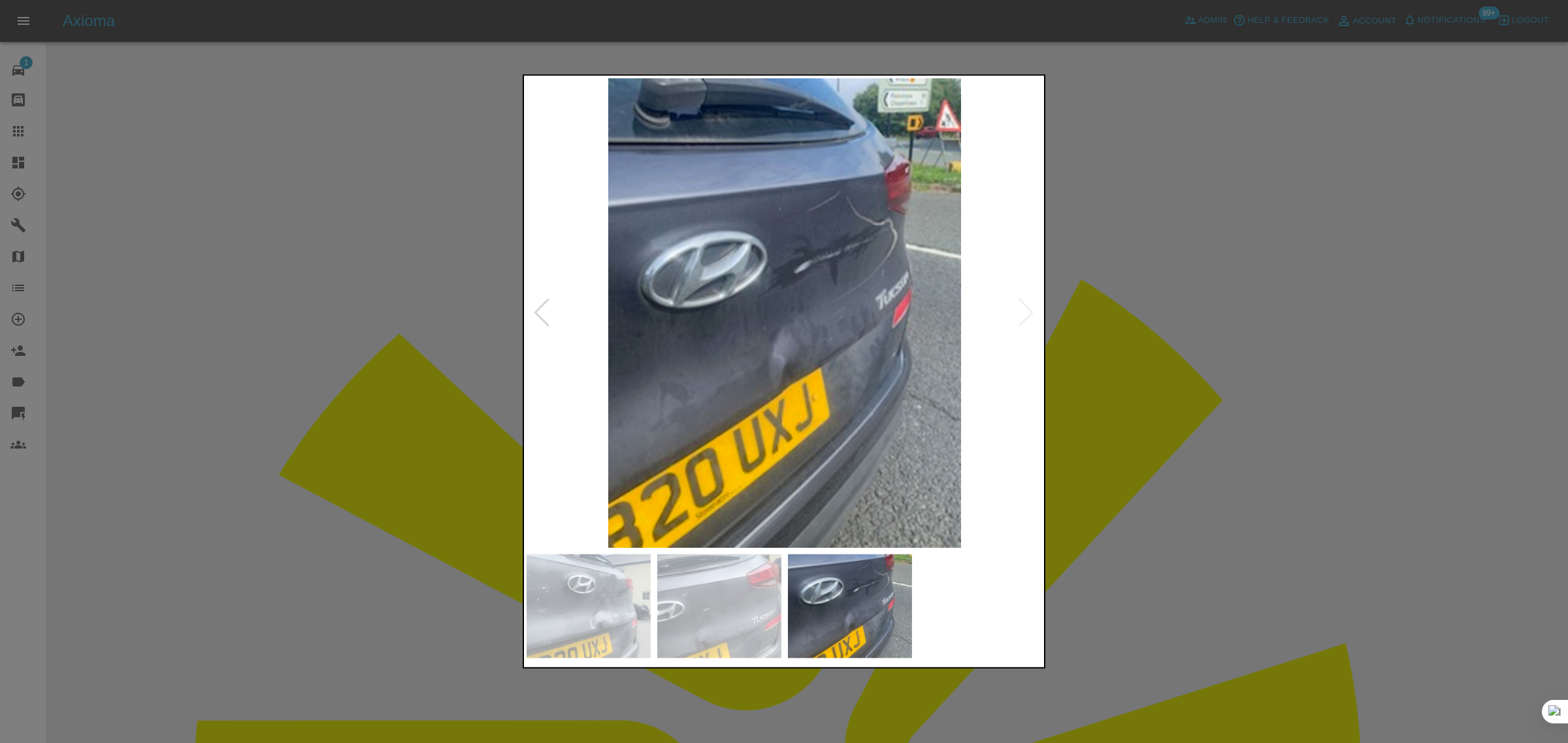
click at [1214, 331] on div at bounding box center [784, 372] width 1568 height 743
